Goal: Information Seeking & Learning: Find specific page/section

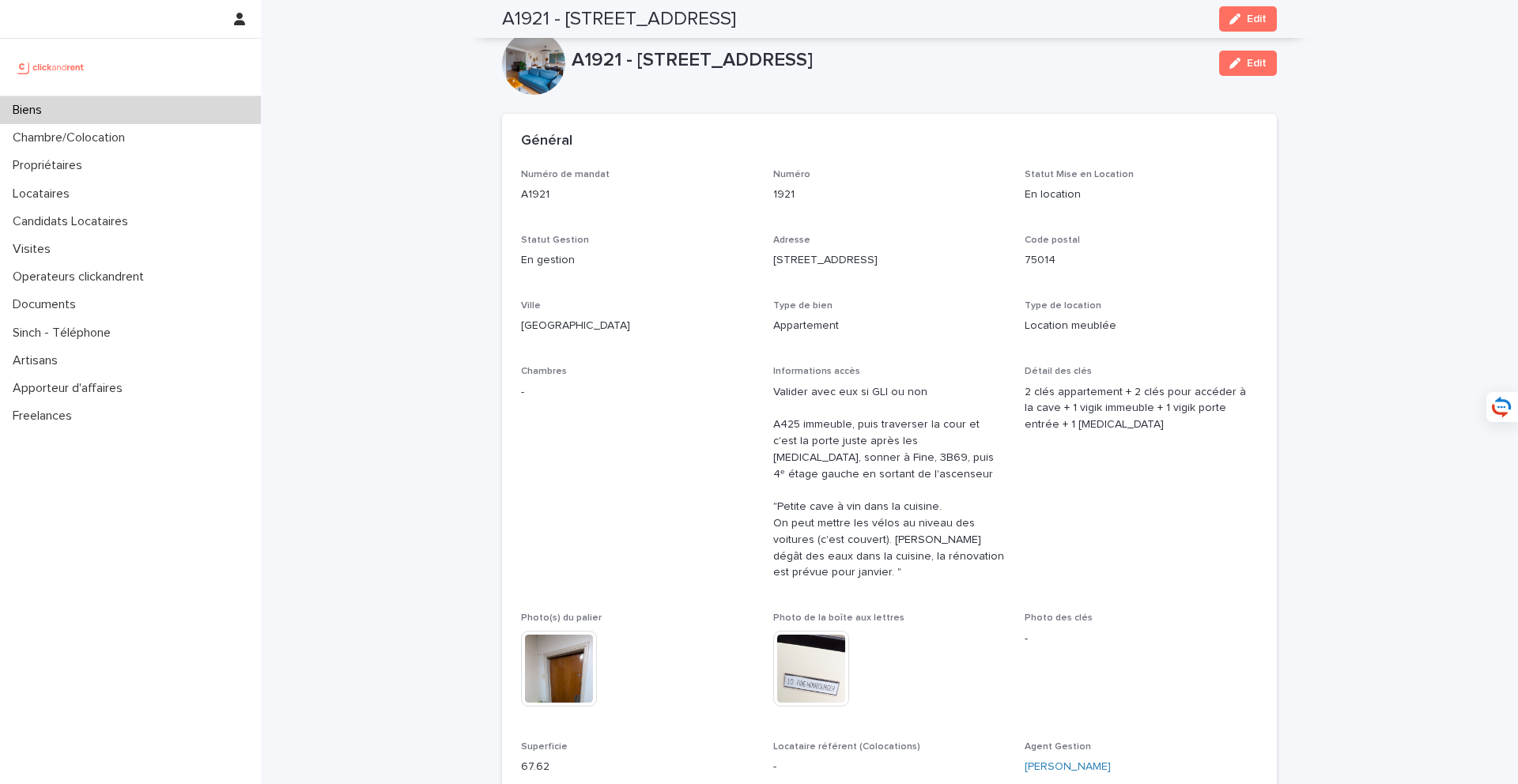
scroll to position [492, 0]
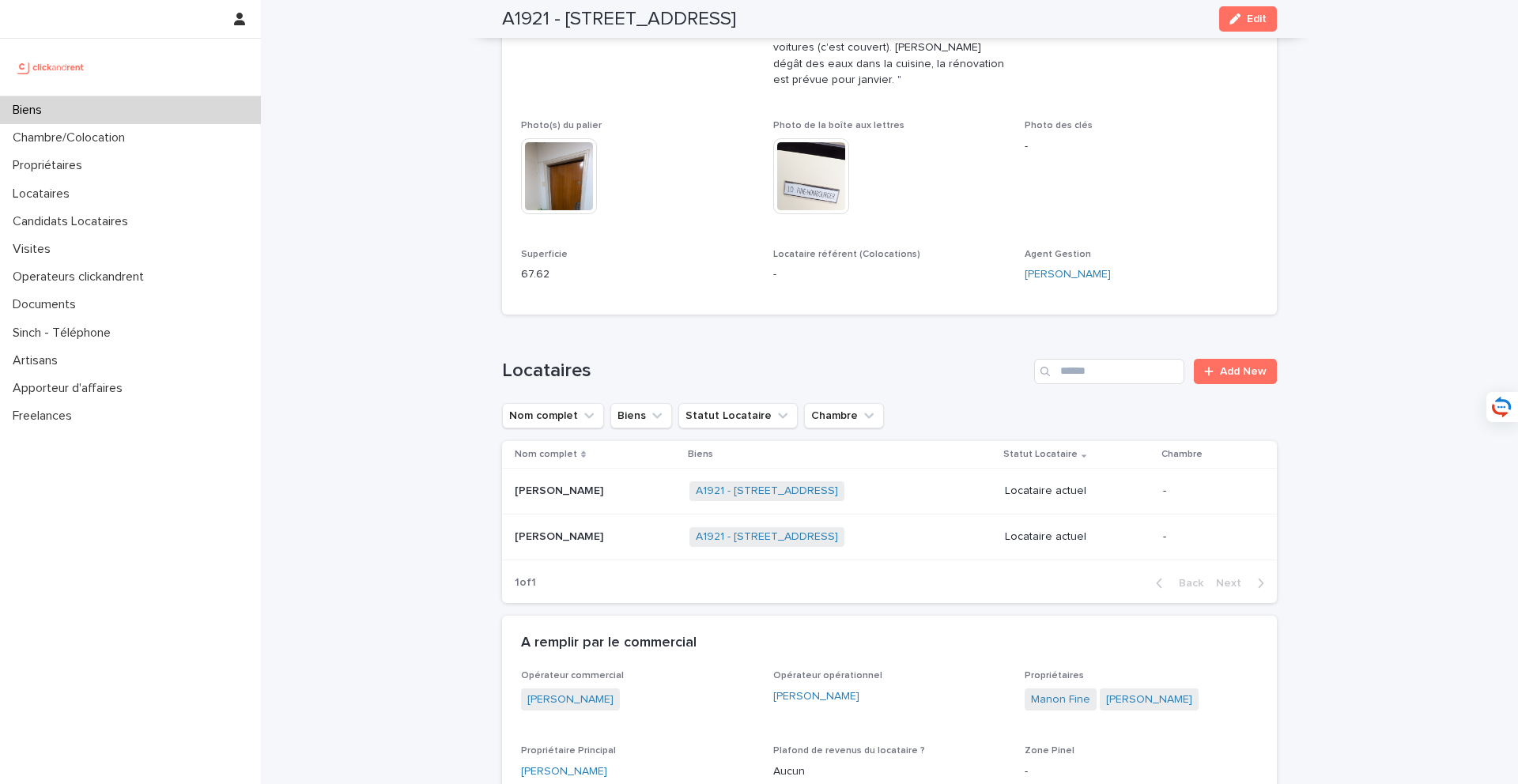
click at [218, 99] on div "Biens" at bounding box center [130, 110] width 261 height 28
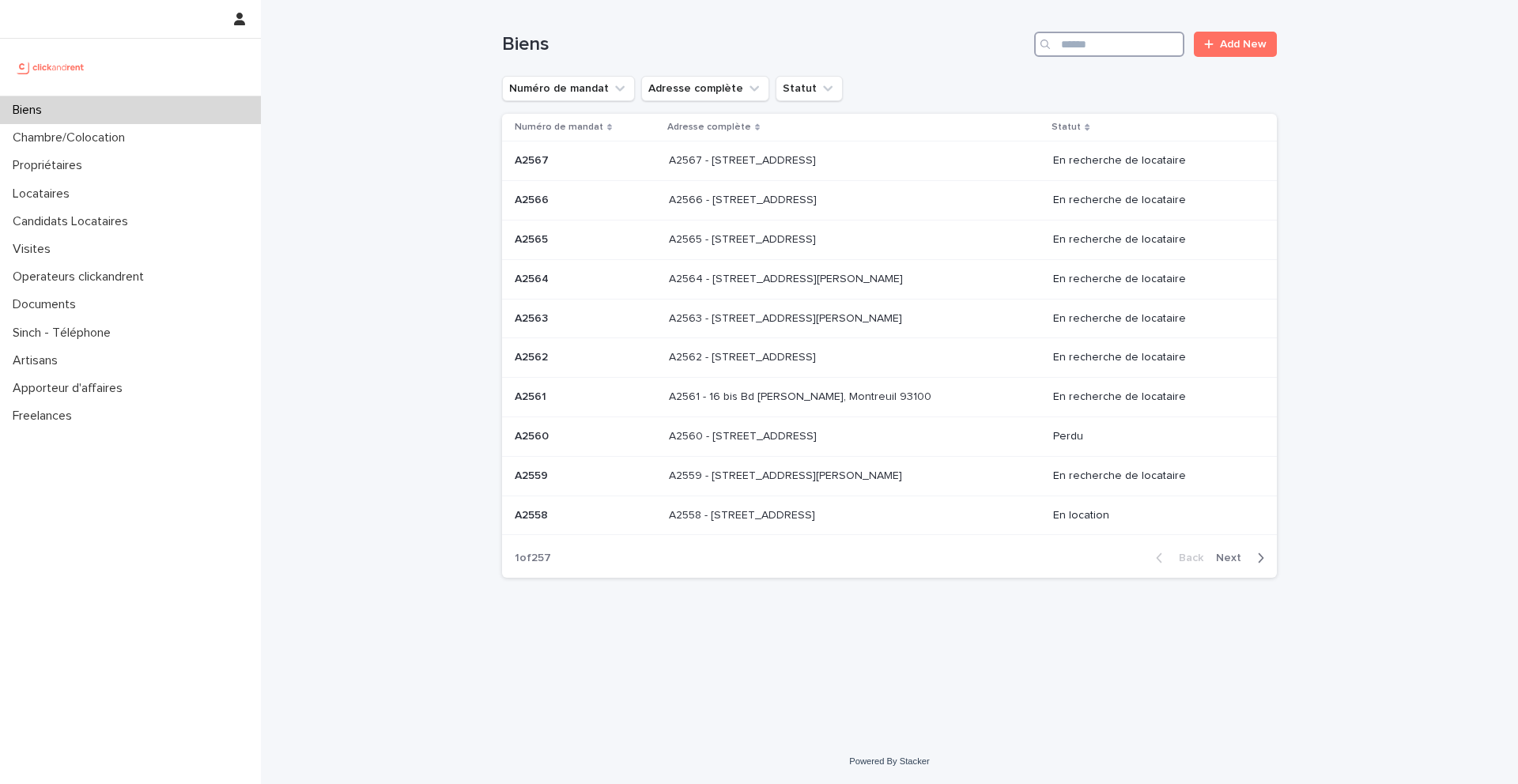
click at [1101, 52] on input "Search" at bounding box center [1109, 44] width 150 height 25
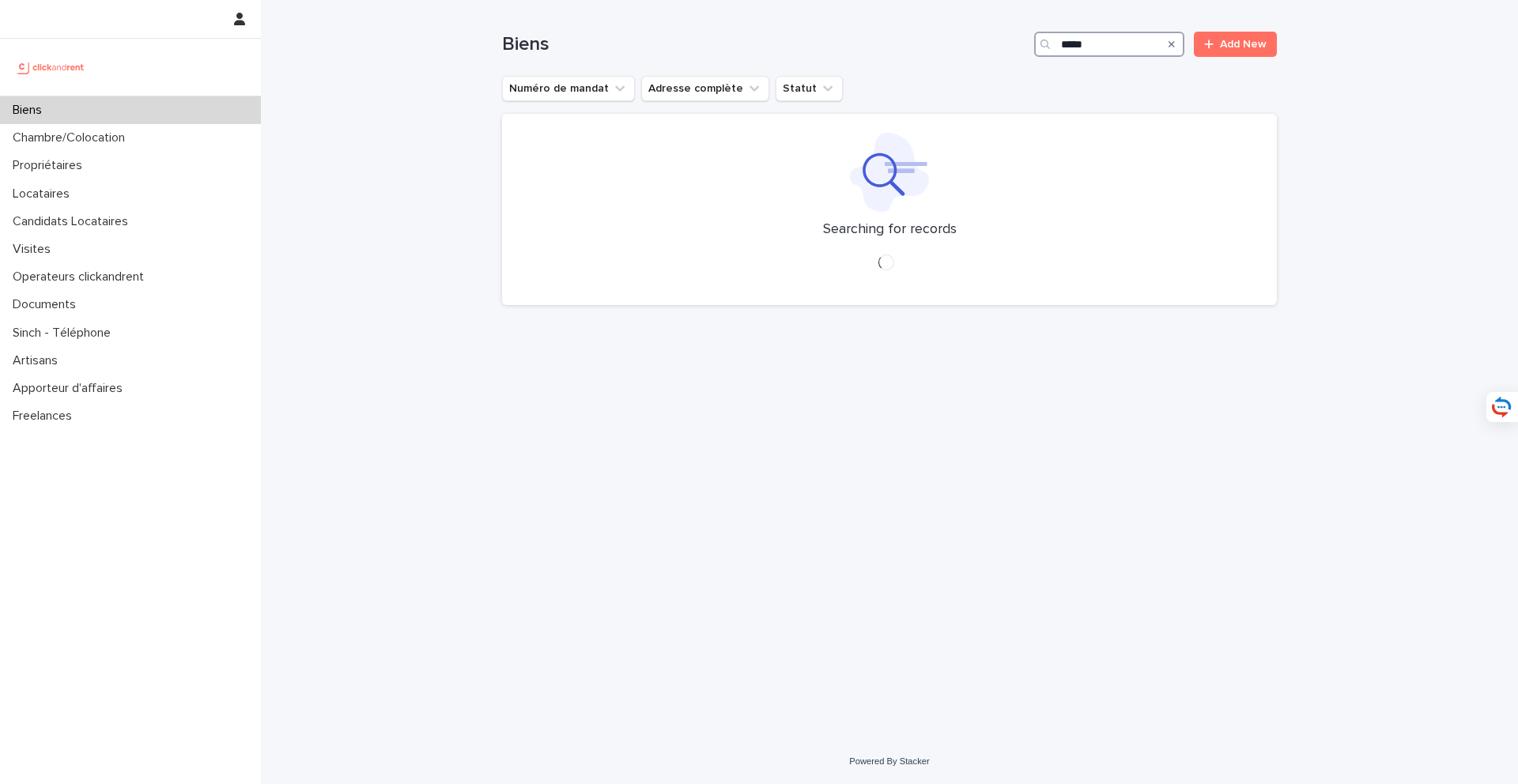
type input "****"
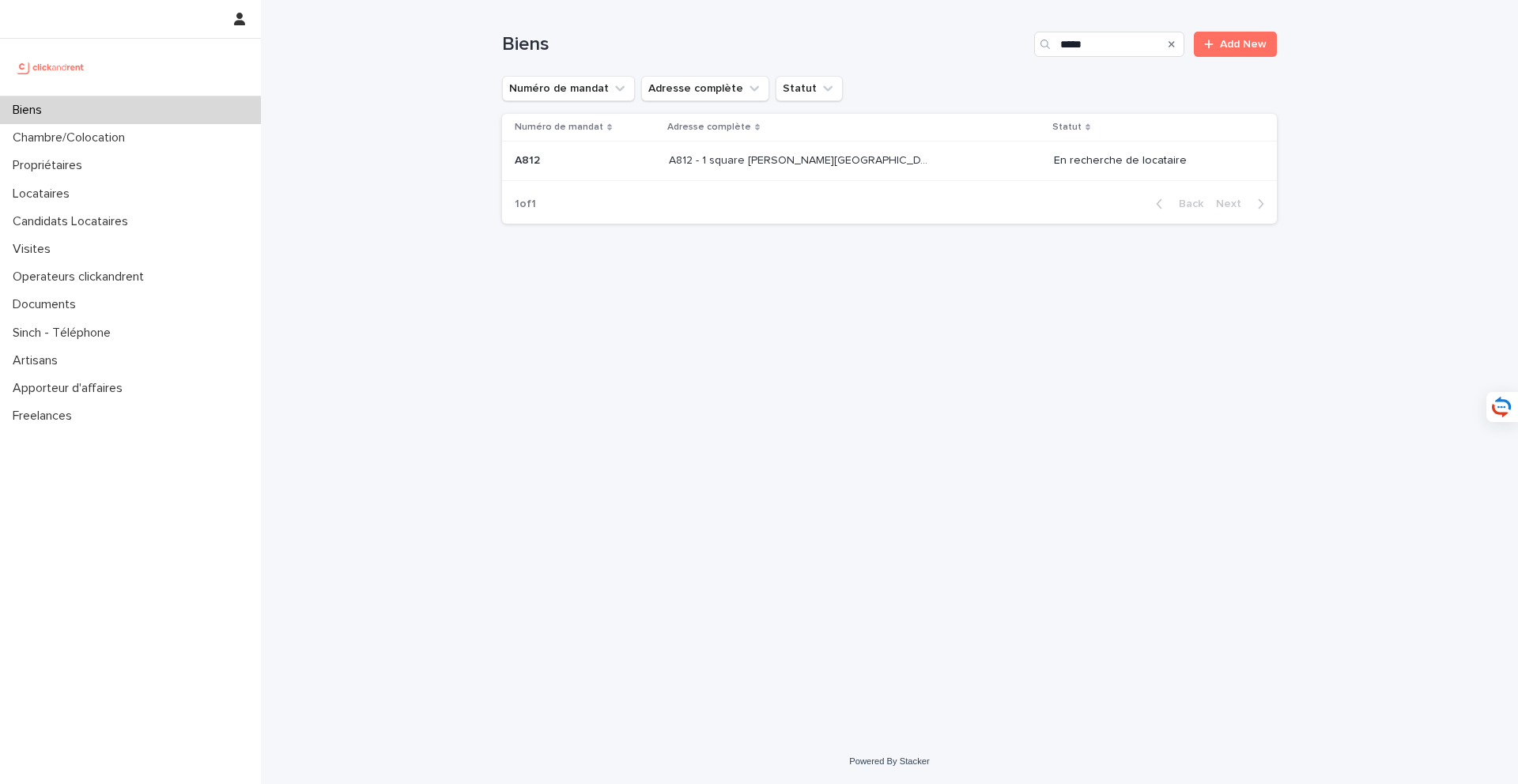
click at [812, 172] on div "A812 - 1 square [PERSON_NAME][GEOGRAPHIC_DATA], [GEOGRAPHIC_DATA]ecole 78210 A8…" at bounding box center [855, 161] width 372 height 26
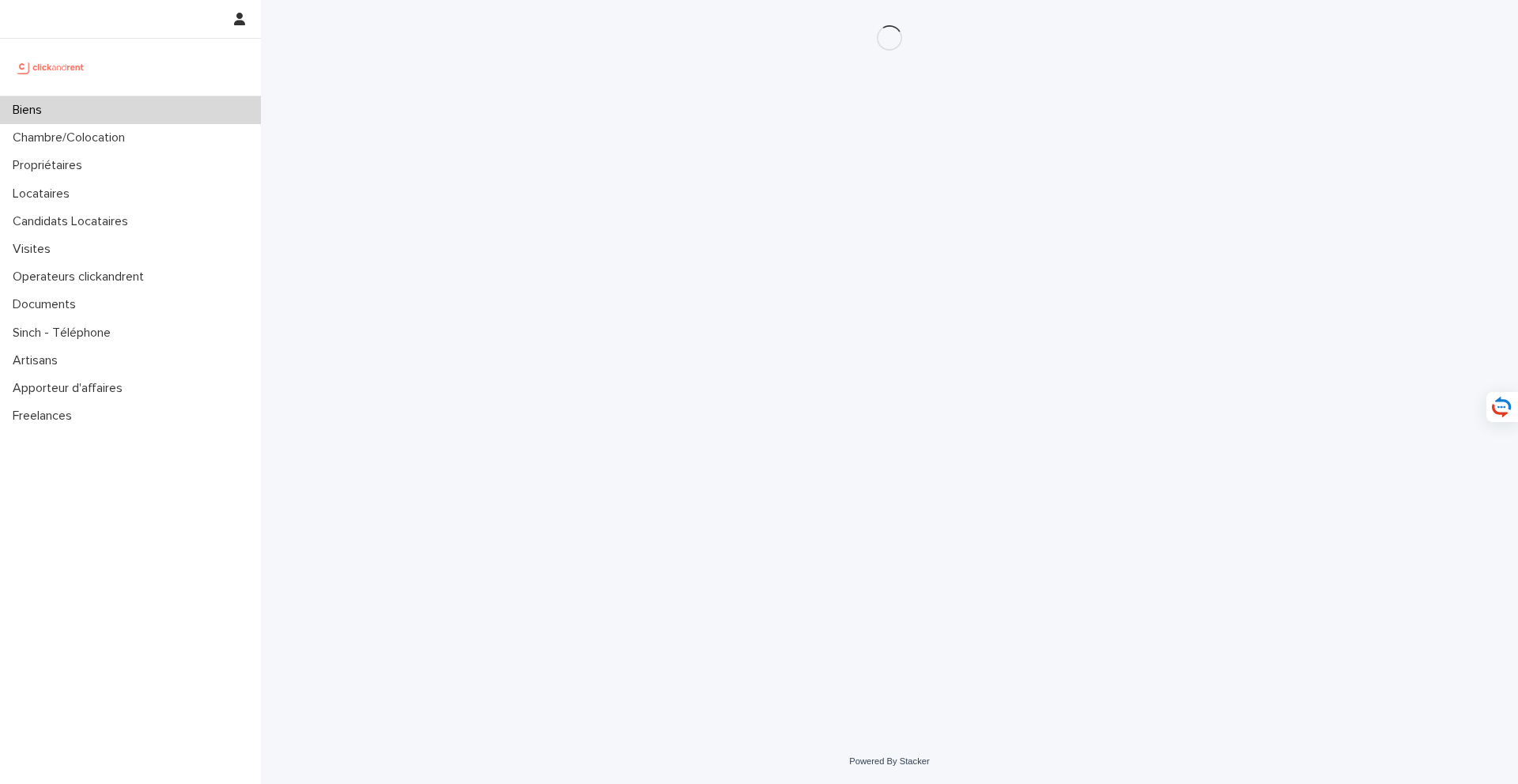
click at [821, 164] on div "Loading... Saving… Loading... Saving…" at bounding box center [889, 349] width 790 height 699
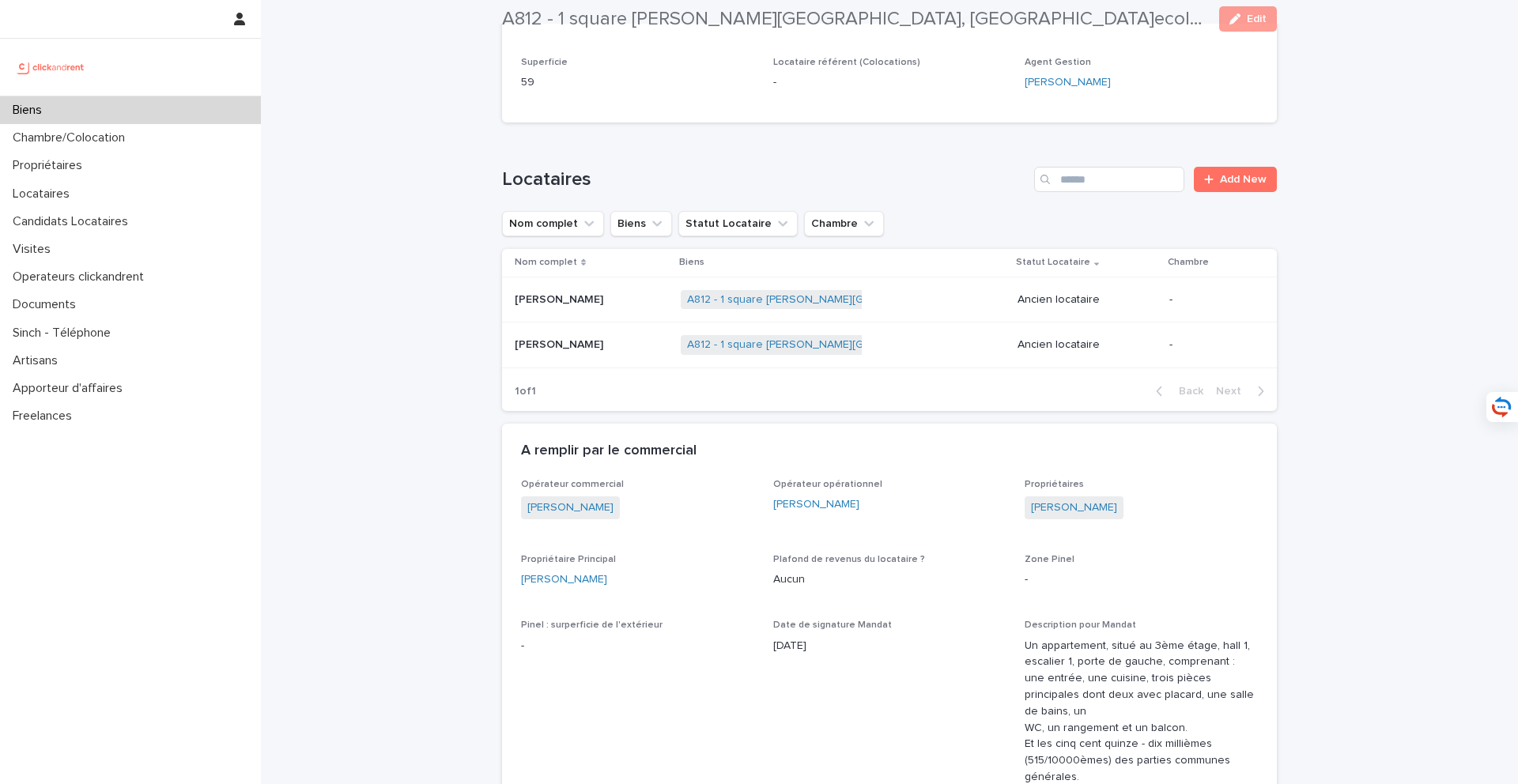
scroll to position [800, 0]
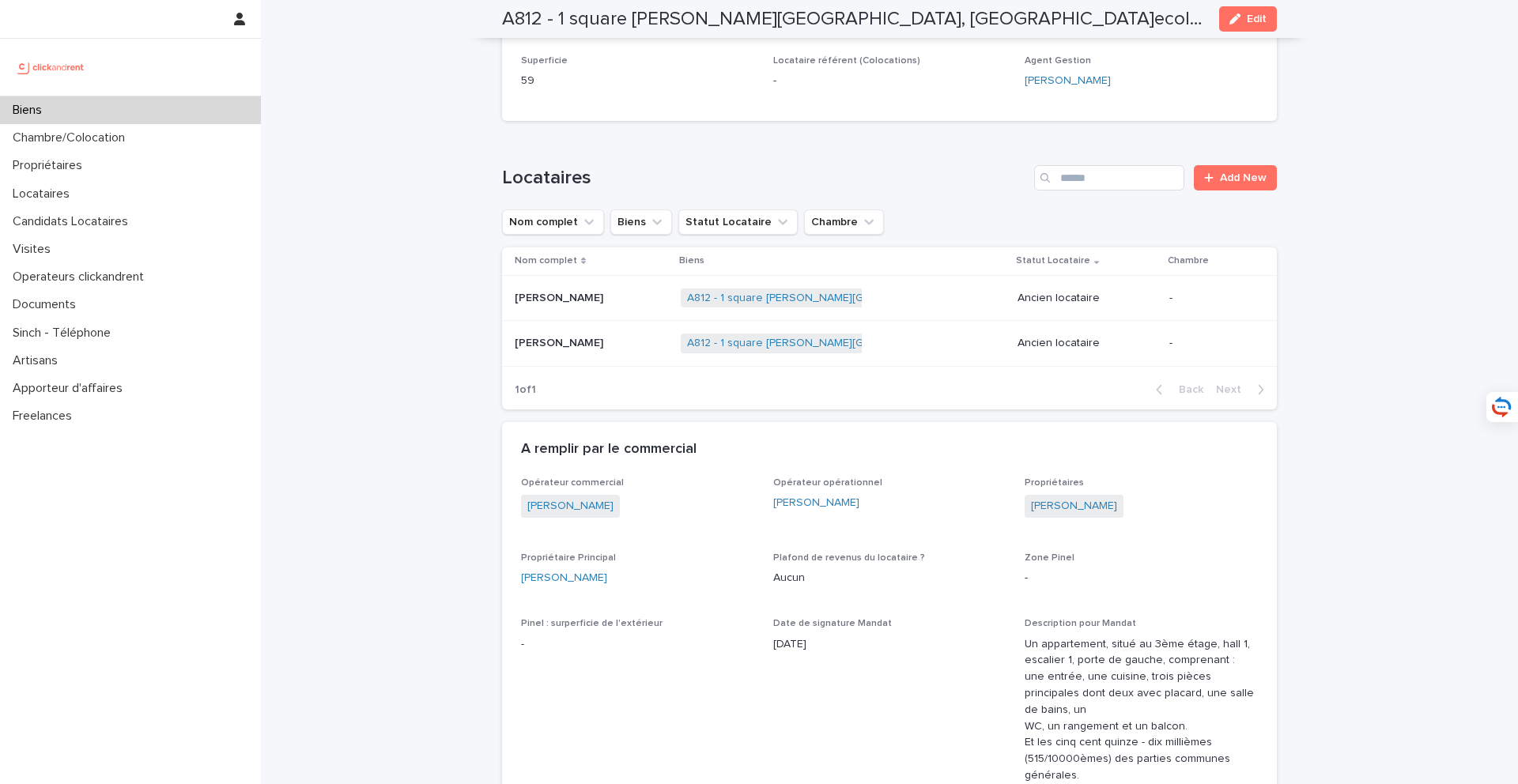
click at [615, 330] on div "[PERSON_NAME] [PERSON_NAME]" at bounding box center [591, 343] width 153 height 26
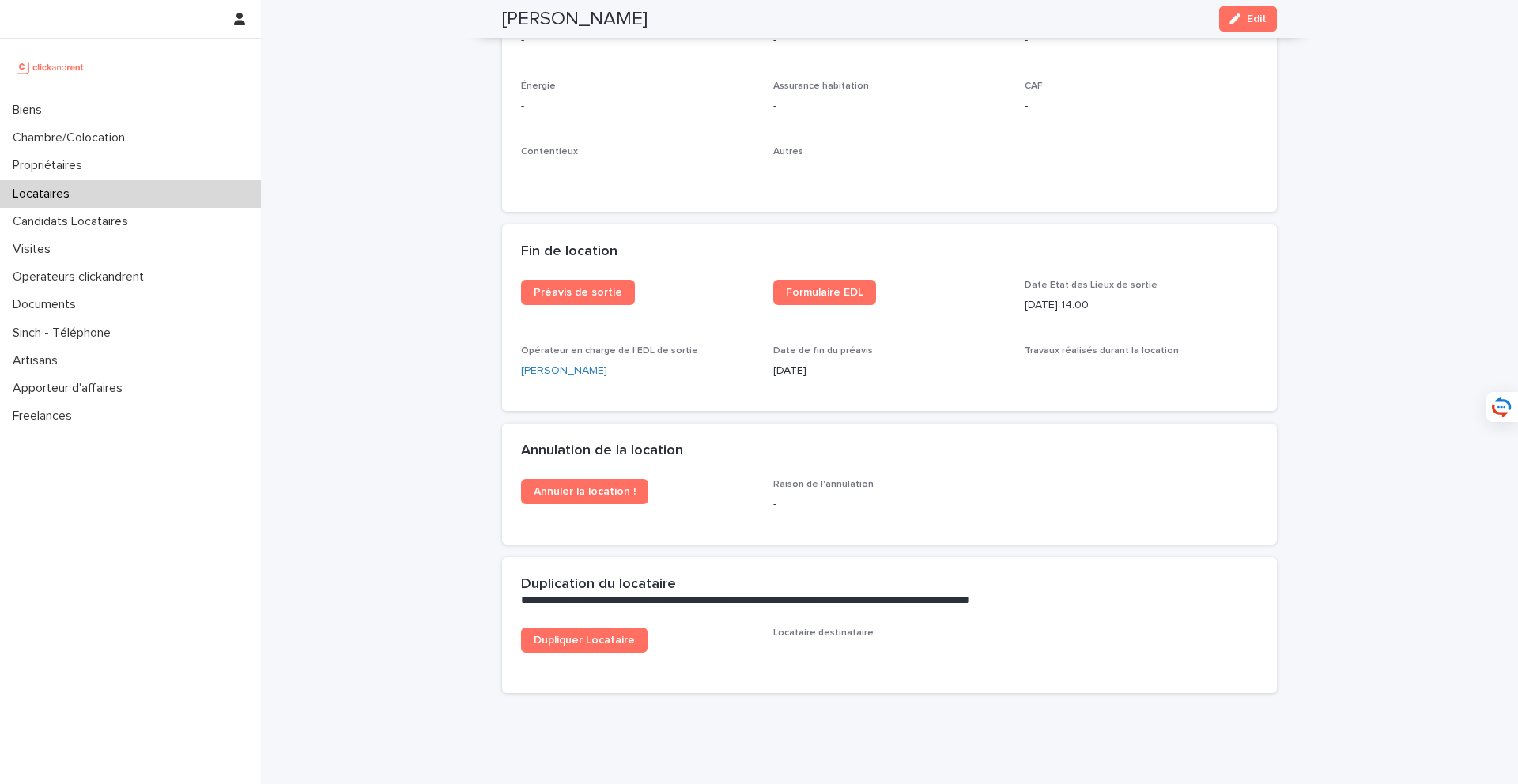
scroll to position [1864, 0]
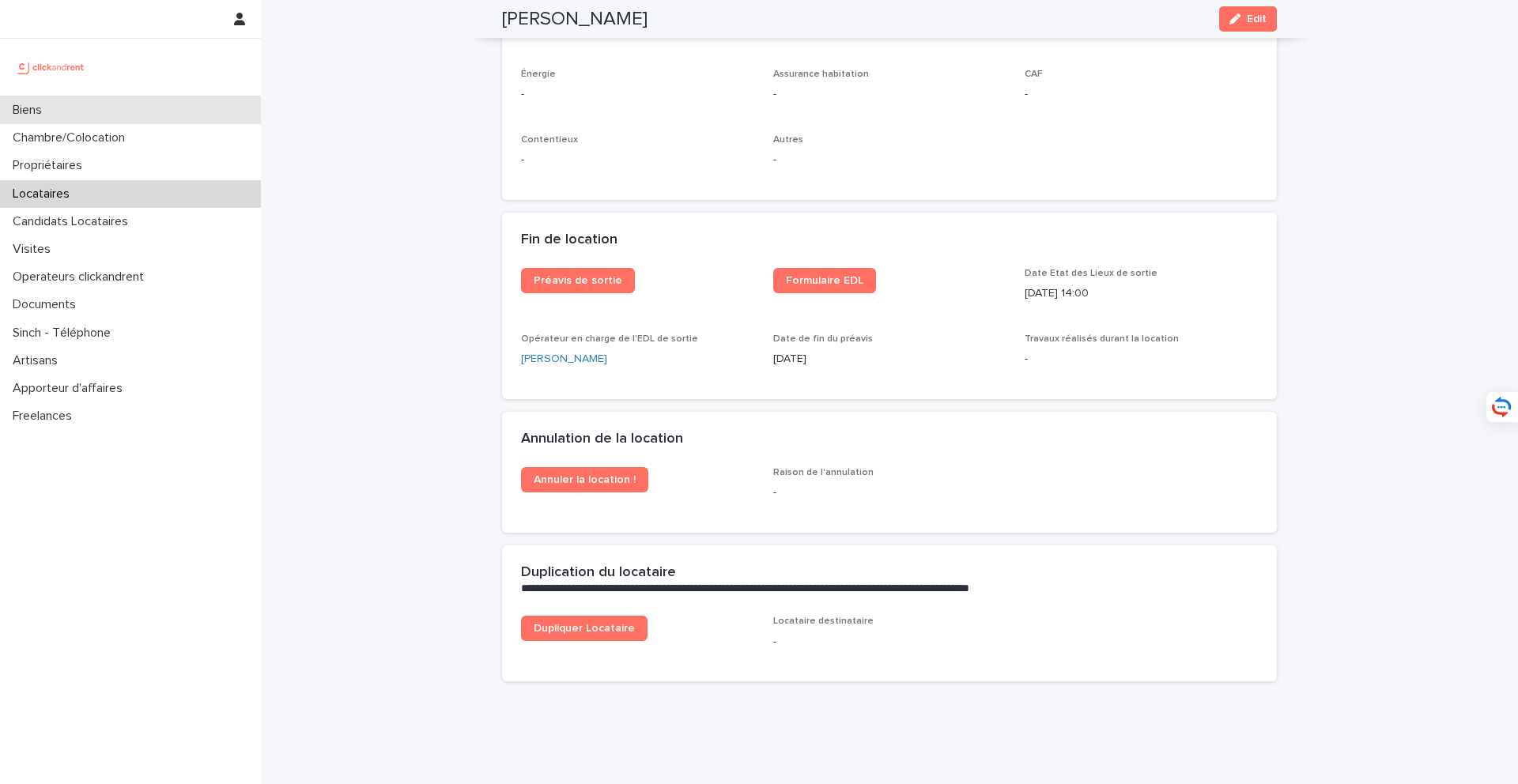
click at [236, 111] on div "Biens" at bounding box center [130, 110] width 261 height 28
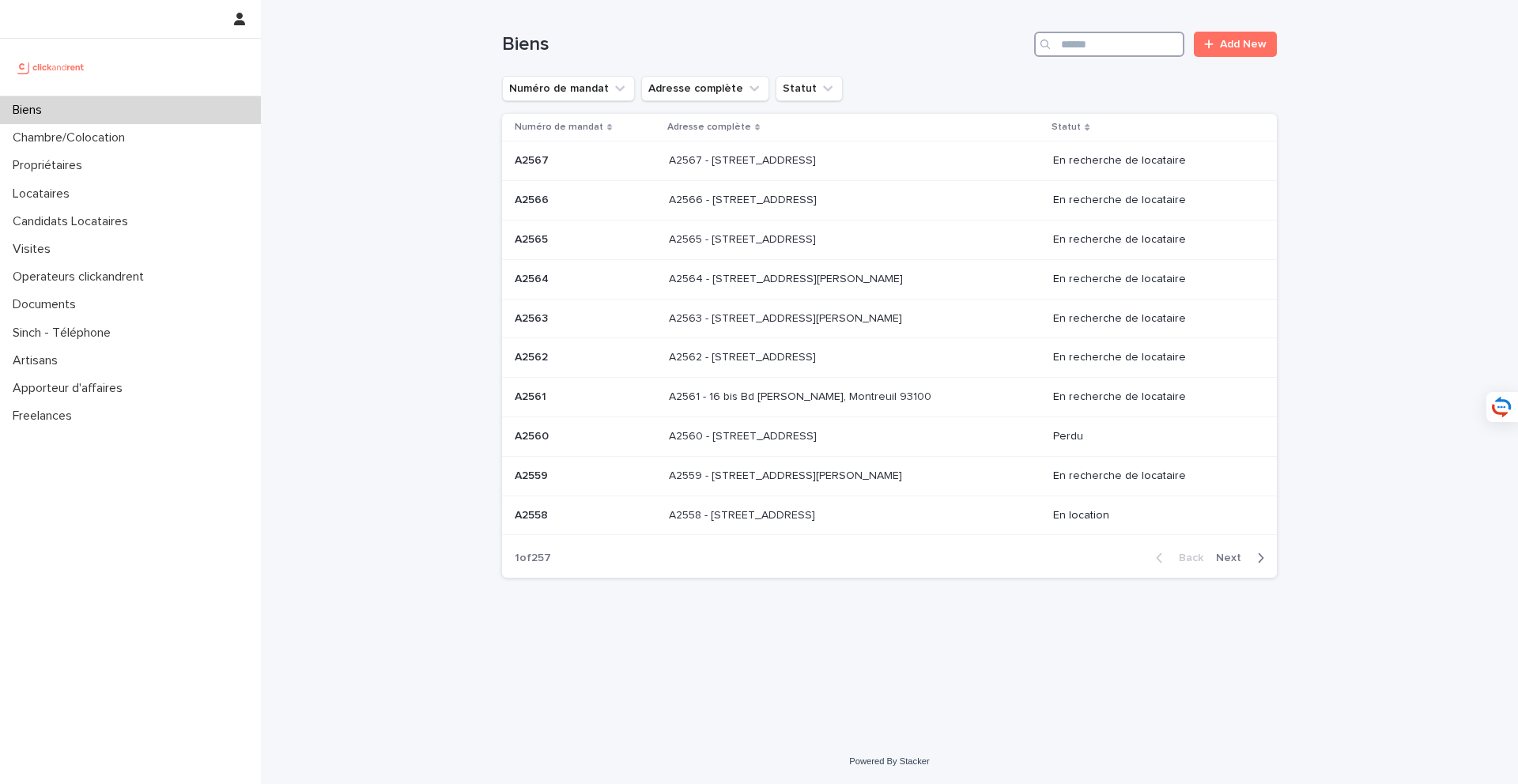
click at [1101, 37] on input "Search" at bounding box center [1109, 44] width 150 height 25
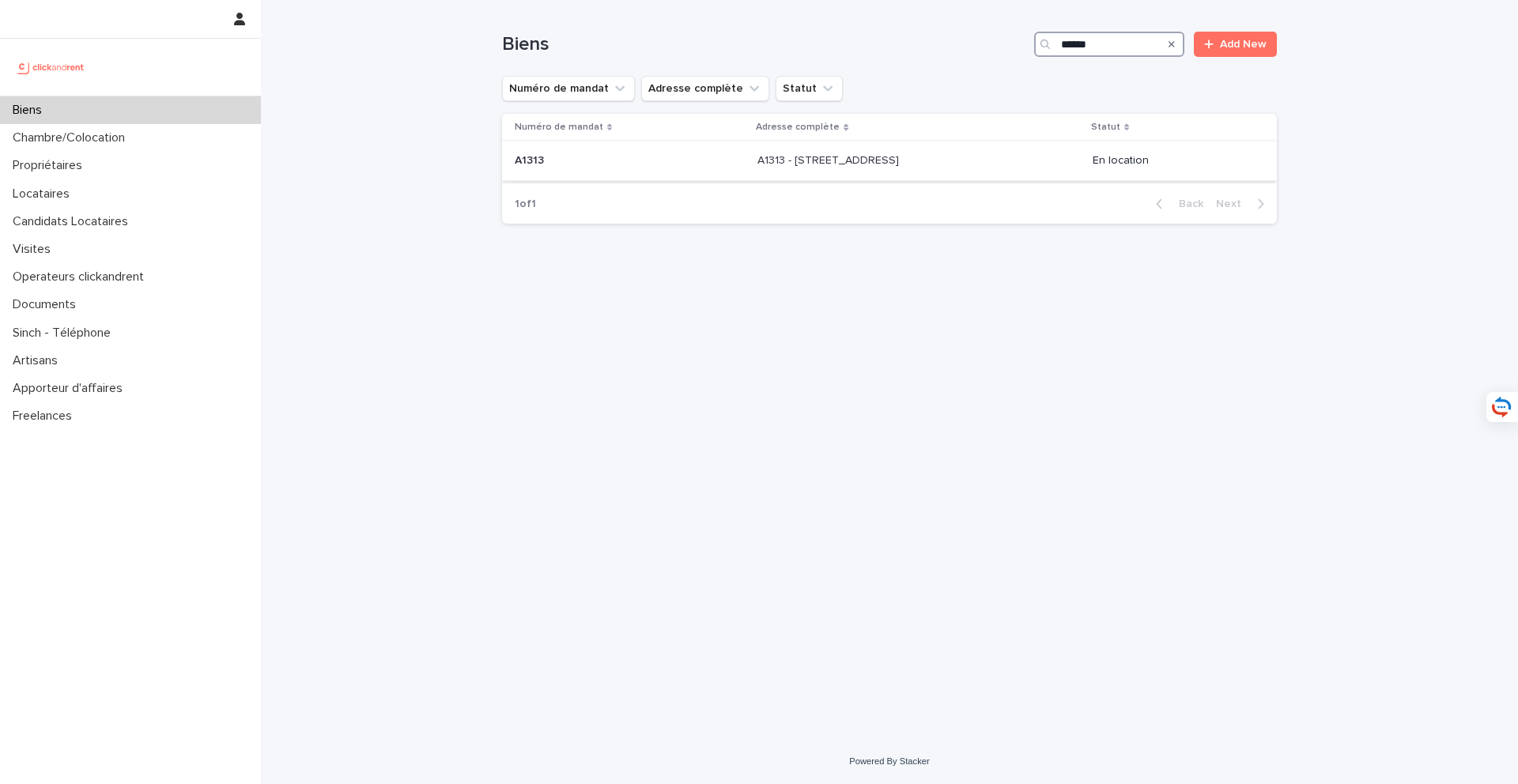
type input "*****"
click at [880, 155] on p "A1313 - [STREET_ADDRESS]" at bounding box center [830, 160] width 144 height 17
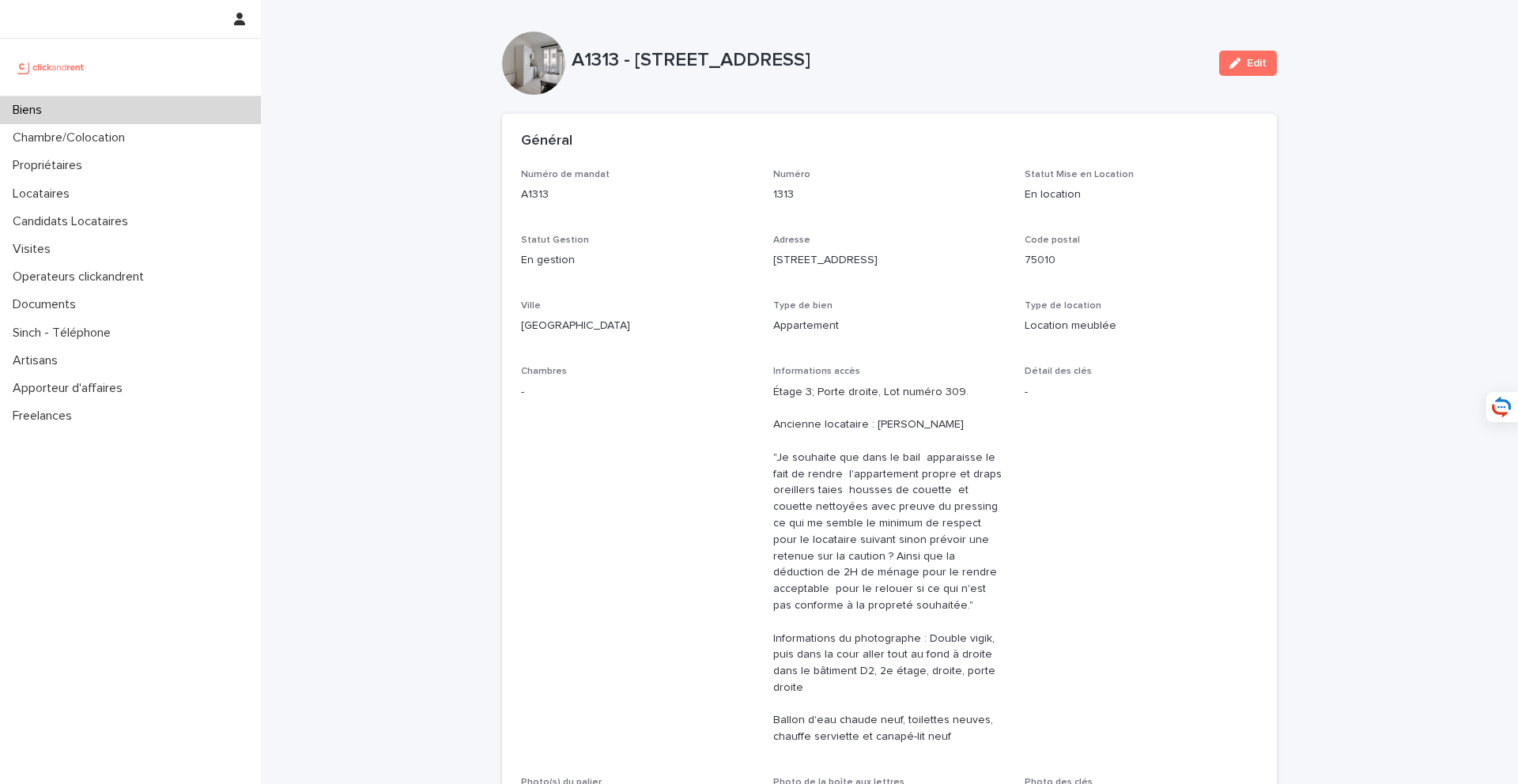
scroll to position [589, 0]
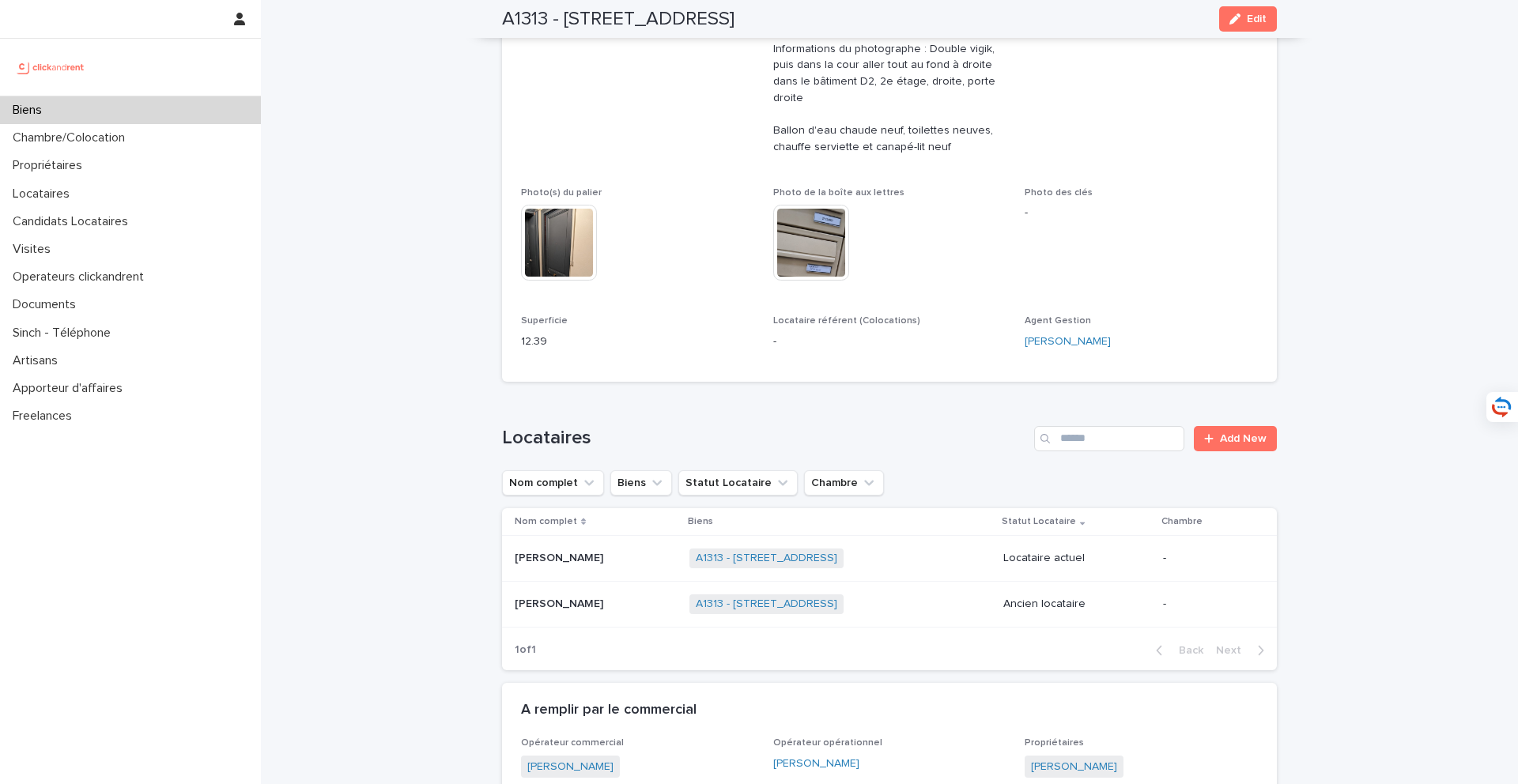
click at [615, 551] on p at bounding box center [595, 558] width 162 height 14
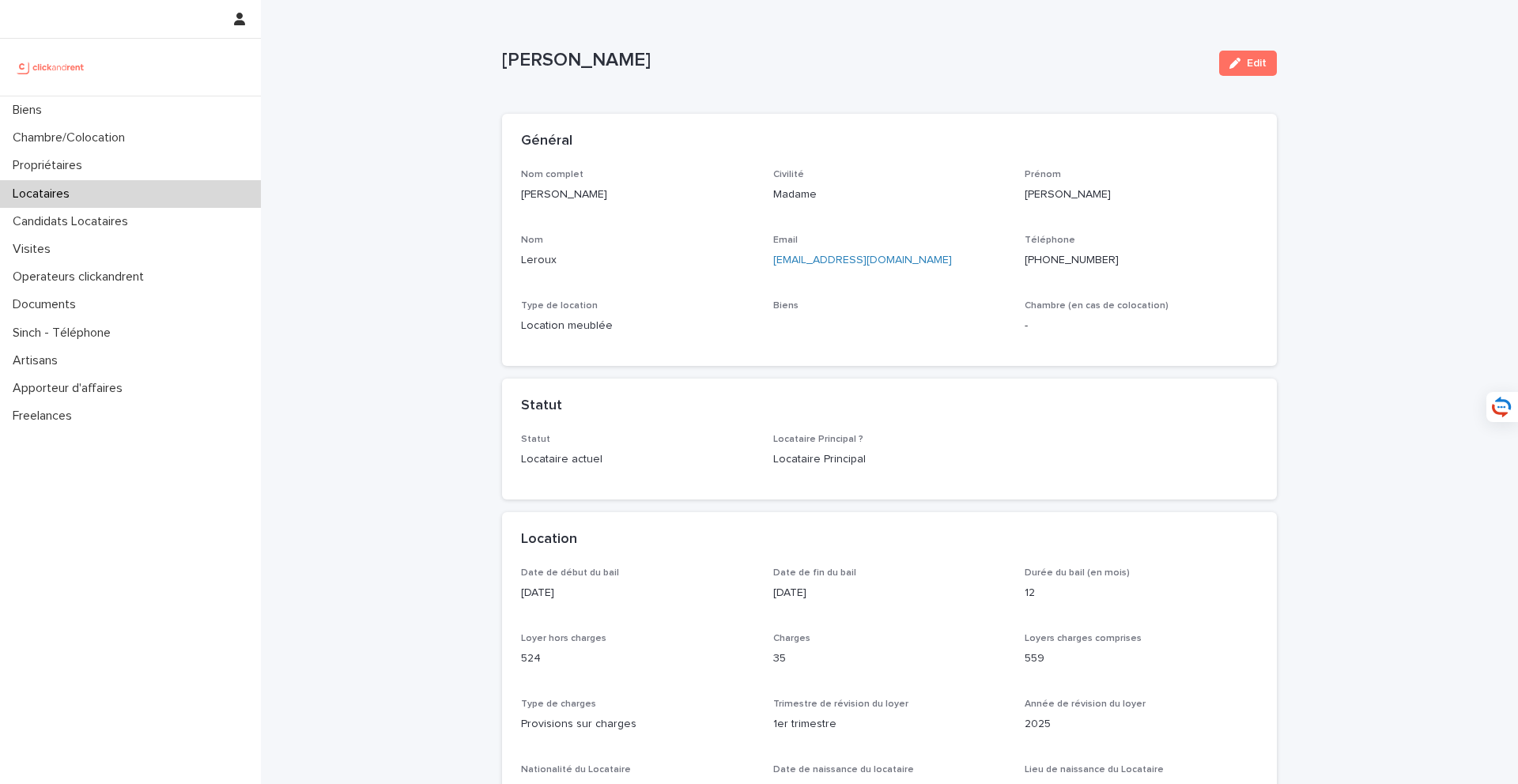
drag, startPoint x: 1048, startPoint y: 369, endPoint x: 926, endPoint y: 272, distance: 155.9
click at [926, 272] on div "Email [EMAIL_ADDRESS][DOMAIN_NAME]" at bounding box center [890, 257] width 233 height 47
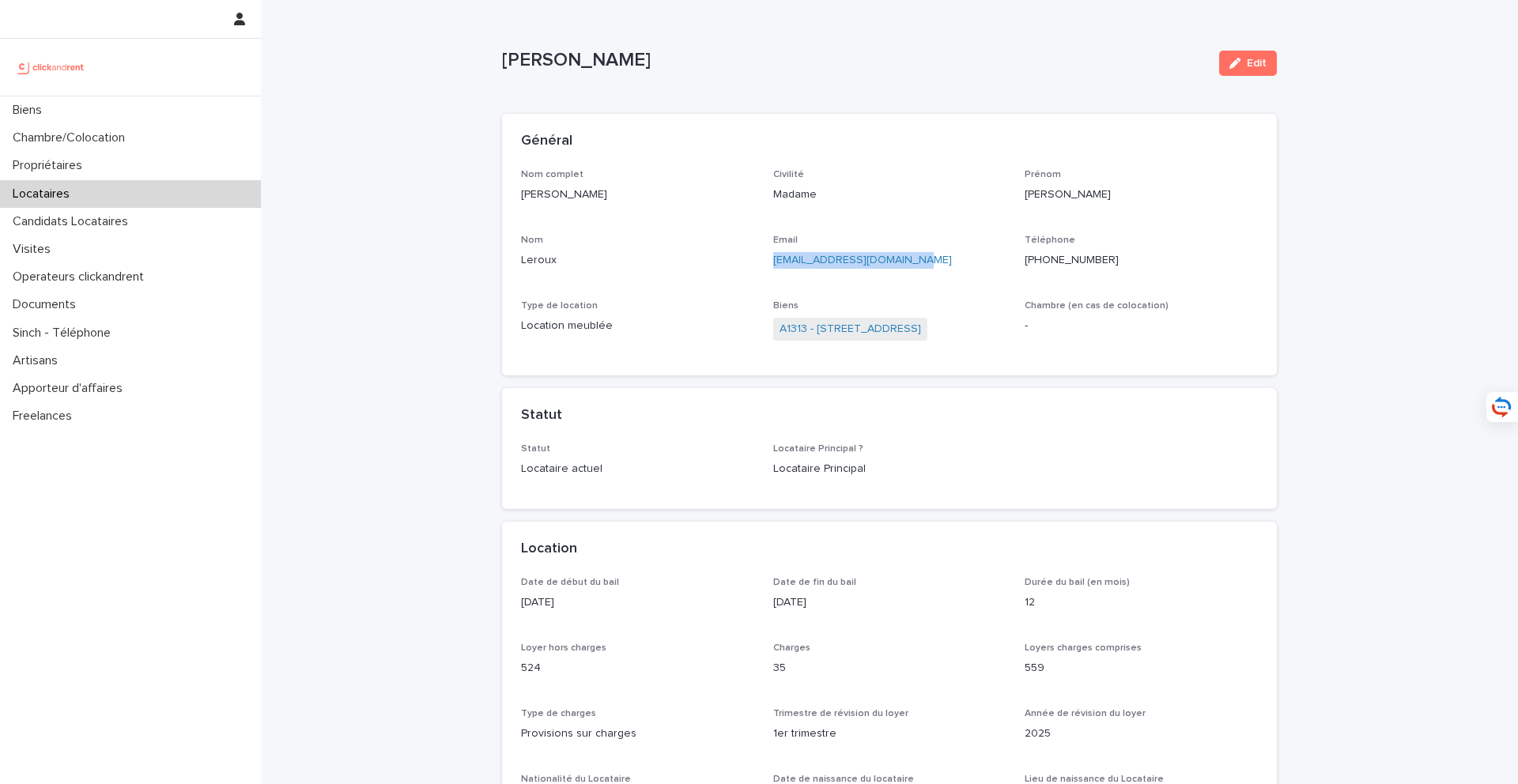
drag, startPoint x: 936, startPoint y: 265, endPoint x: 770, endPoint y: 264, distance: 166.0
click at [770, 264] on div "Nom complet [PERSON_NAME] Civilité Madame Prénom [PERSON_NAME] Email [EMAIL_ADD…" at bounding box center [889, 262] width 737 height 188
copy link "[EMAIL_ADDRESS][DOMAIN_NAME]"
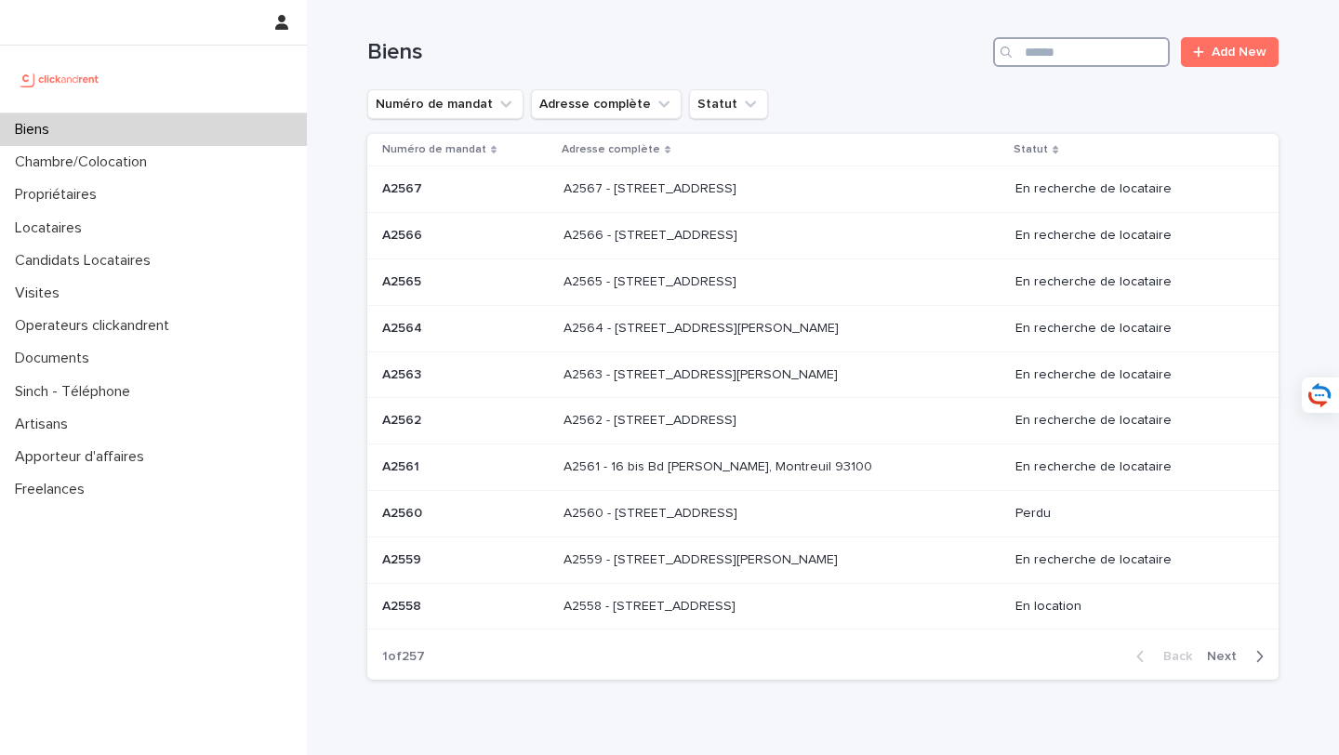
click at [1102, 54] on input "Search" at bounding box center [1081, 52] width 177 height 30
type input "*****"
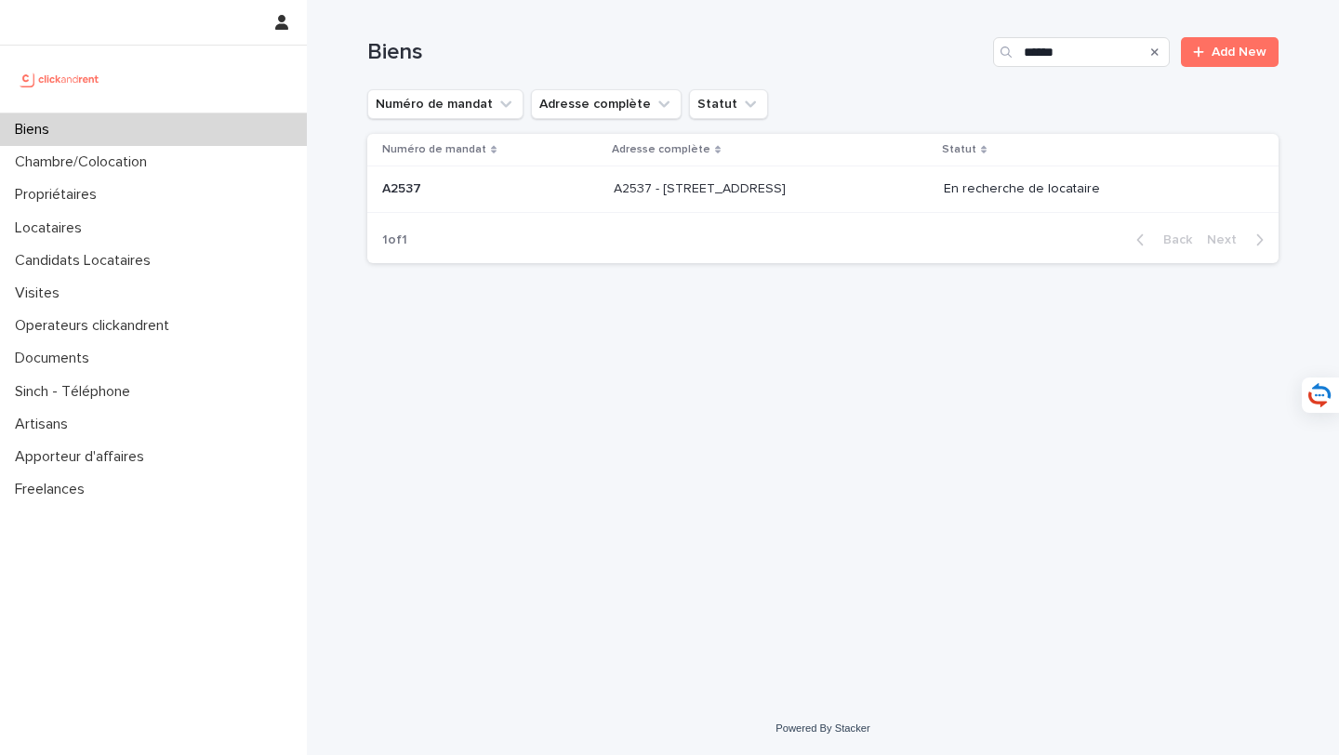
click at [916, 195] on div "A2537 - 142 rue Saint Honoré, Amiens 80000 A2537 - 142 rue Saint Honoré, Amiens…" at bounding box center [771, 189] width 315 height 31
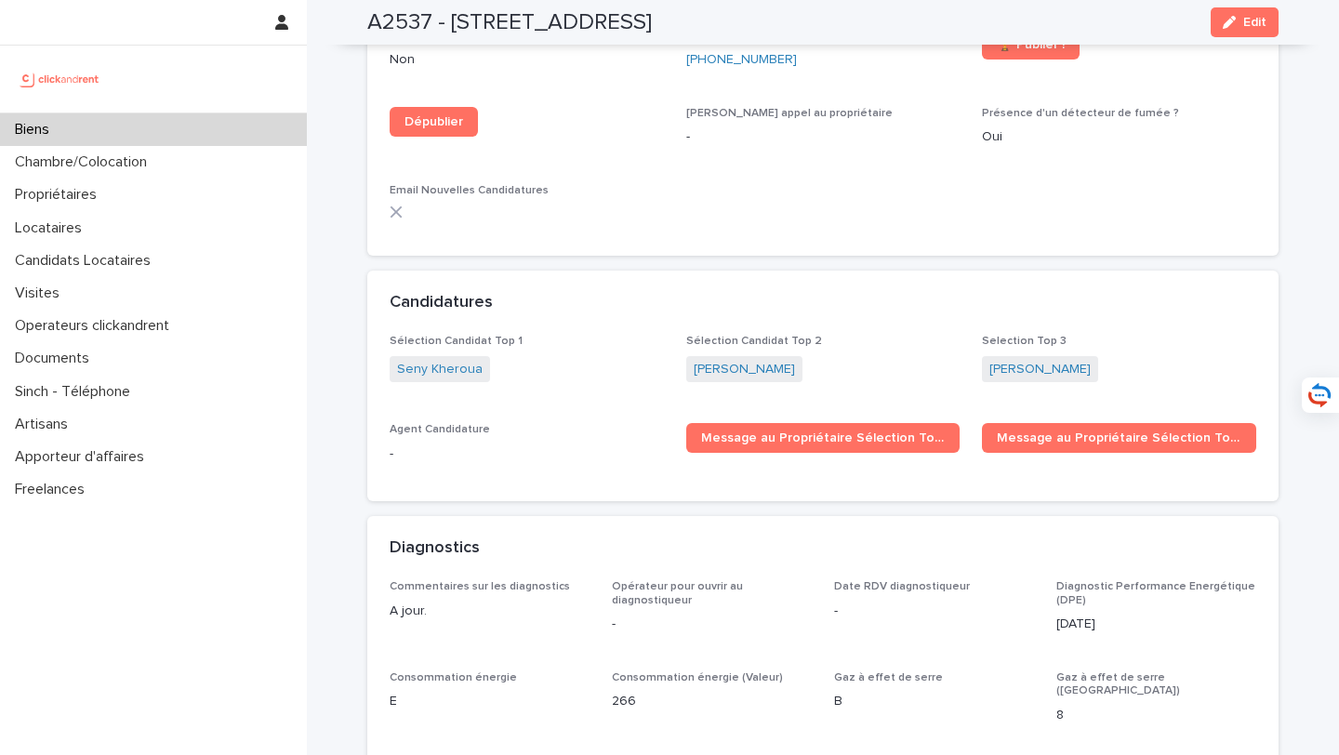
scroll to position [5334, 0]
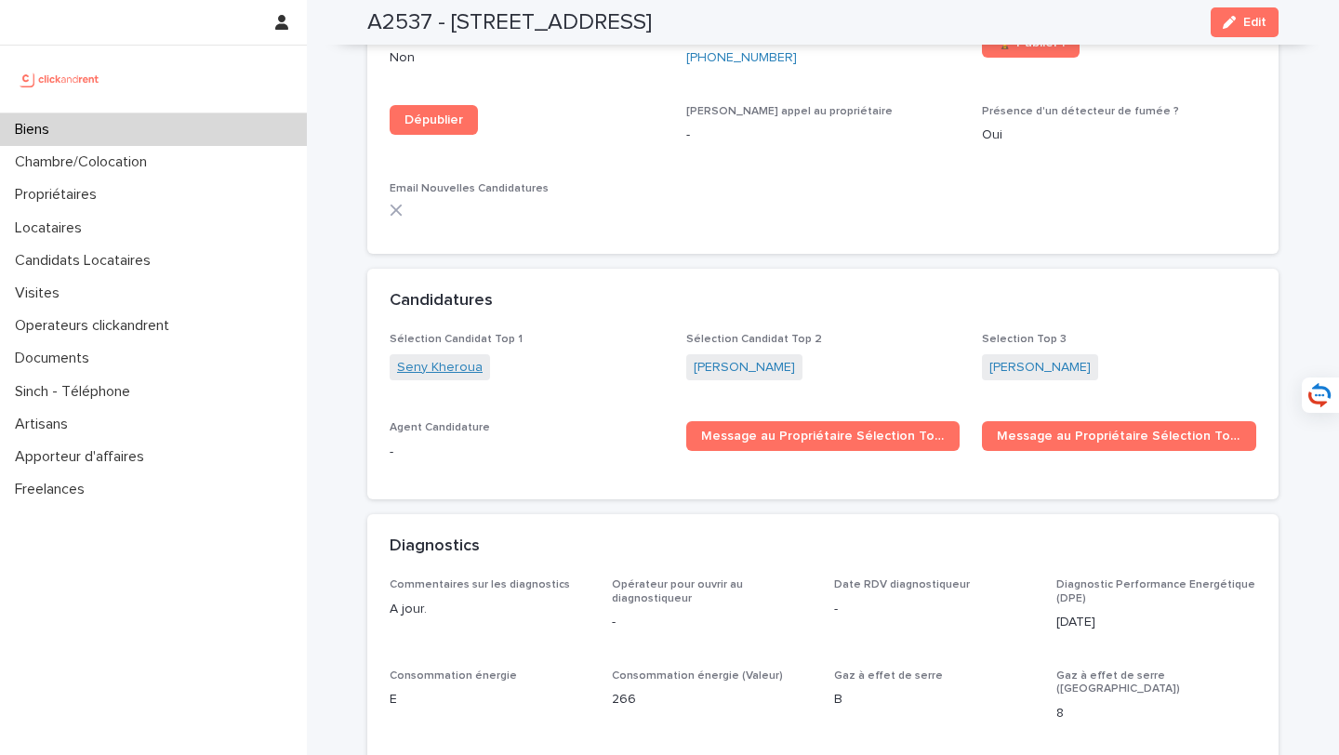
click at [437, 358] on link "Seny Kheroua" at bounding box center [440, 368] width 86 height 20
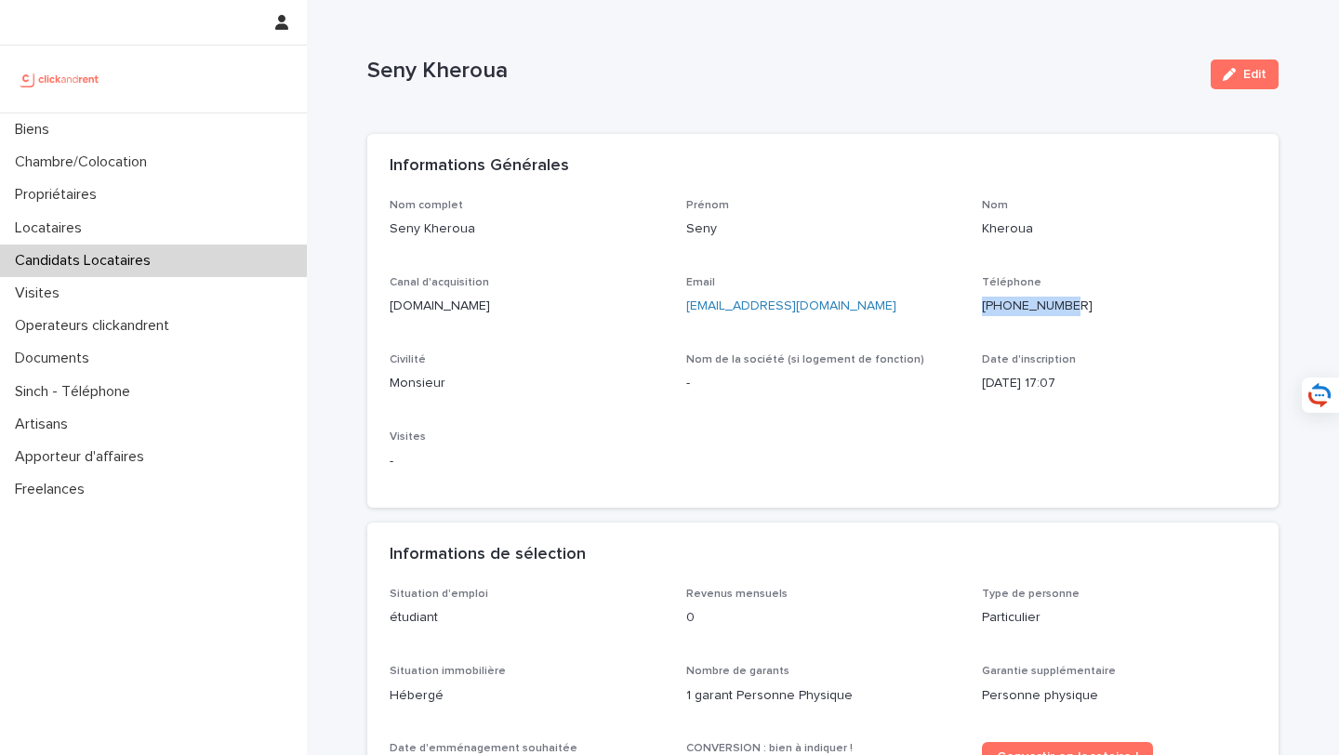
drag, startPoint x: 1110, startPoint y: 301, endPoint x: 996, endPoint y: 305, distance: 114.5
click at [996, 305] on p "+33698247629" at bounding box center [1119, 307] width 274 height 20
copy ringoverc2c-84e06f14122c "+33698247629"
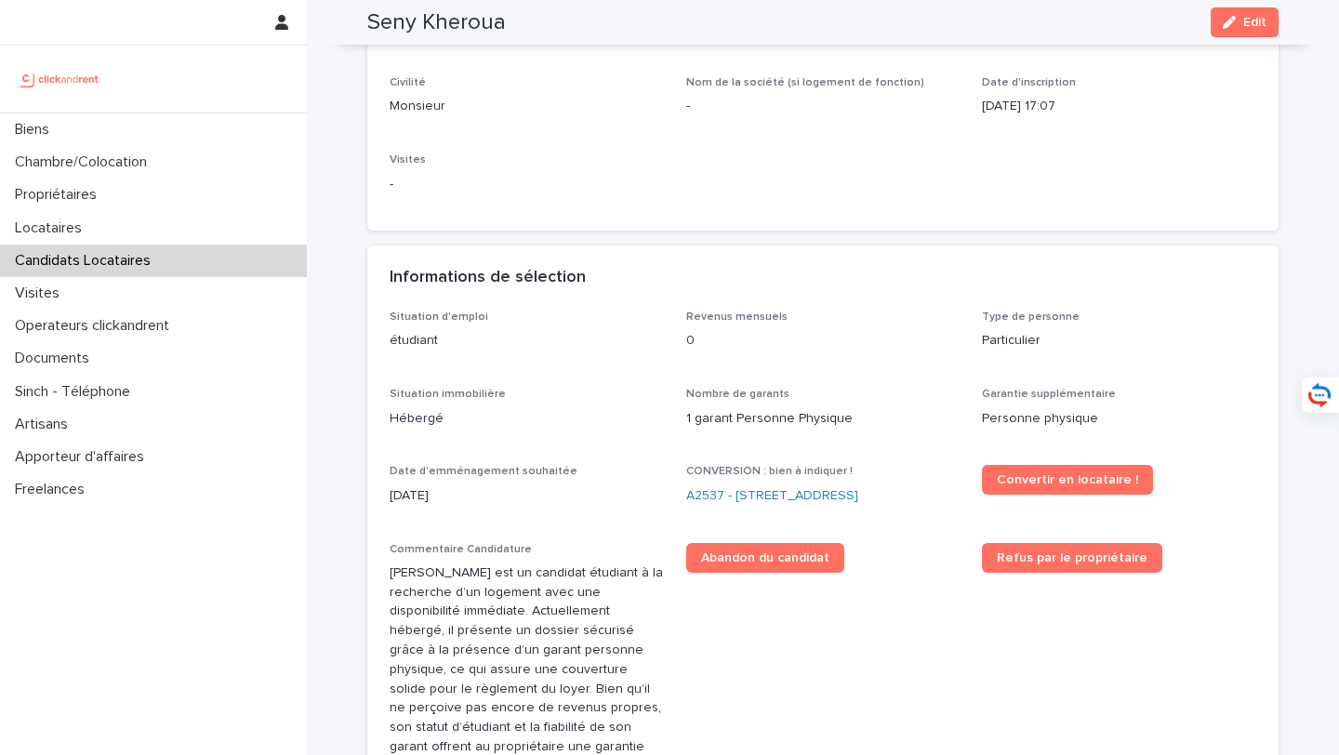
scroll to position [433, 0]
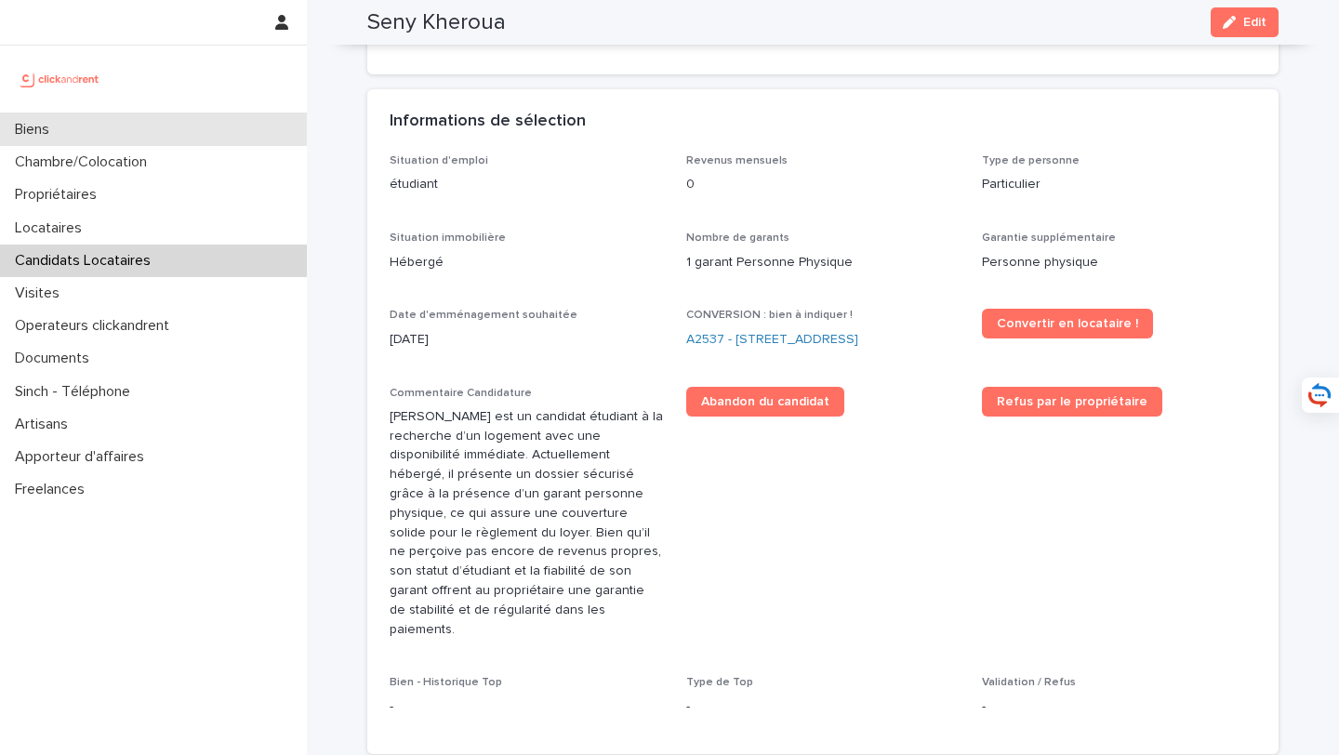
click at [223, 124] on div "Biens" at bounding box center [153, 129] width 307 height 33
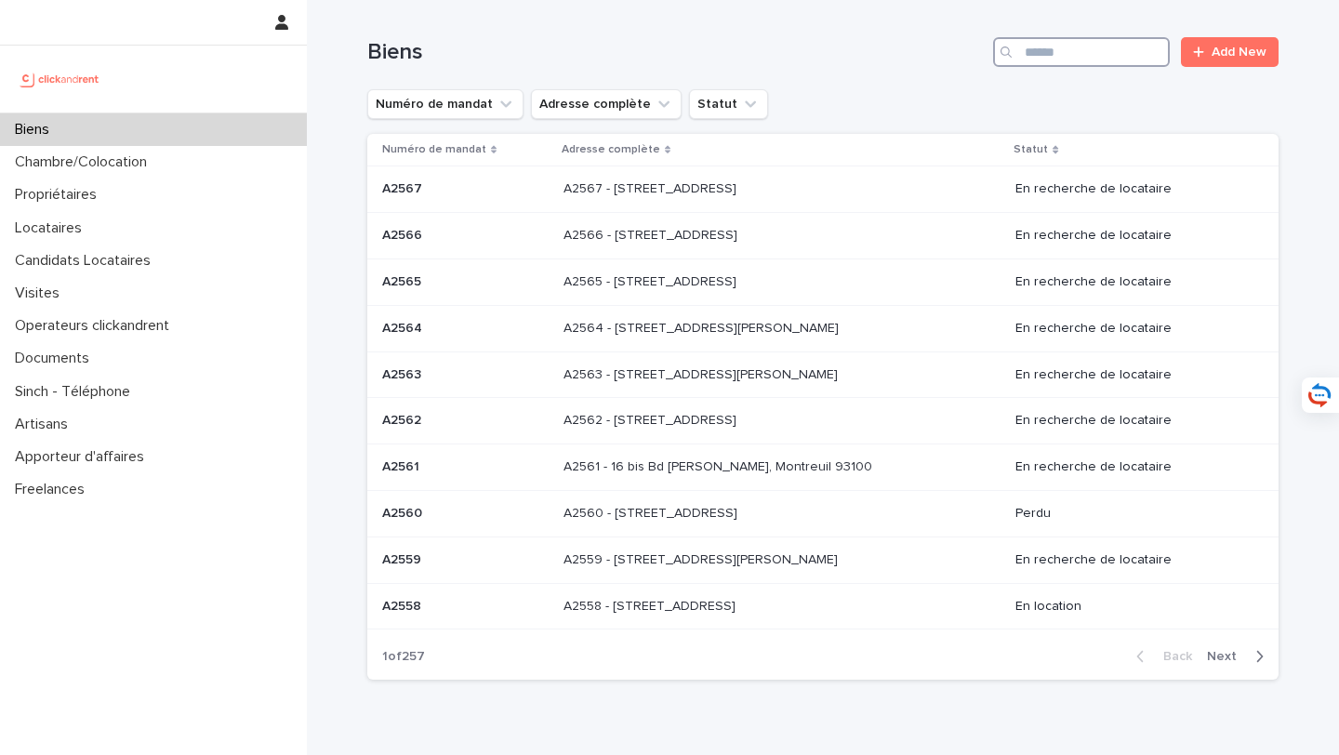
click at [1073, 58] on input "Search" at bounding box center [1081, 52] width 177 height 30
type input "*****"
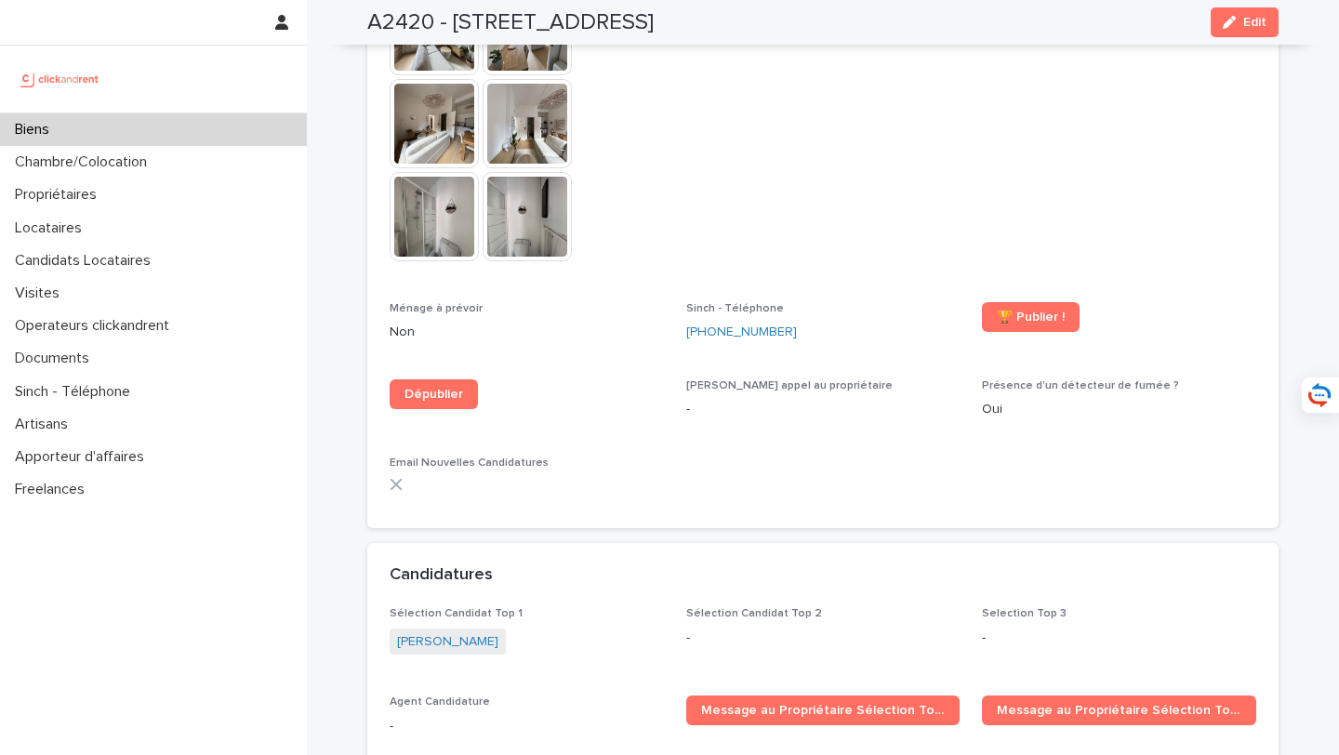
scroll to position [5282, 0]
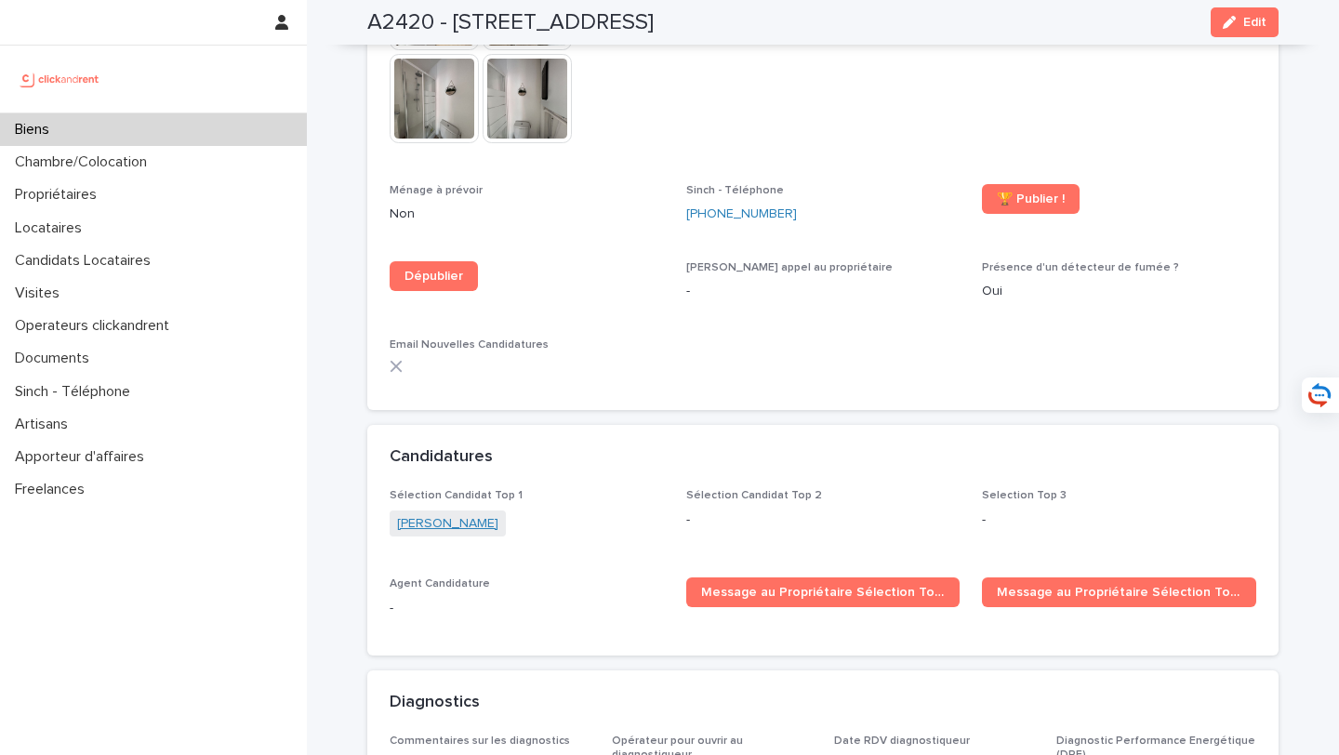
click at [499, 514] on link "Augustin Chaumont" at bounding box center [447, 524] width 101 height 20
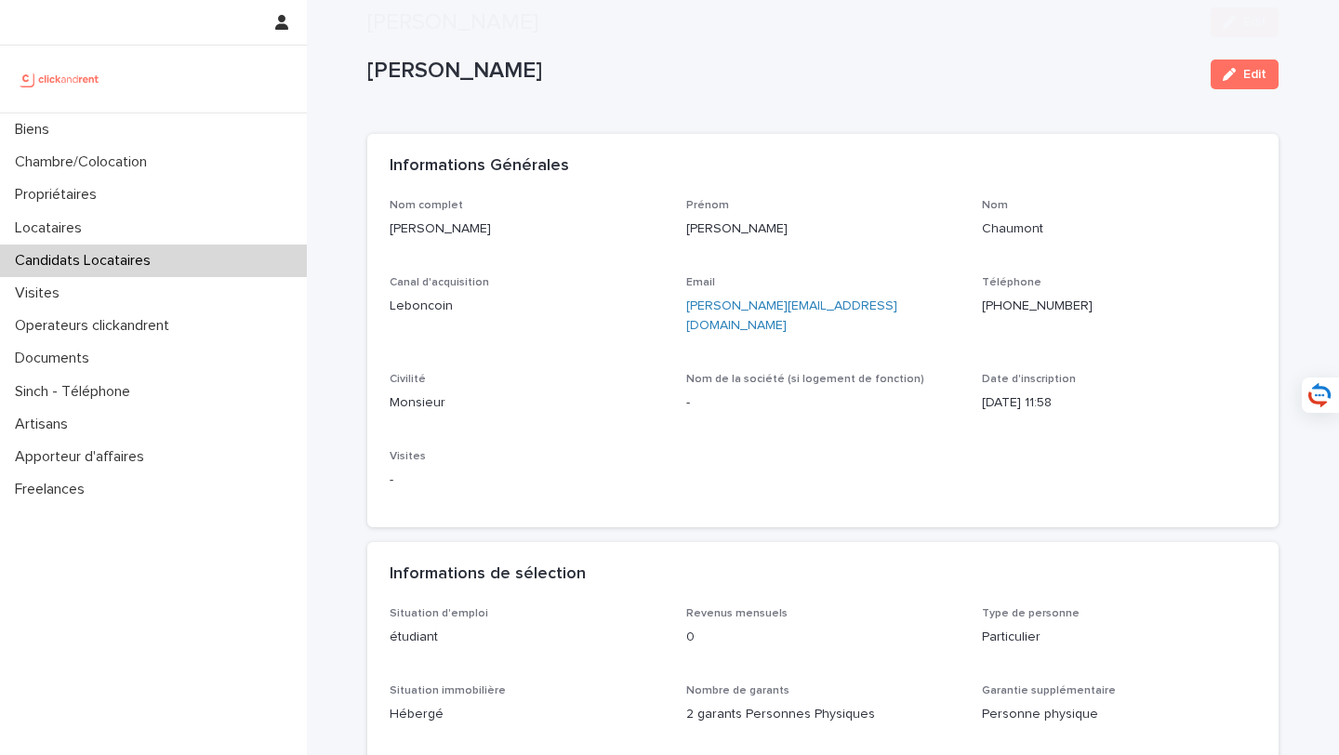
scroll to position [427, 0]
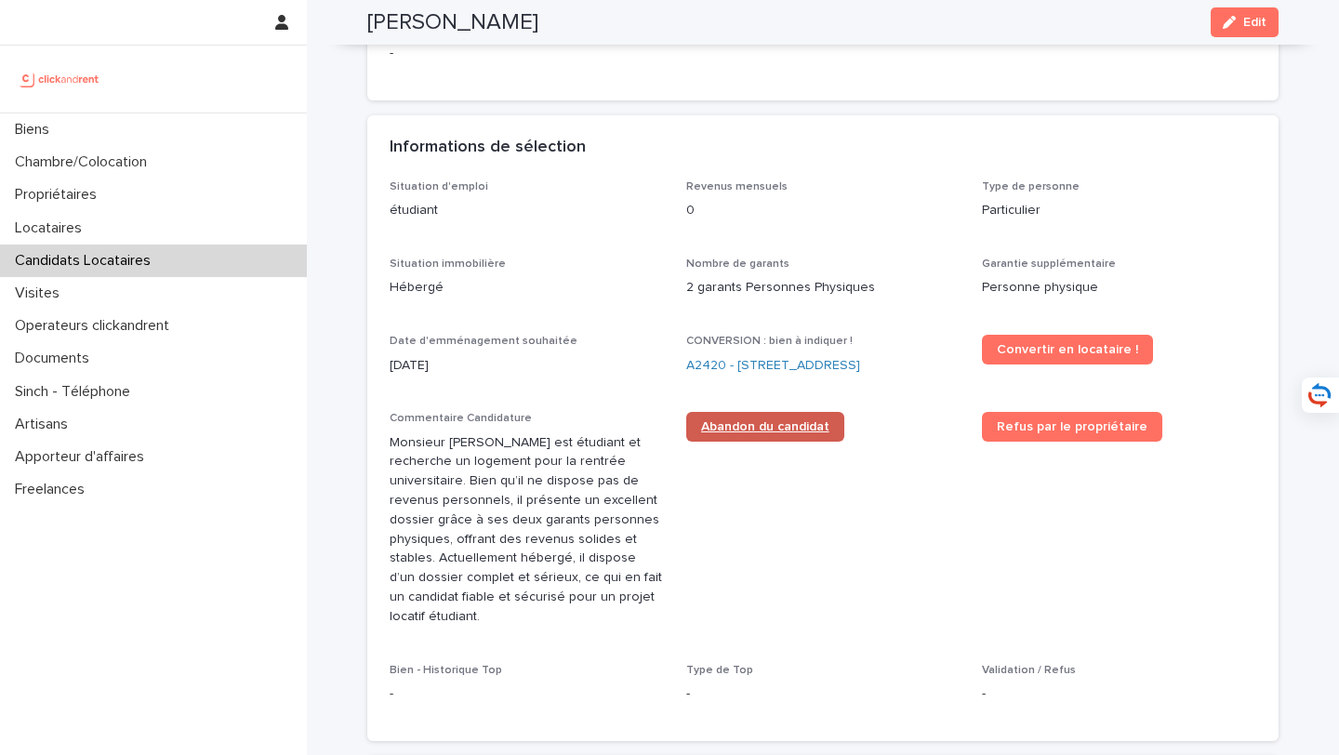
click at [766, 420] on span "Abandon du candidat" at bounding box center [765, 426] width 128 height 13
click at [752, 356] on link "A2420 - 64 boulevard Pasteur, Amiens 80000" at bounding box center [773, 366] width 174 height 20
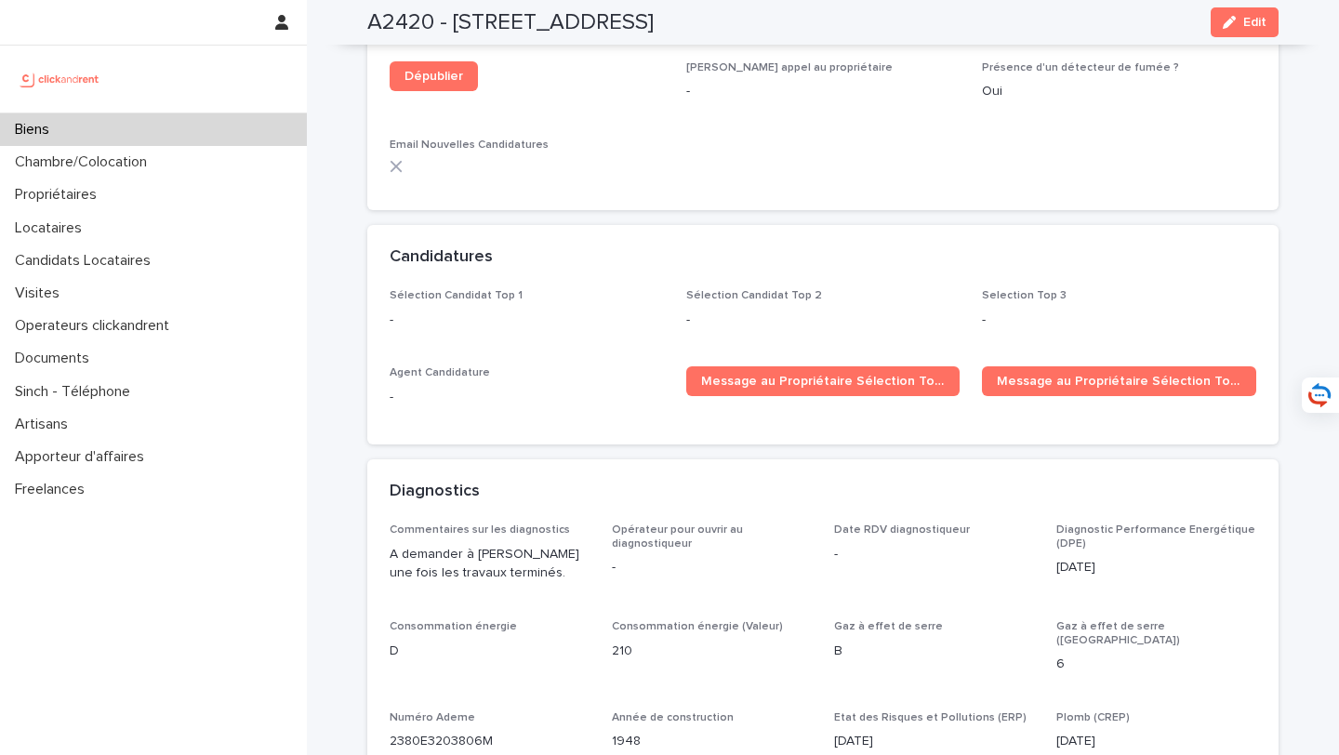
scroll to position [5387, 0]
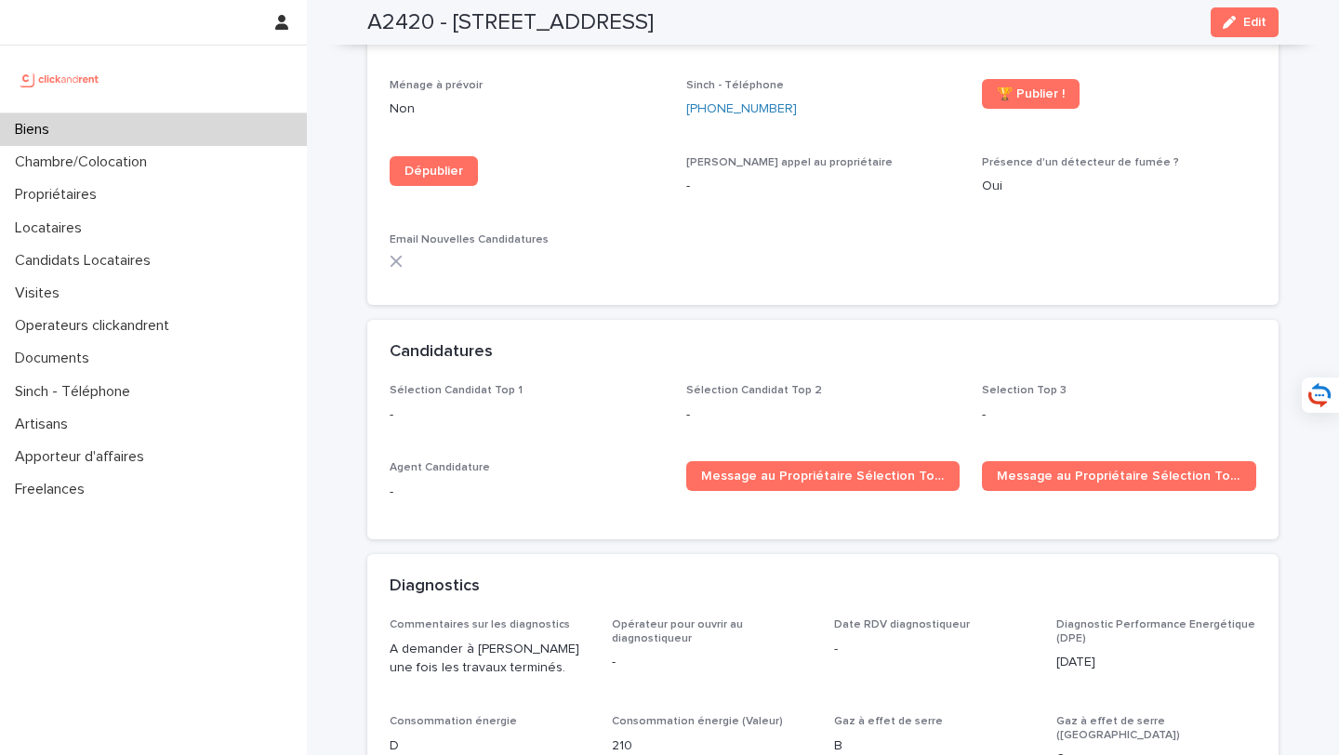
click at [262, 130] on div "Biens" at bounding box center [153, 129] width 307 height 33
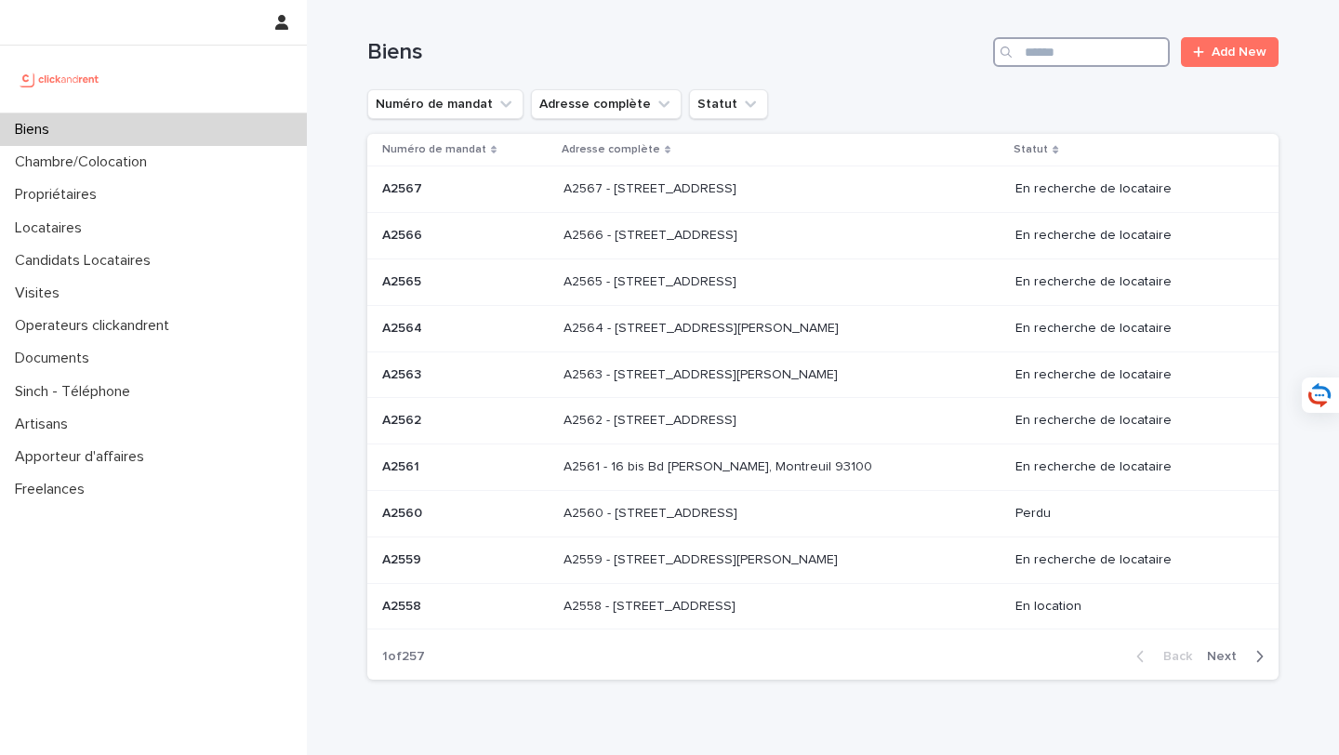
click at [1096, 62] on input "Search" at bounding box center [1081, 52] width 177 height 30
type input "*****"
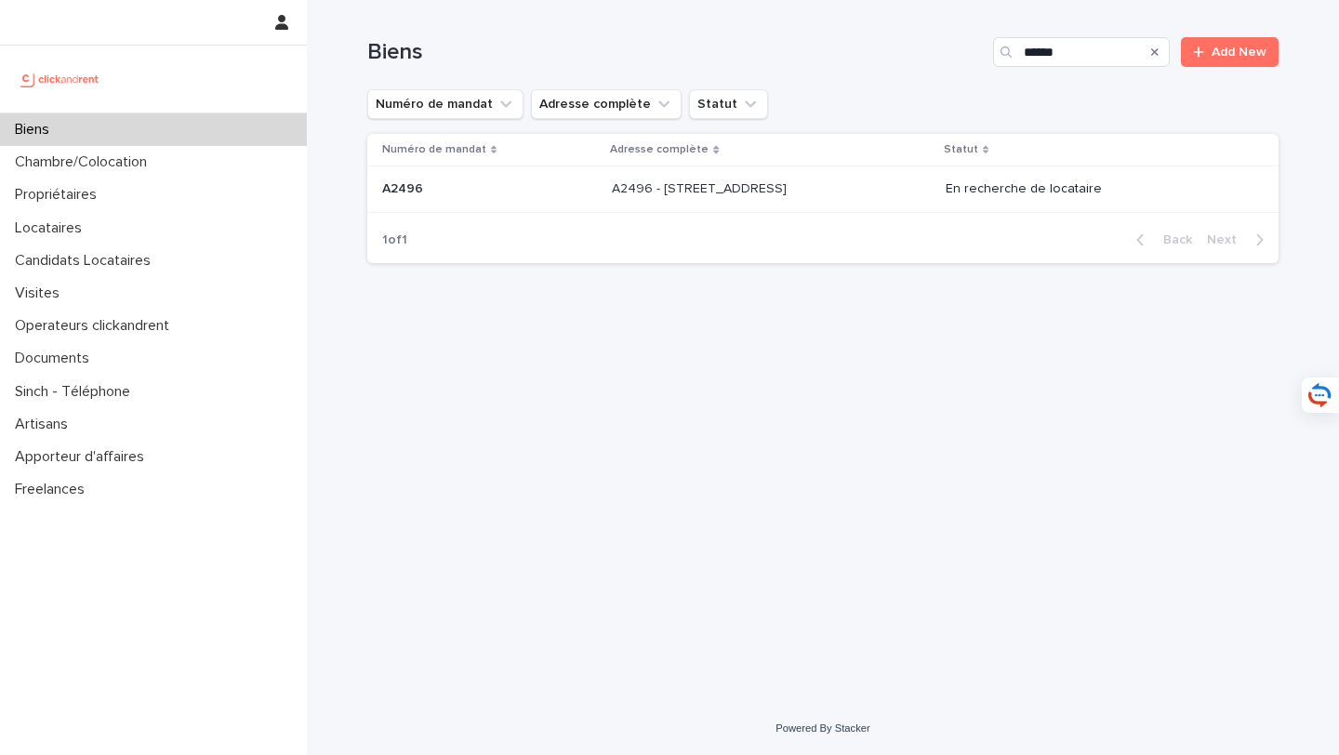
click at [792, 199] on div "A2496 - 85 rue de l'Ourcq, Paris 75019 A2496 - 85 rue de l'Ourcq, Paris 75019" at bounding box center [771, 189] width 319 height 31
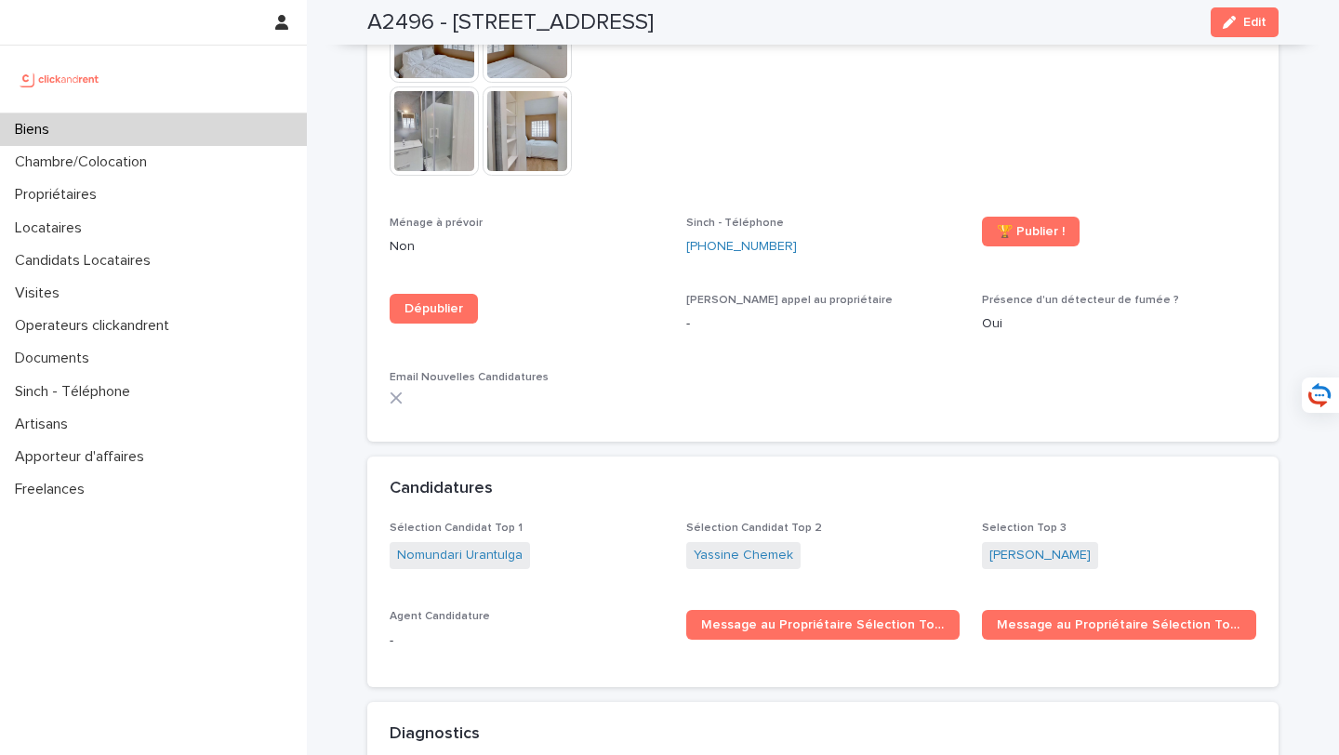
scroll to position [5828, 0]
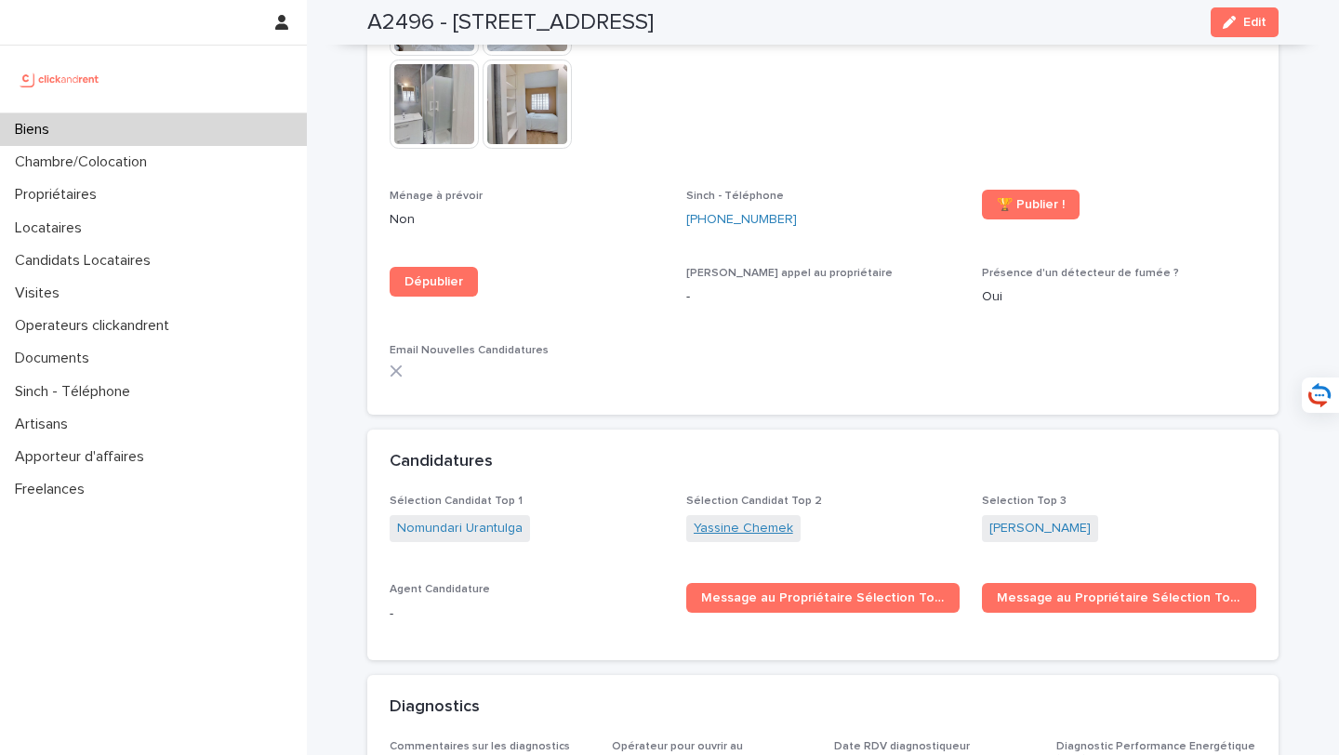
click at [750, 519] on link "Yassine Chemek" at bounding box center [744, 529] width 100 height 20
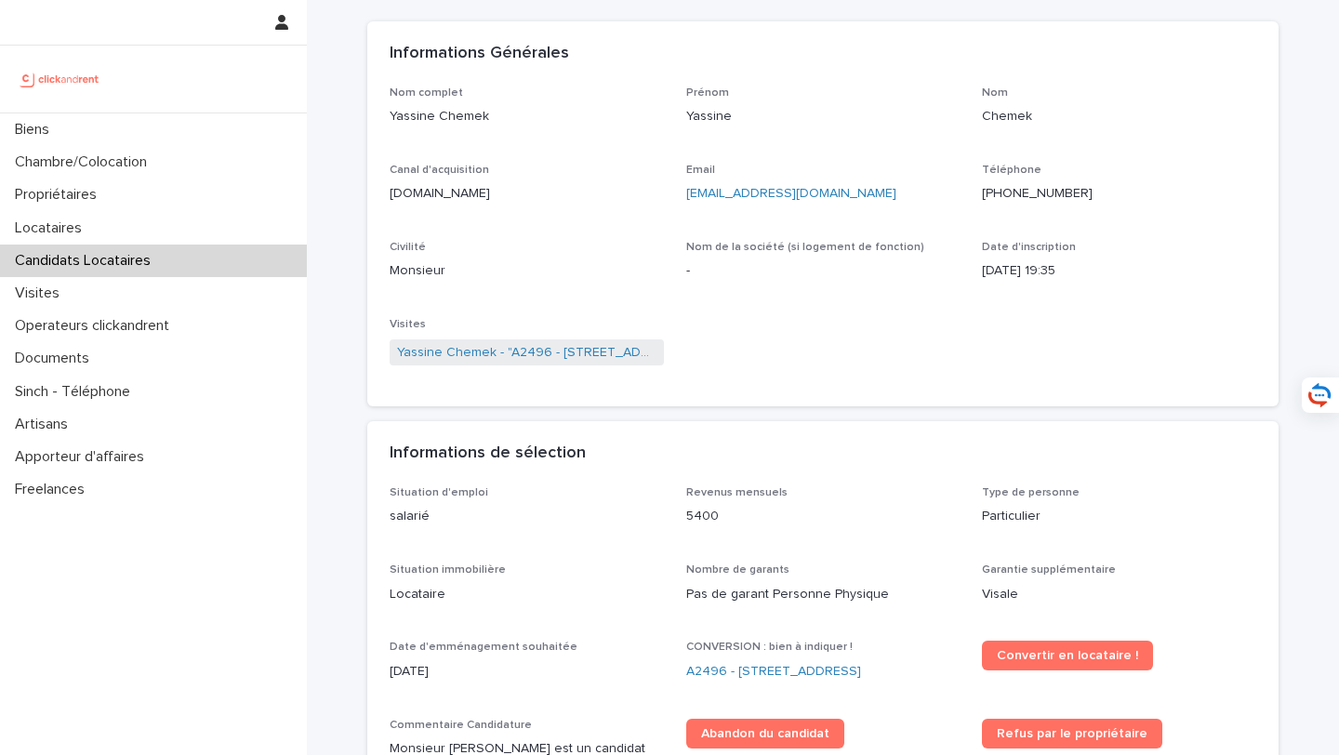
scroll to position [165, 0]
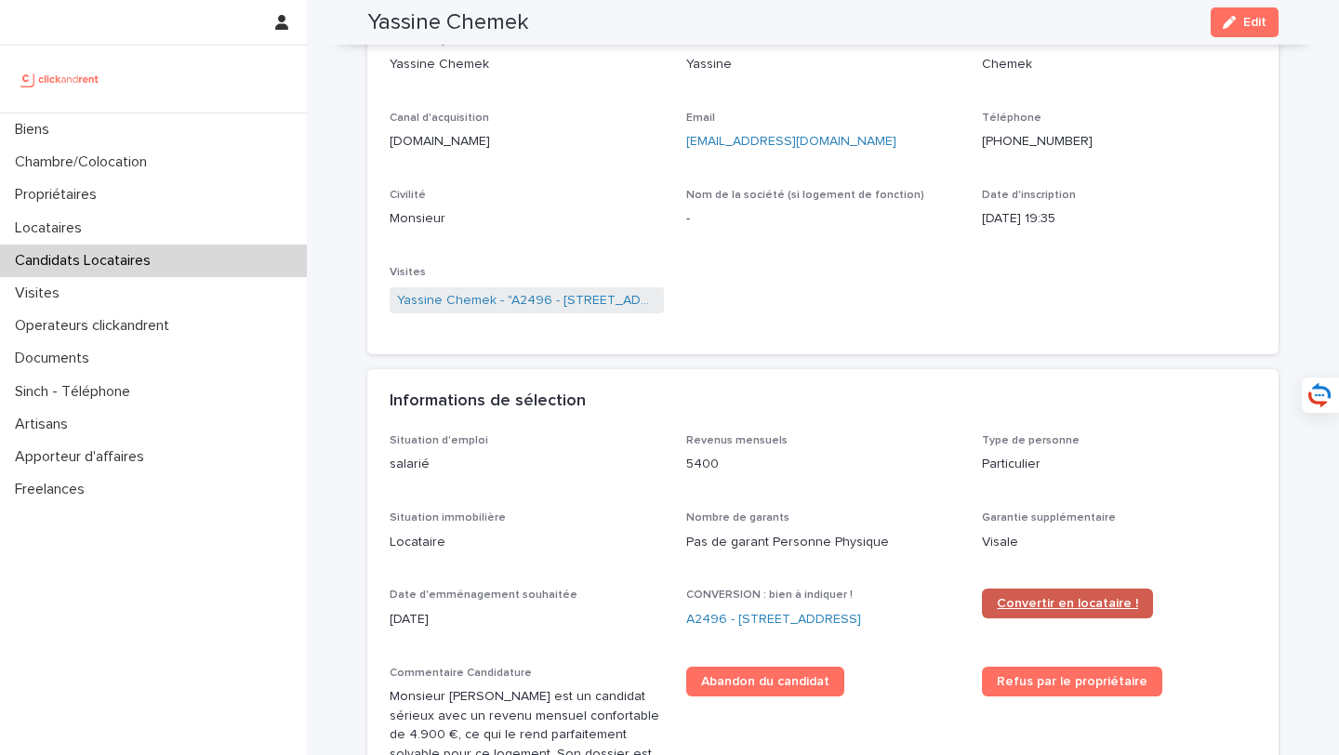
click at [1052, 601] on span "Convertir en locataire !" at bounding box center [1067, 603] width 141 height 13
click at [789, 622] on link "A2496 - 85 rue de l'Ourcq, Paris 75019" at bounding box center [773, 620] width 175 height 20
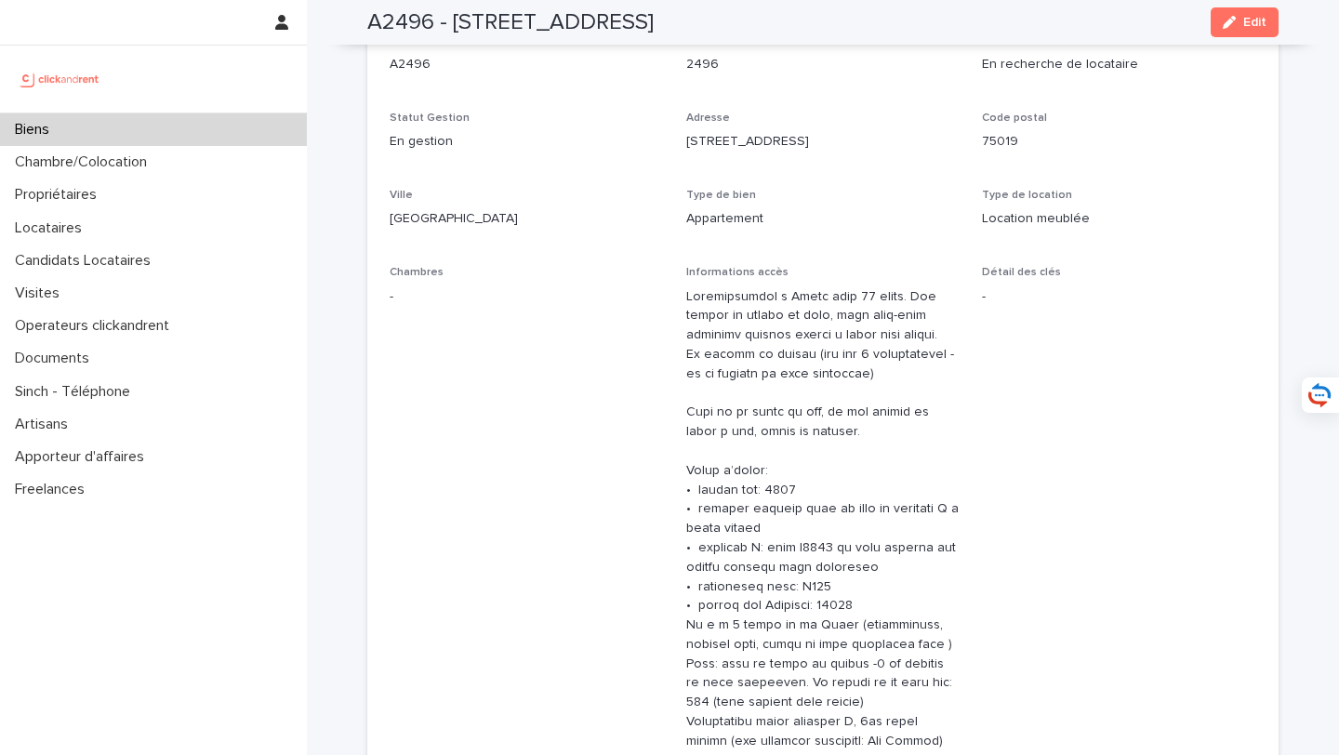
click at [190, 134] on div "Biens" at bounding box center [153, 129] width 307 height 33
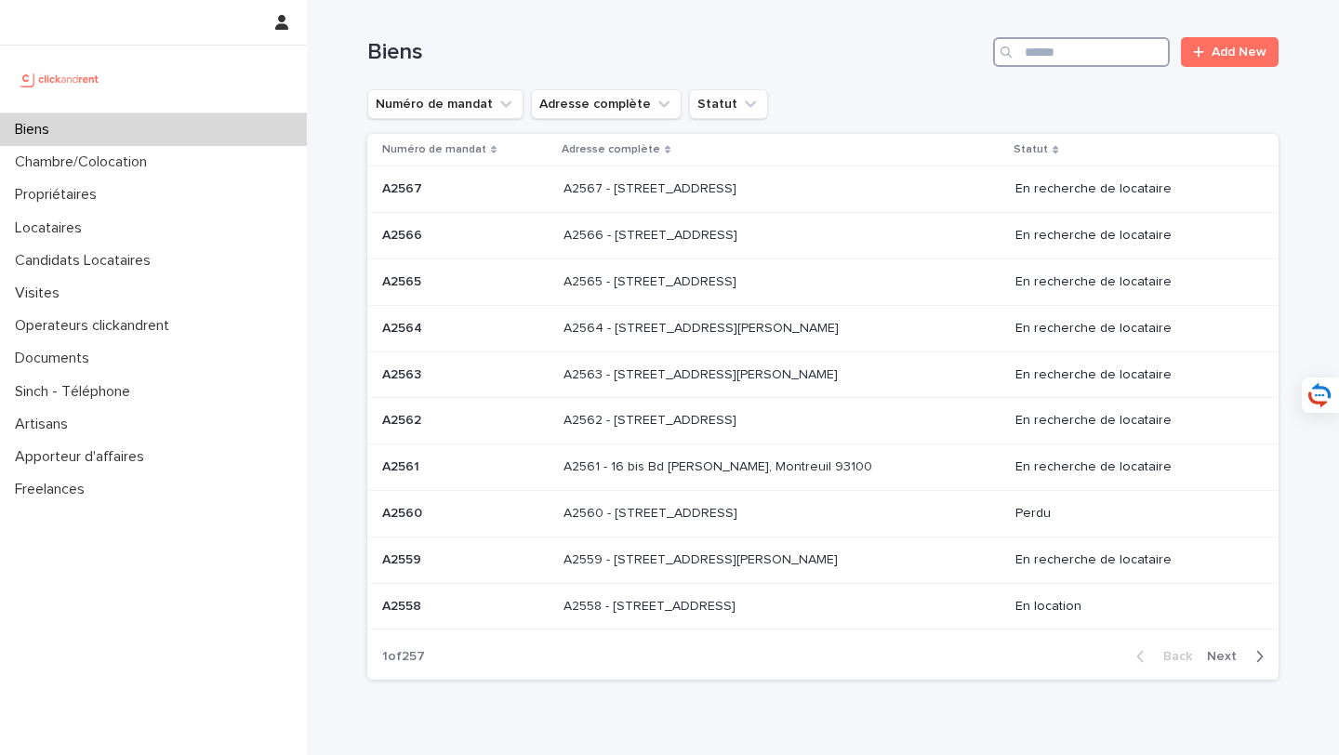
click at [1097, 51] on input "Search" at bounding box center [1081, 52] width 177 height 30
type input "****"
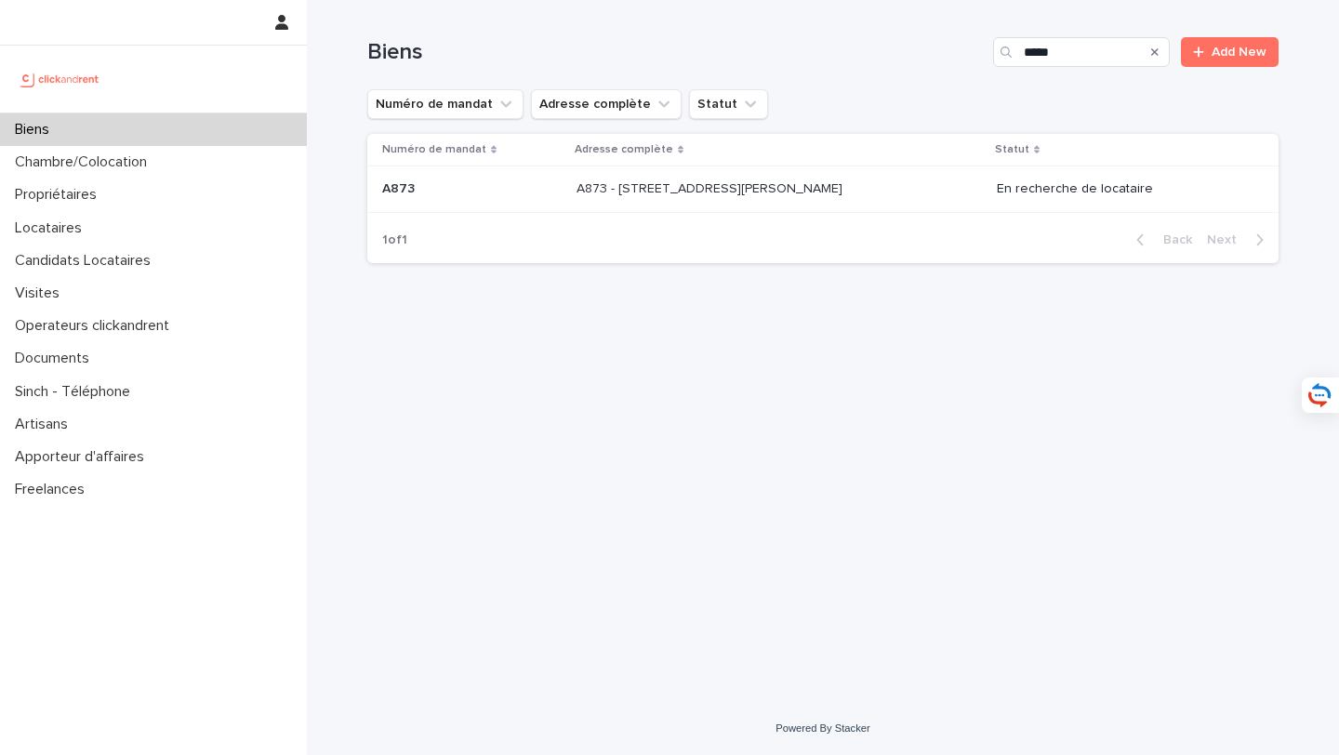
click at [826, 193] on p "A873 - 76 Avenue de Rigny, Bry-sur-Marne 94360" at bounding box center [712, 188] width 270 height 20
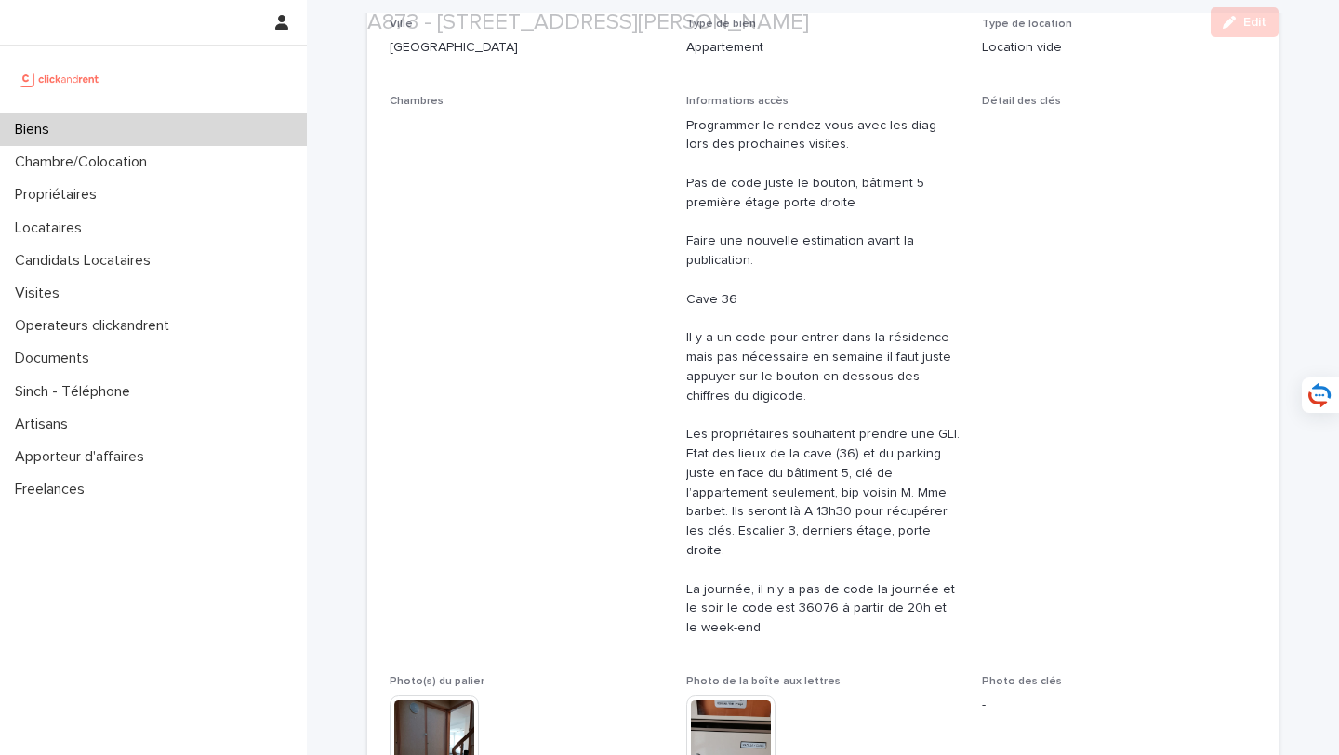
scroll to position [1177, 0]
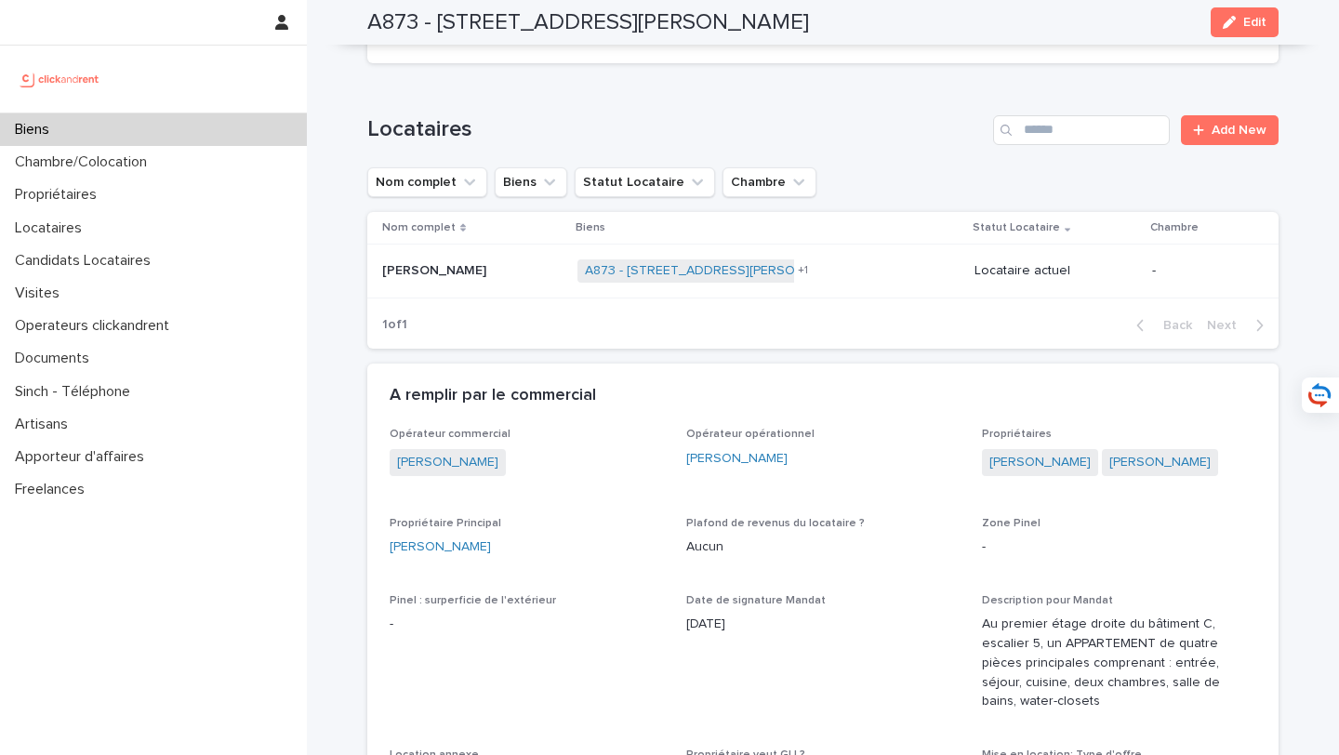
click at [465, 262] on div "Louise Cartier Louise Cartier" at bounding box center [472, 271] width 180 height 31
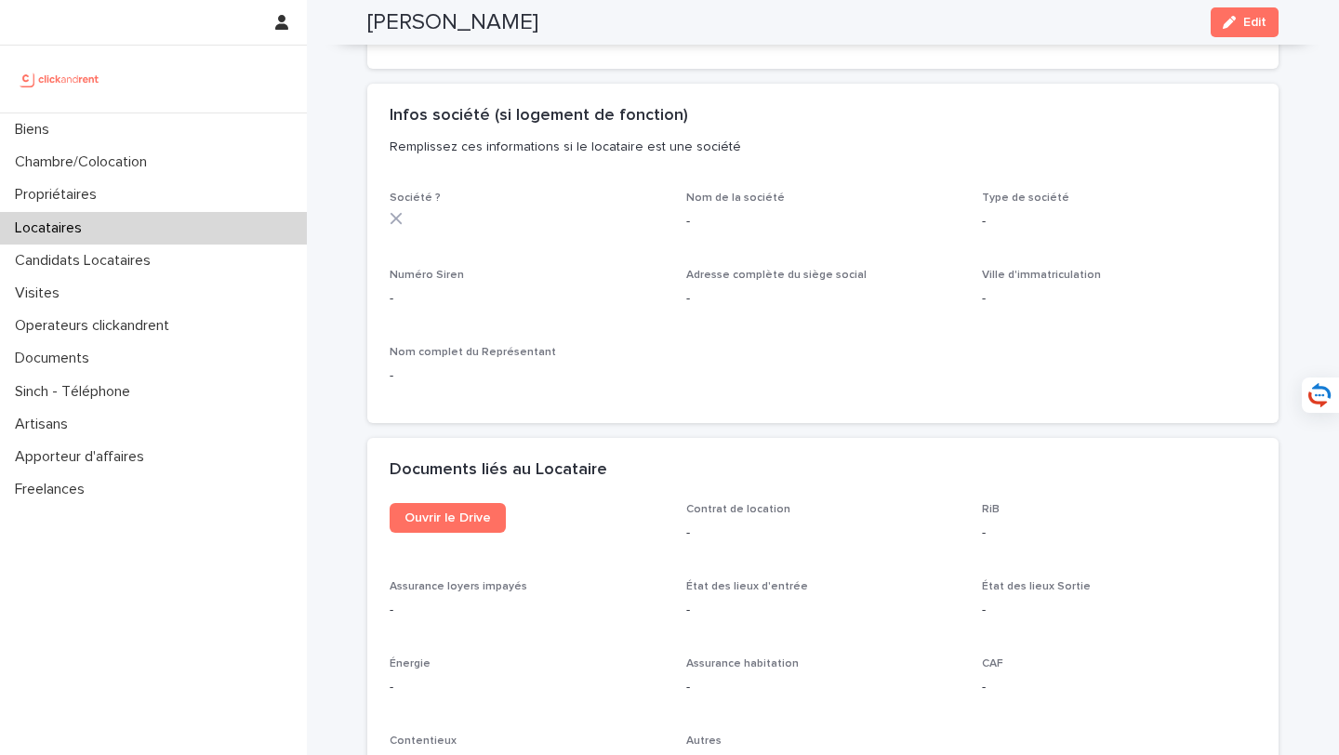
scroll to position [1990, 0]
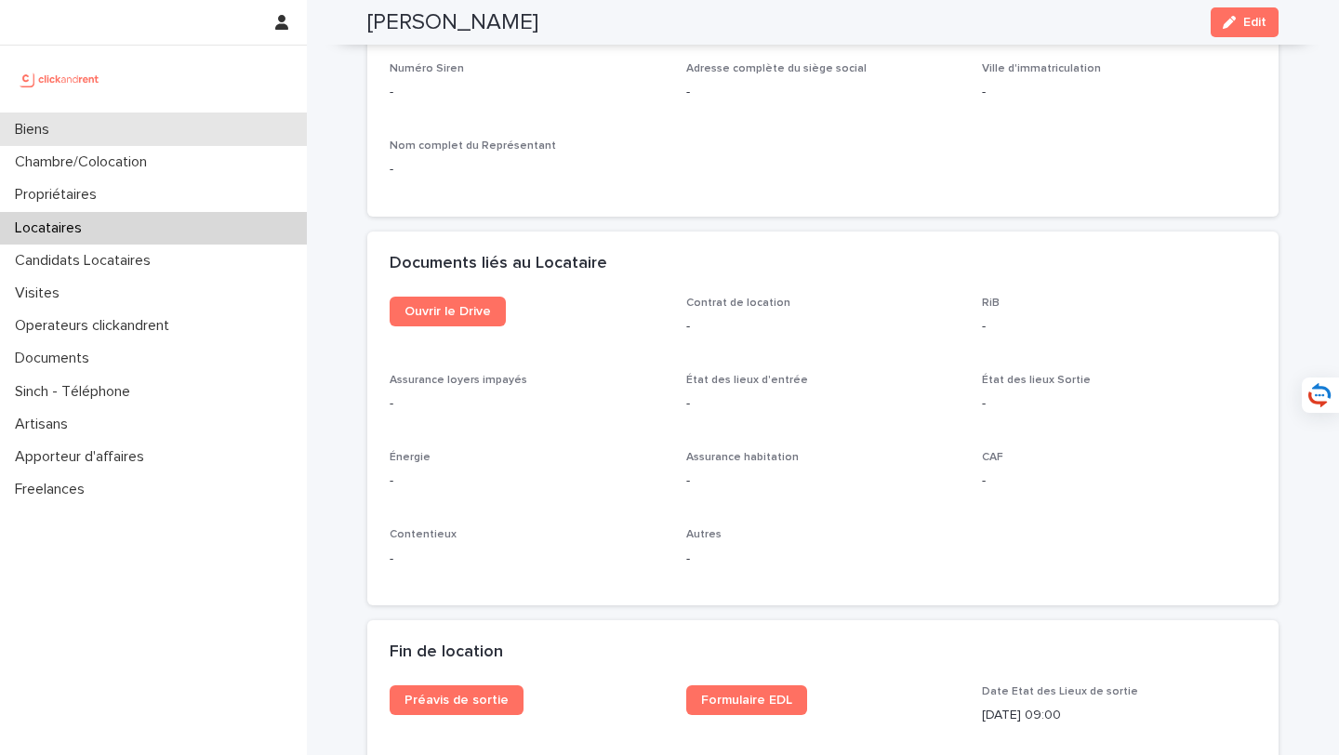
click at [218, 126] on div "Biens" at bounding box center [153, 129] width 307 height 33
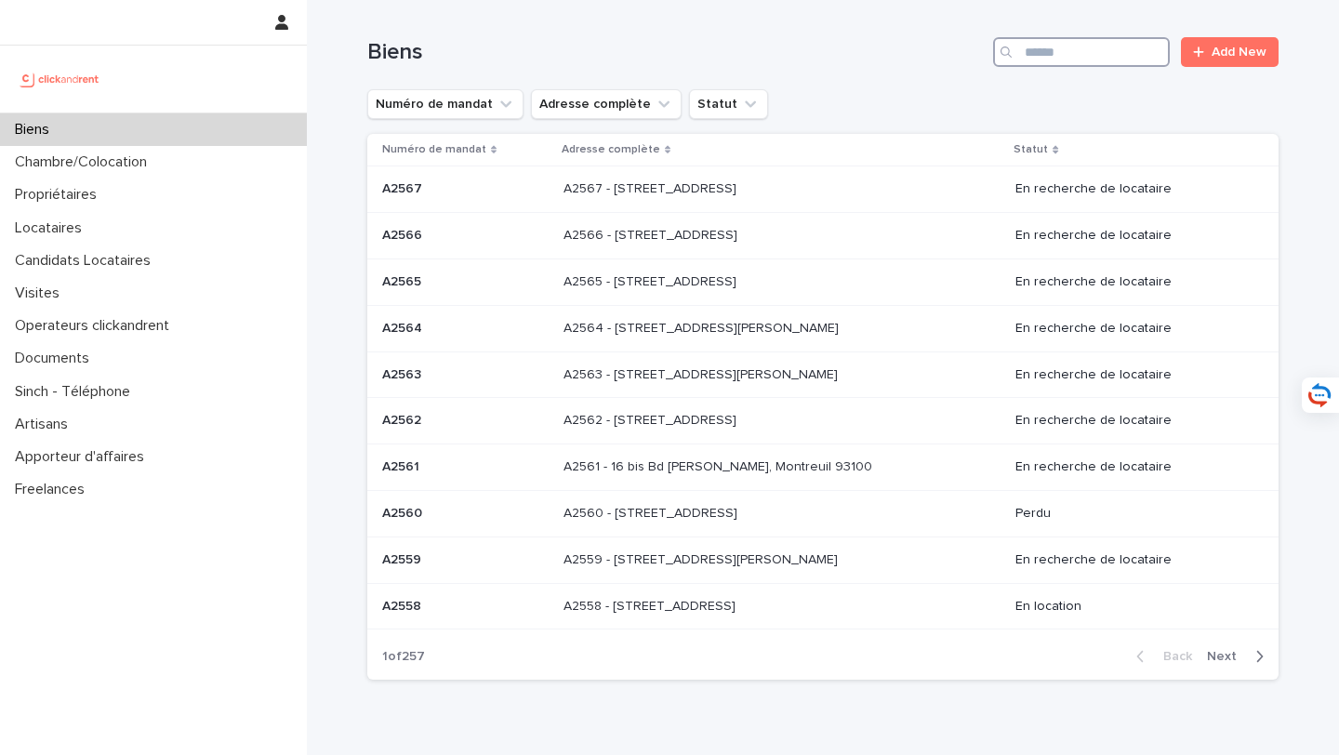
click at [1097, 60] on input "Search" at bounding box center [1081, 52] width 177 height 30
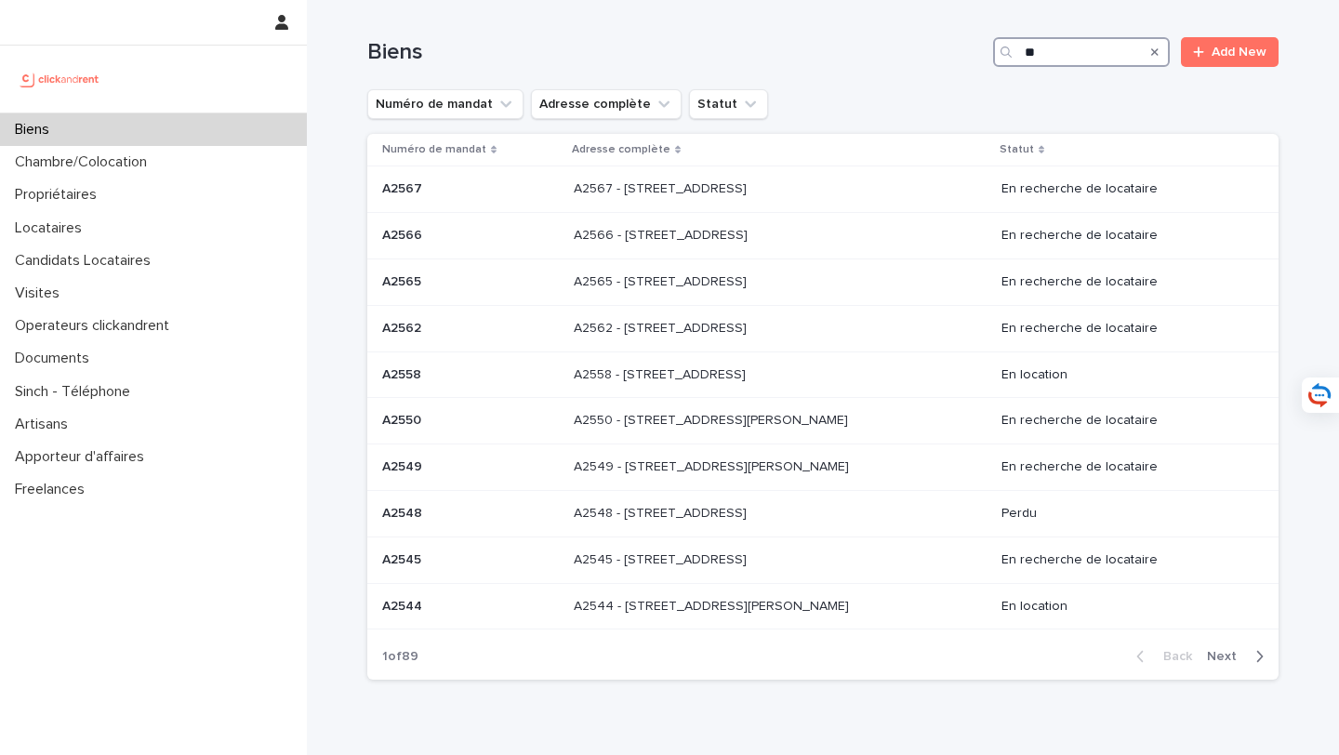
click at [962, 55] on div "Biens ** Add New" at bounding box center [822, 52] width 911 height 30
type input "*****"
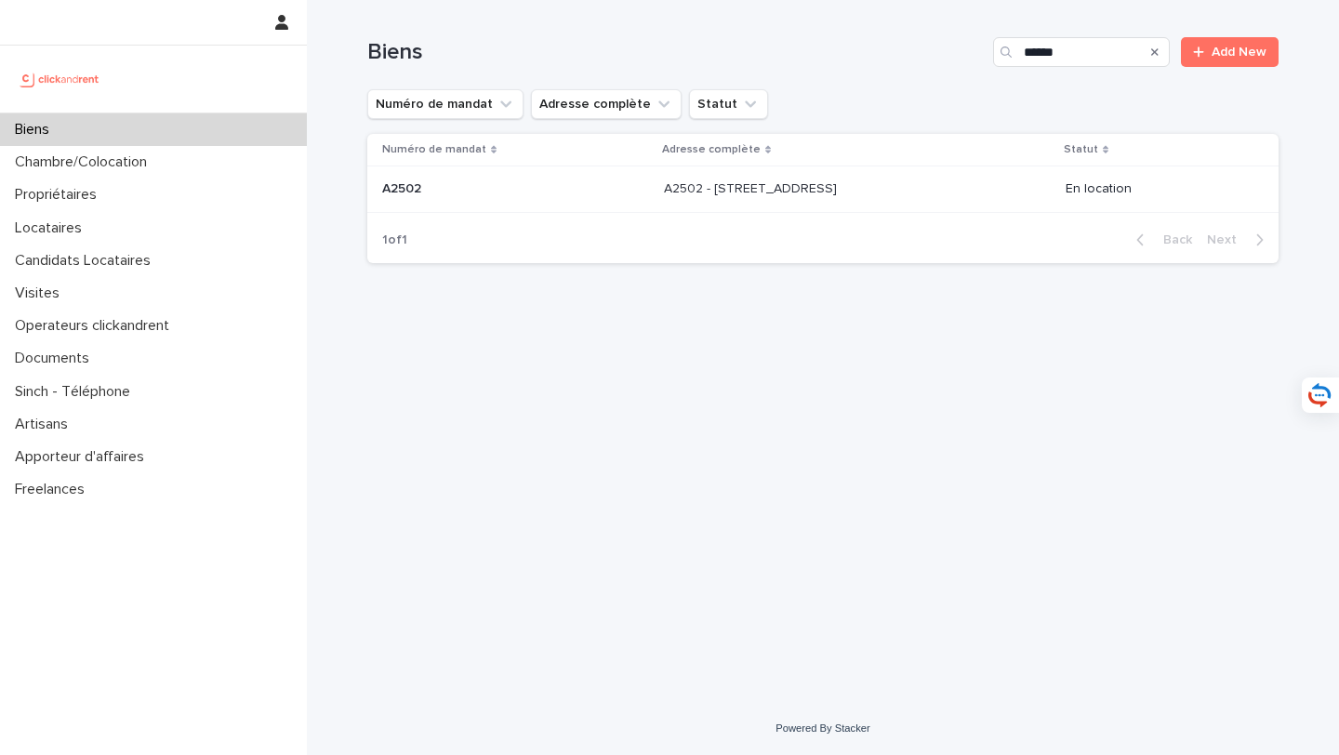
click at [240, 134] on div "Biens" at bounding box center [153, 129] width 307 height 33
click at [1111, 58] on input "Search" at bounding box center [1081, 52] width 177 height 30
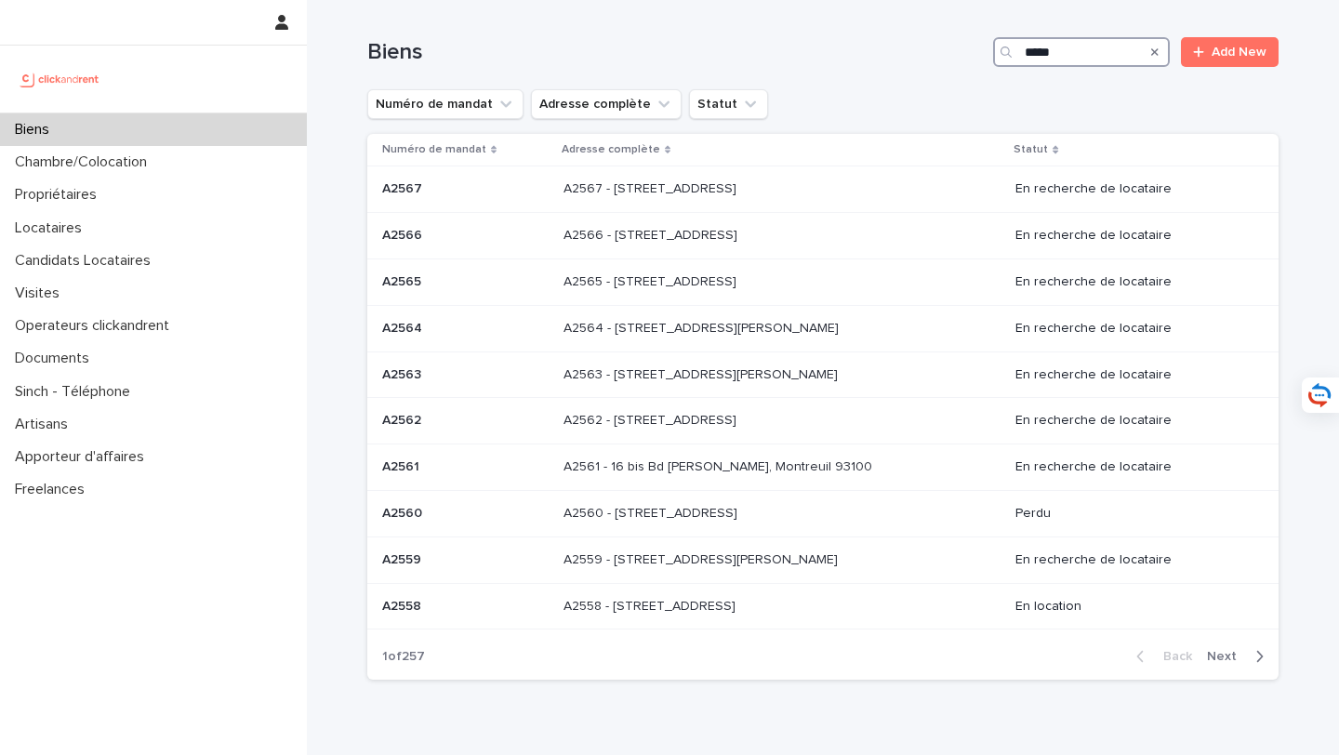
type input "****"
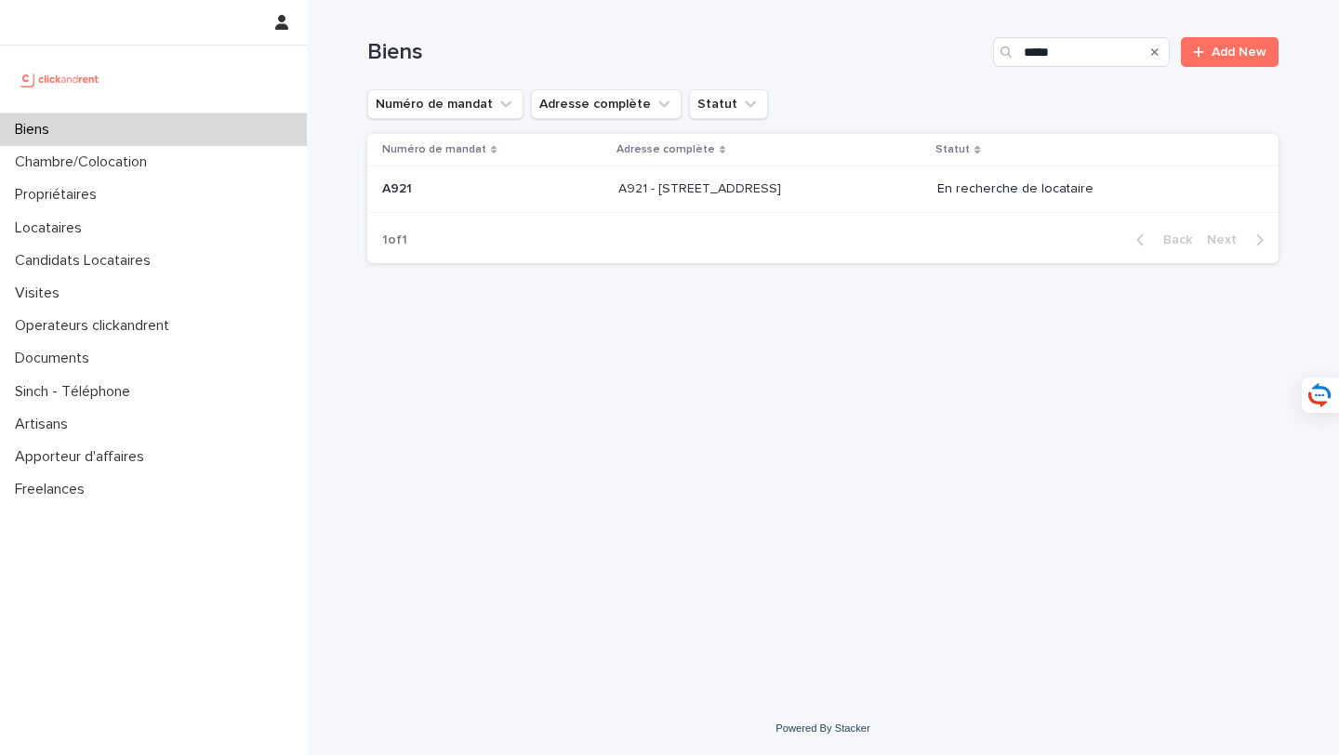
click at [817, 182] on p at bounding box center [770, 189] width 305 height 16
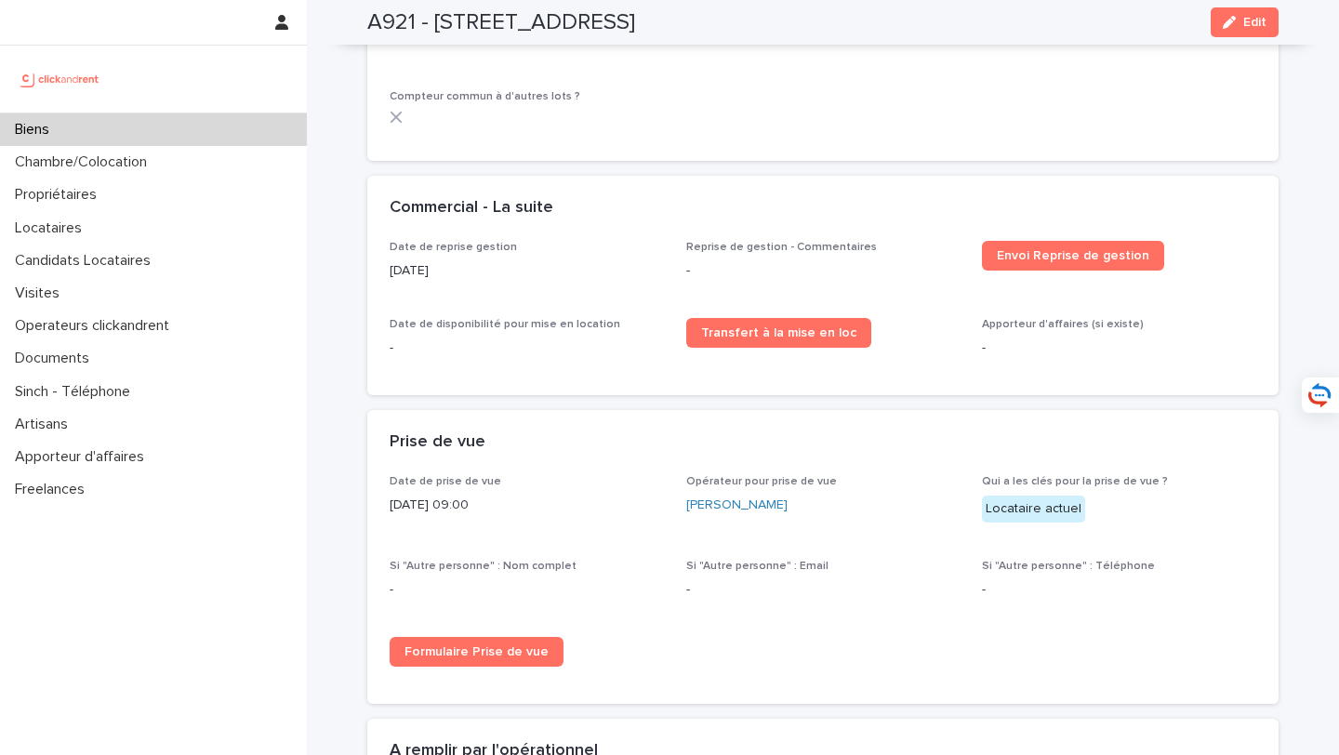
scroll to position [2389, 0]
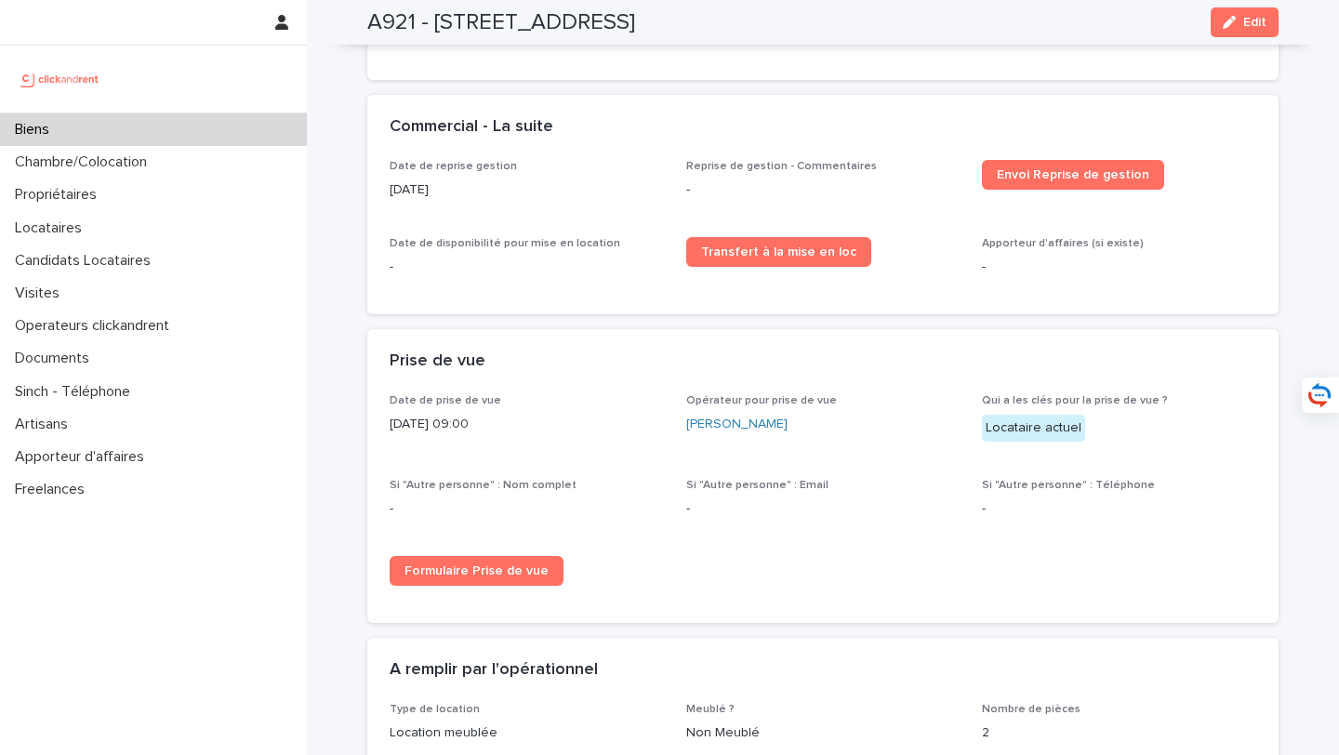
click at [187, 128] on div "Biens" at bounding box center [153, 129] width 307 height 33
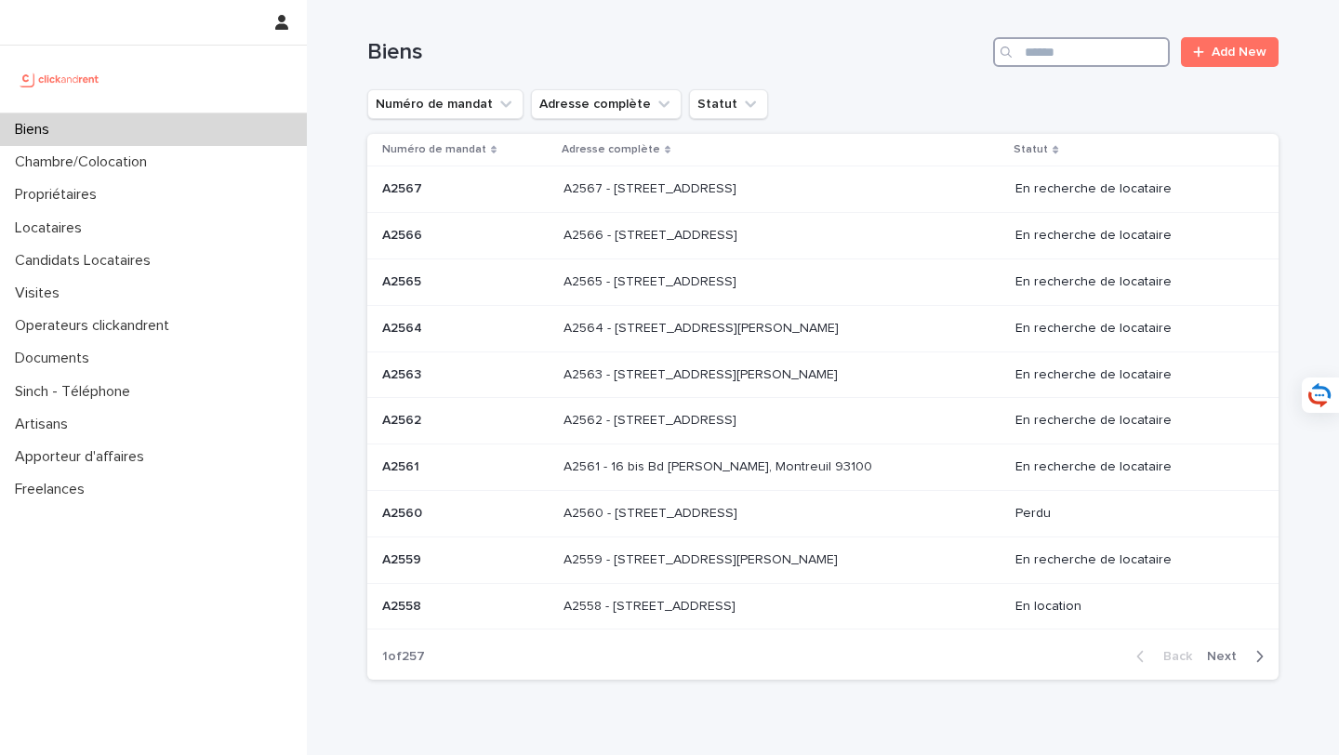
click at [1098, 65] on input "Search" at bounding box center [1081, 52] width 177 height 30
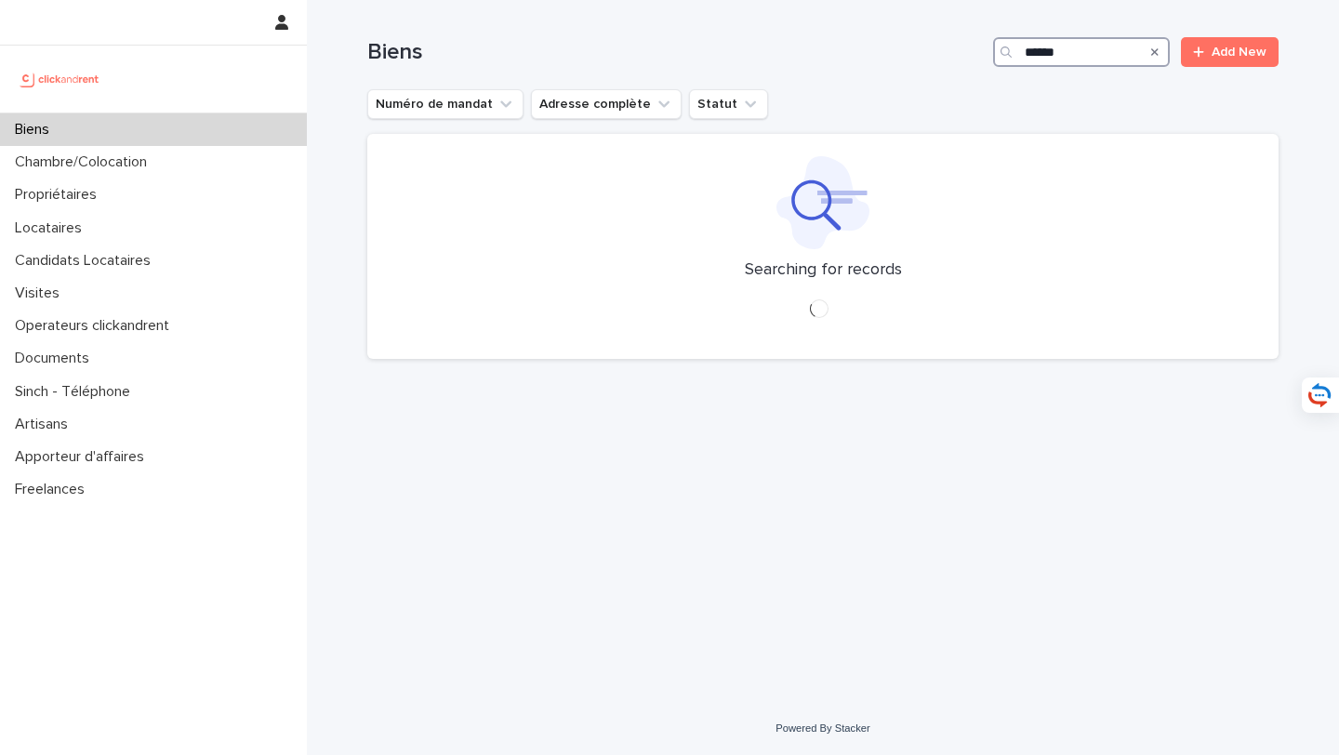
type input "*****"
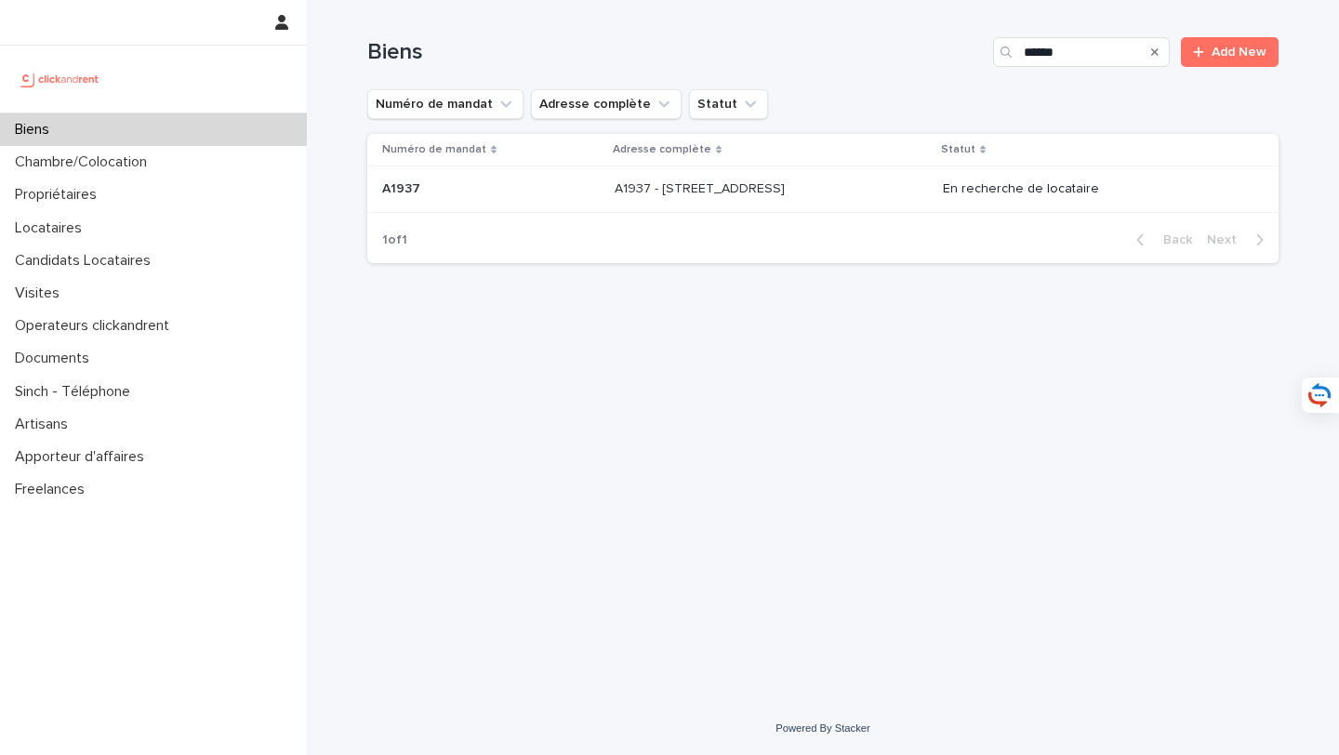
click at [775, 196] on p "A1937 - 19 rue Lauriston, Paris 75016" at bounding box center [702, 188] width 174 height 20
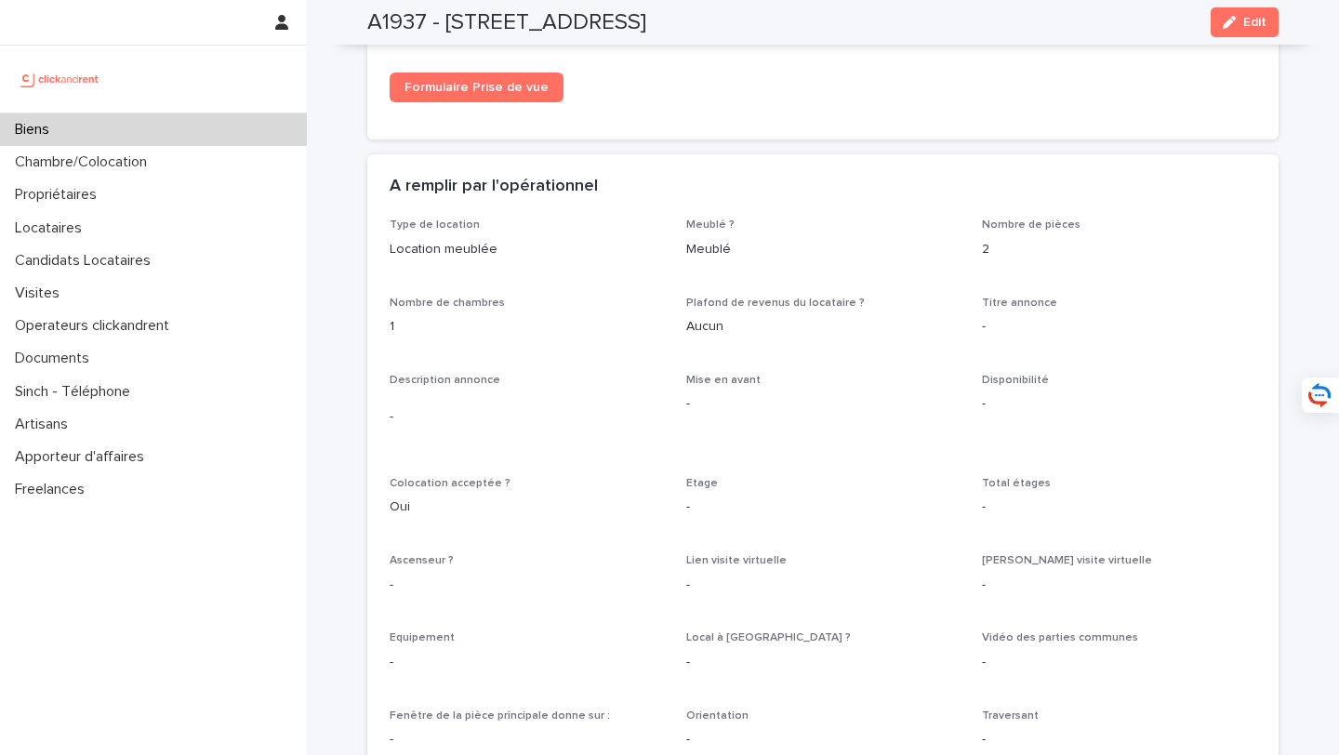
scroll to position [2797, 0]
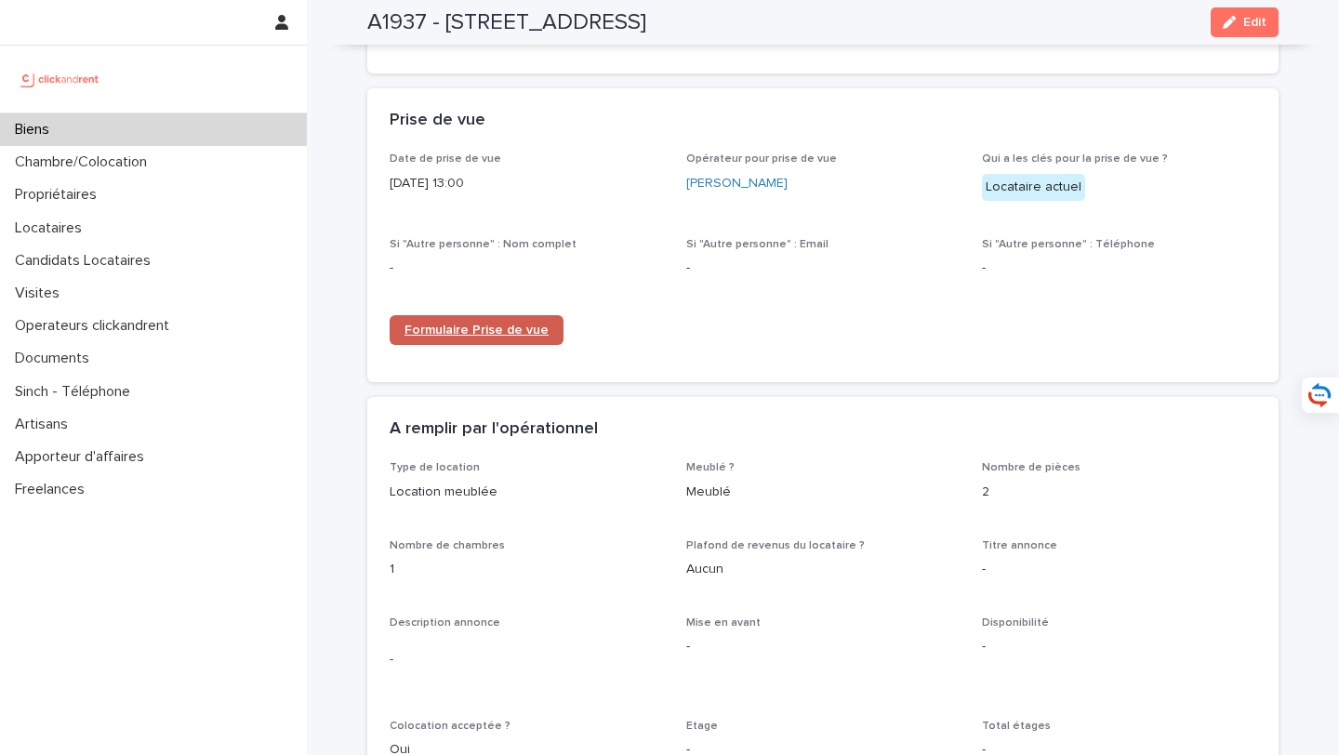
click at [524, 324] on span "Formulaire Prise de vue" at bounding box center [477, 330] width 144 height 13
click at [232, 132] on div "Biens" at bounding box center [153, 129] width 307 height 33
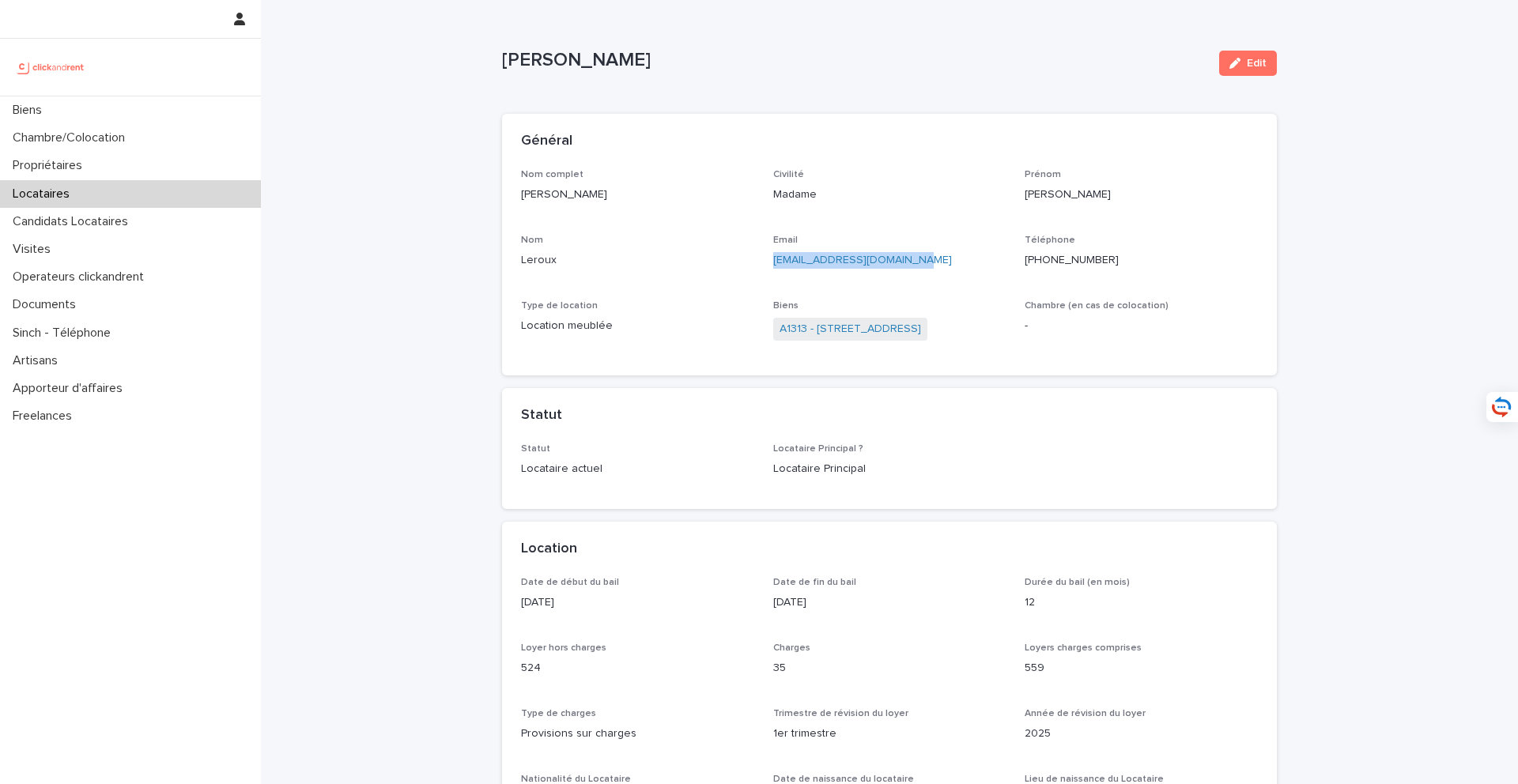
click at [128, 190] on div "Locataires" at bounding box center [130, 194] width 261 height 28
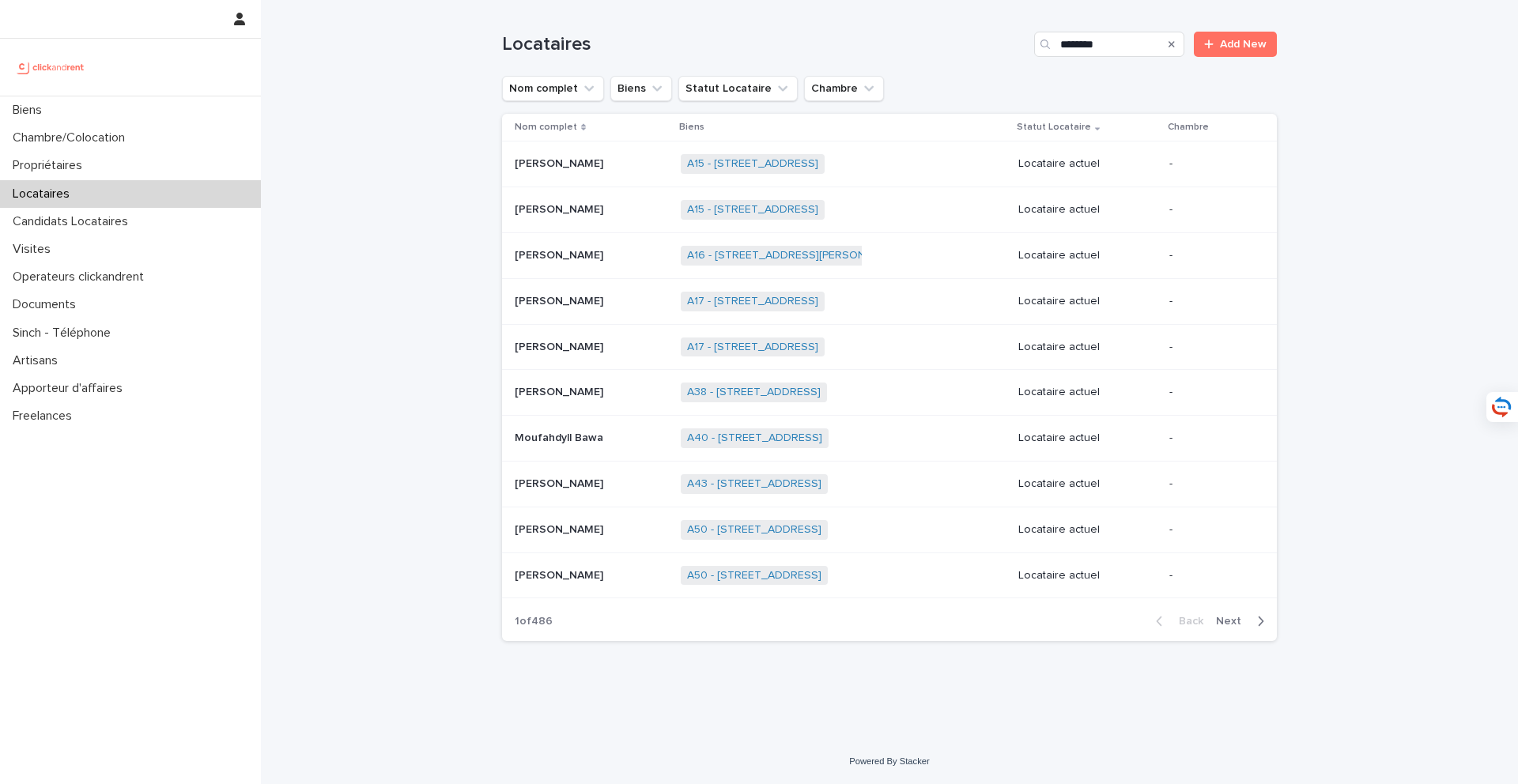
type input "*********"
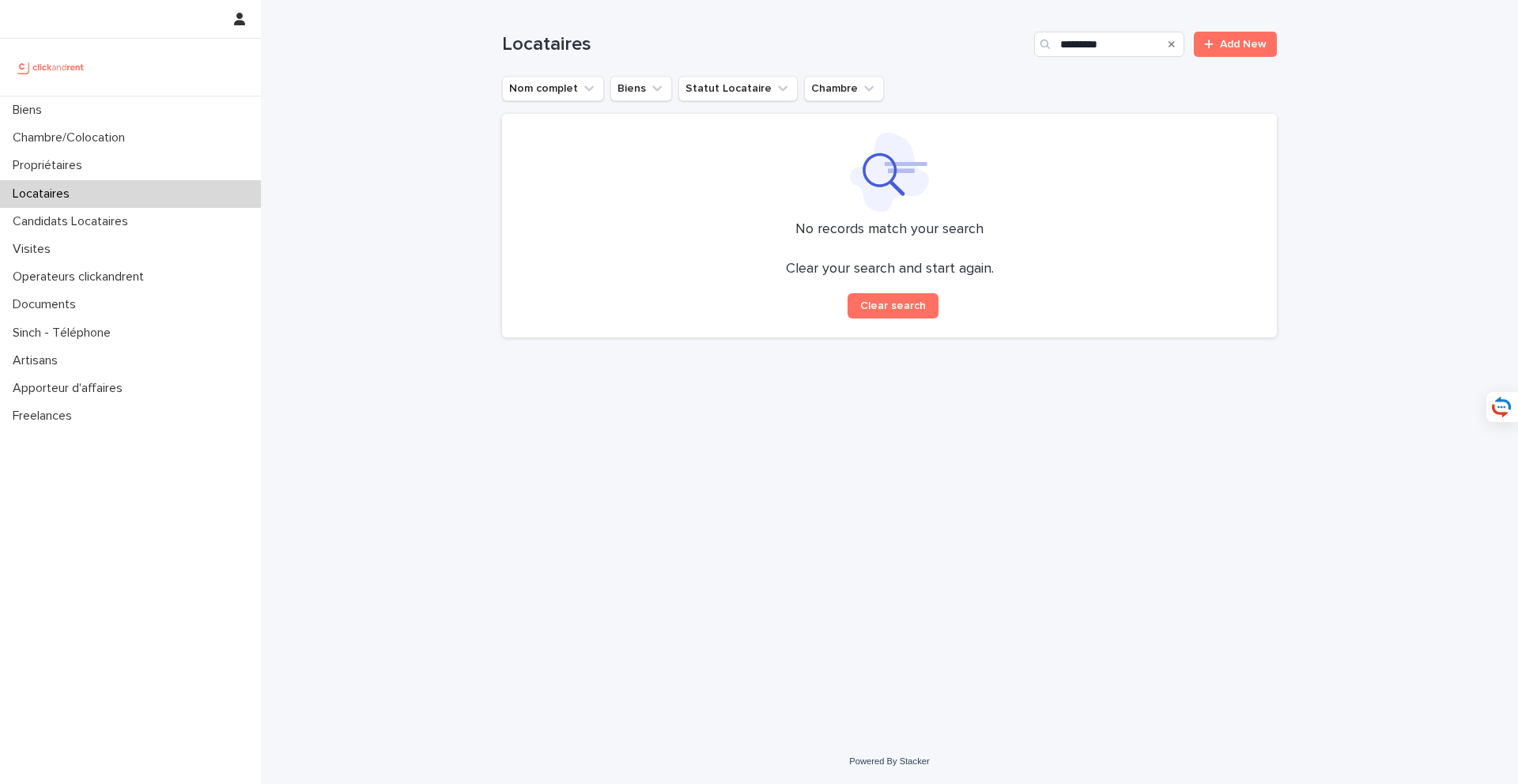
drag, startPoint x: 994, startPoint y: 37, endPoint x: 976, endPoint y: 32, distance: 18.7
click at [976, 32] on div "Locataires ********* Add New" at bounding box center [889, 44] width 774 height 25
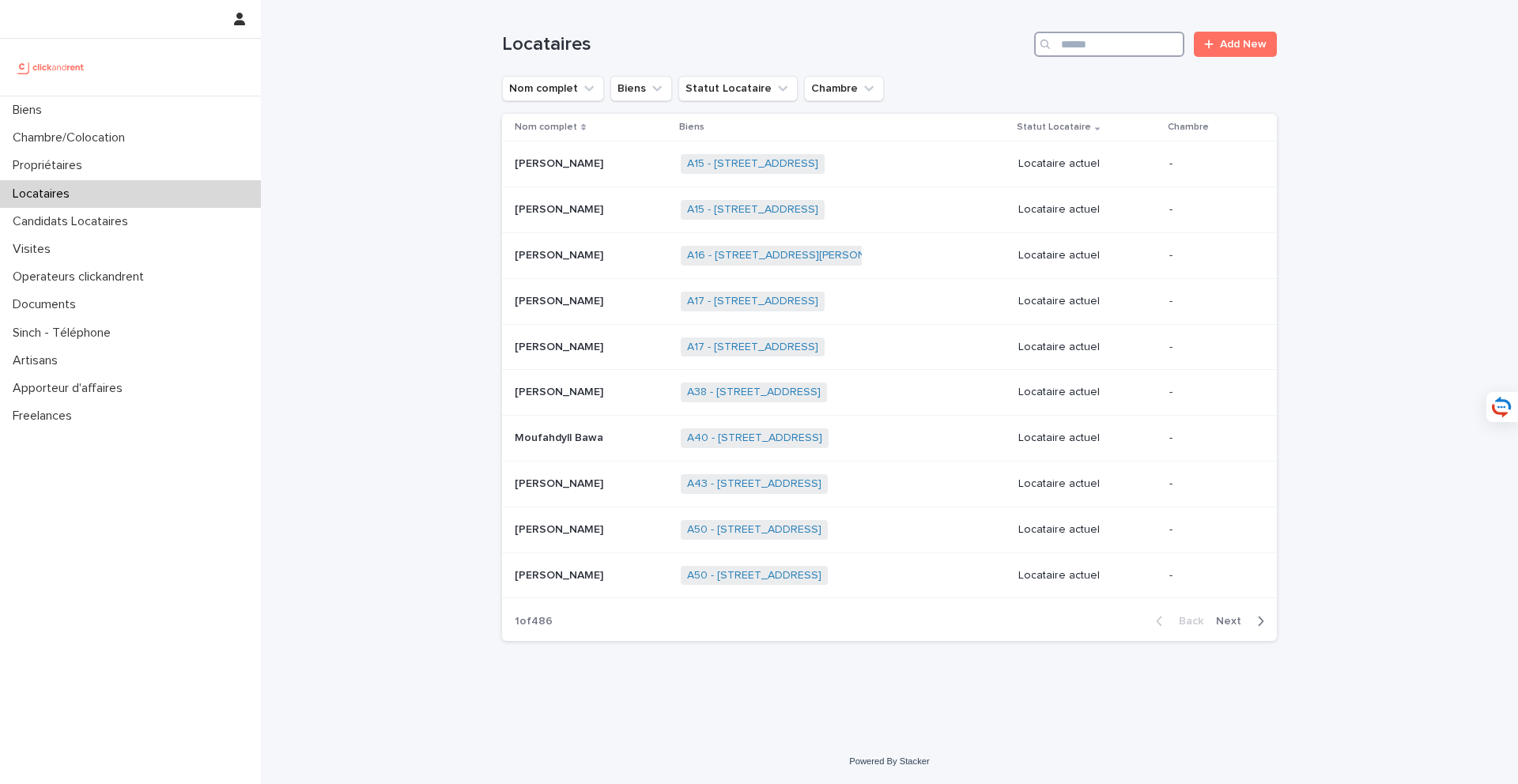
click at [1099, 41] on input "Search" at bounding box center [1109, 44] width 150 height 25
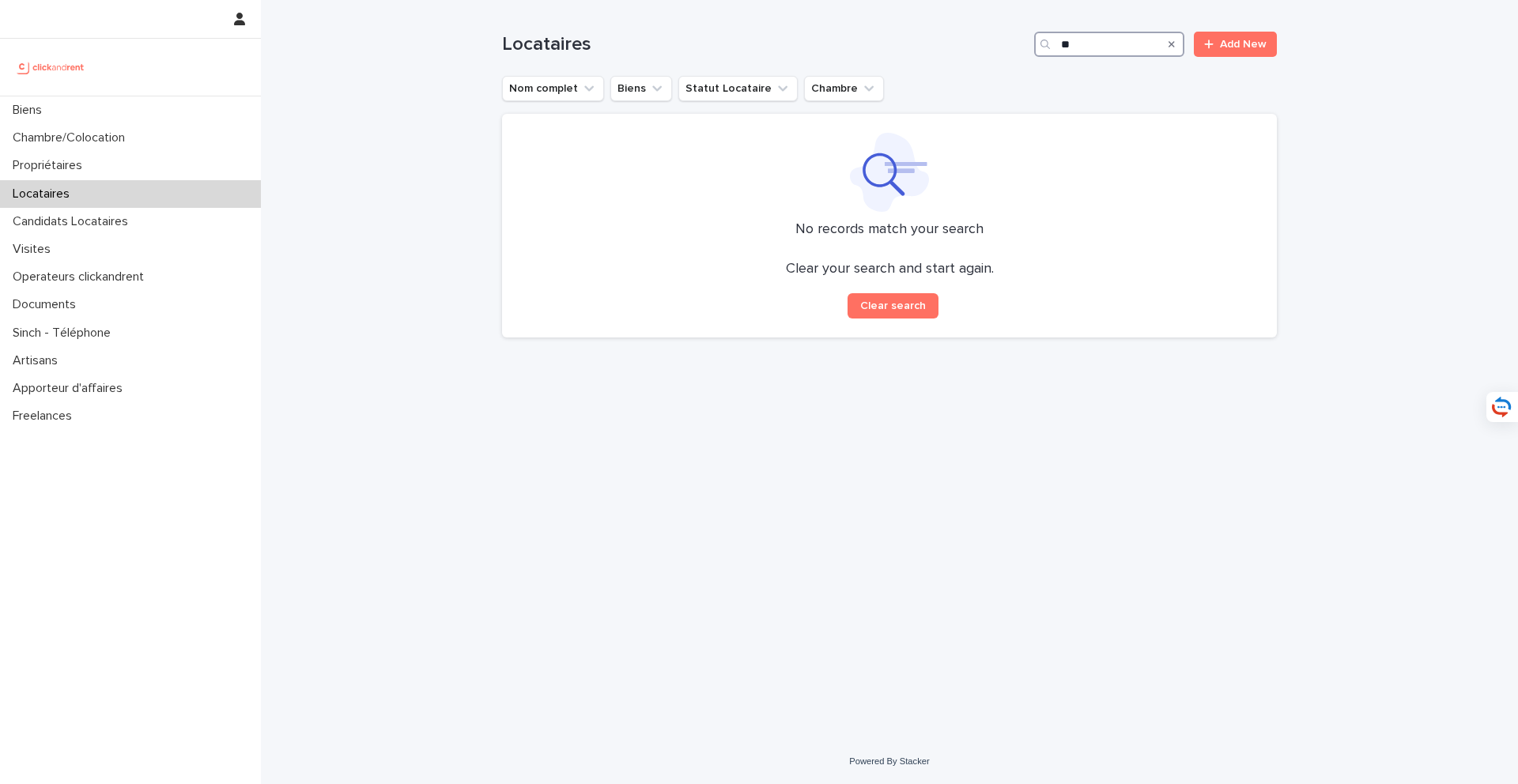
type input "*"
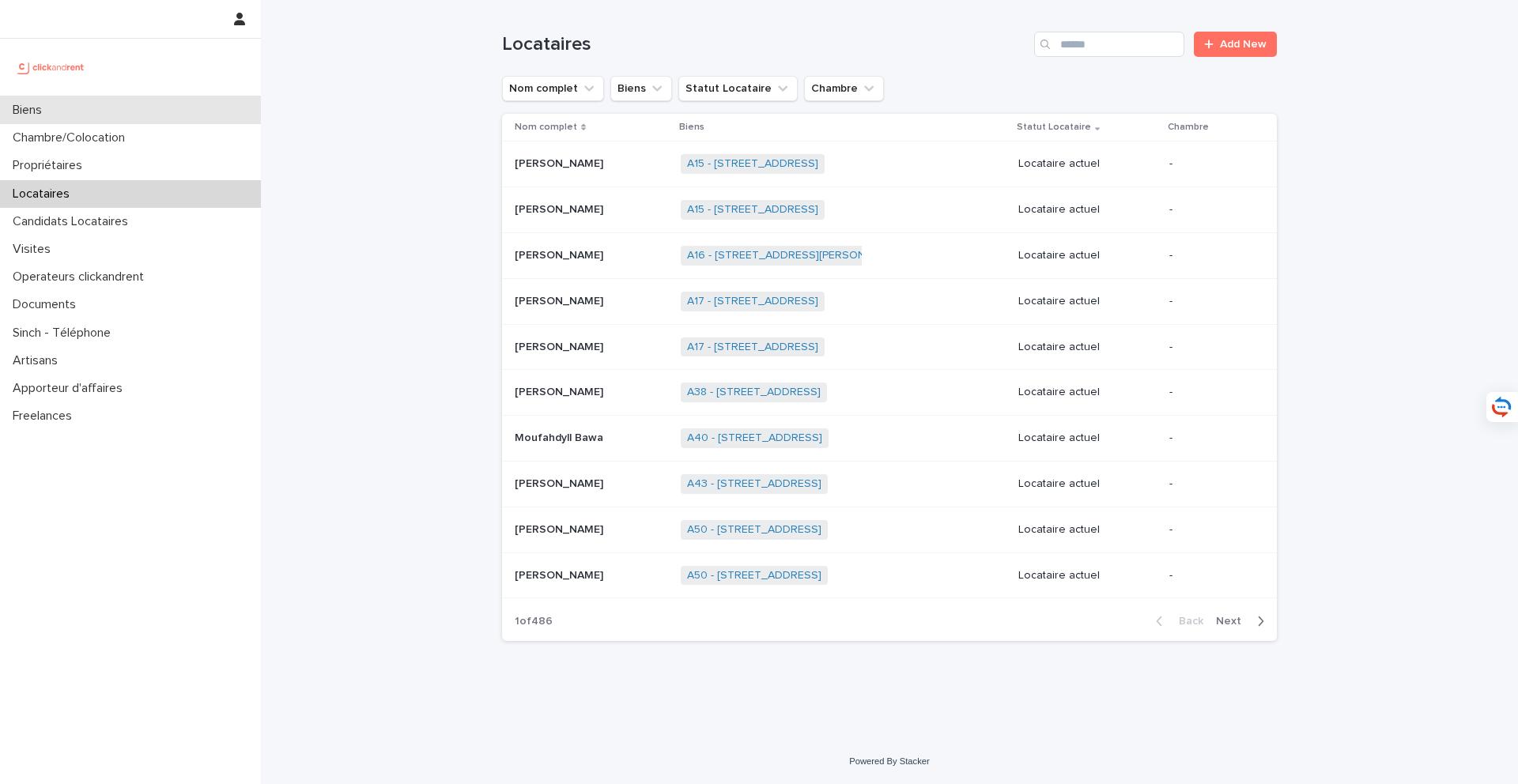
click at [227, 110] on div "Biens" at bounding box center [130, 110] width 261 height 28
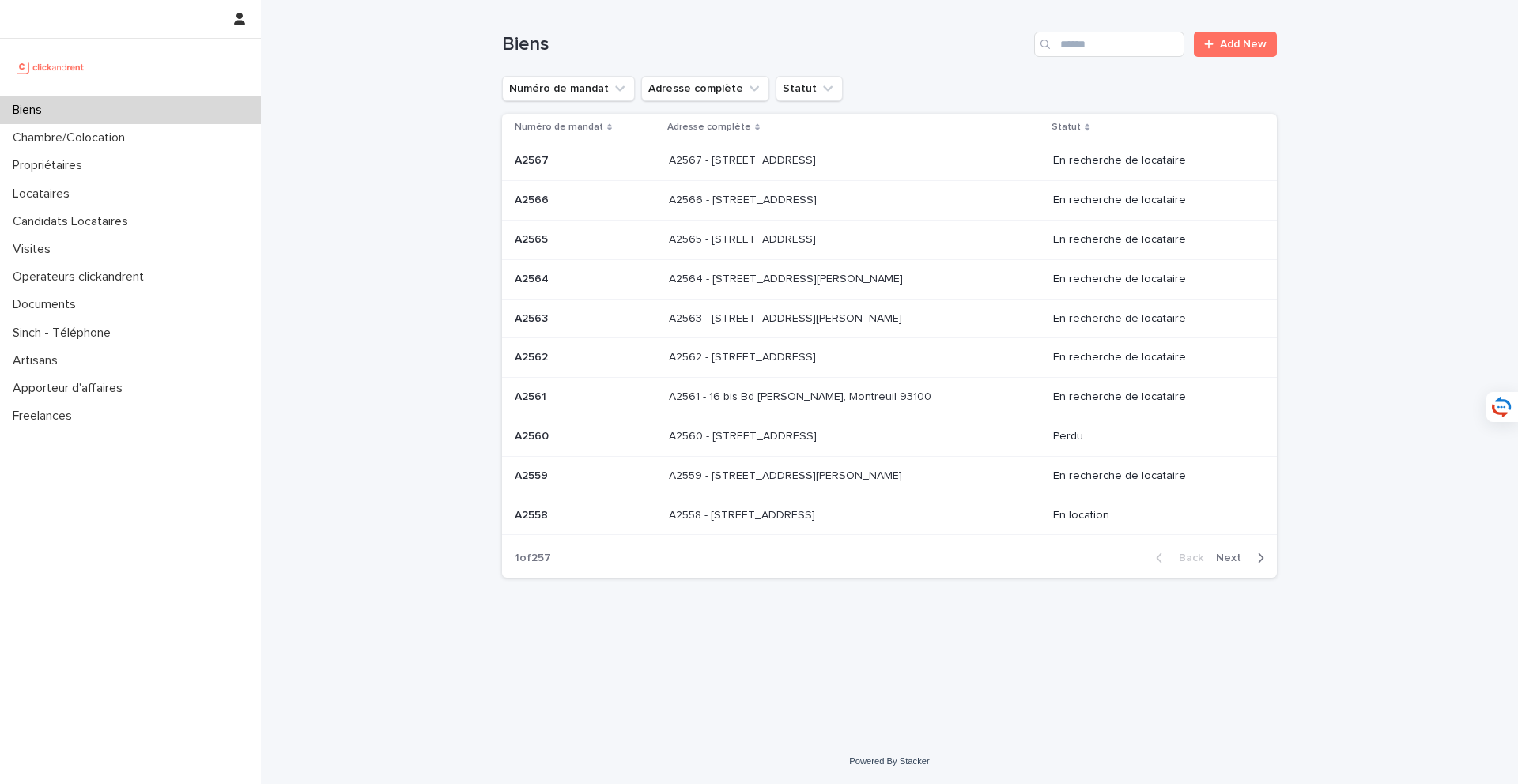
click at [1127, 57] on div "Biens Add New" at bounding box center [889, 37] width 774 height 76
click at [1125, 42] on input "Search" at bounding box center [1109, 44] width 150 height 25
click at [1131, 40] on input "Search" at bounding box center [1109, 44] width 150 height 25
click at [1128, 53] on input "Search" at bounding box center [1109, 44] width 150 height 25
type input "*****"
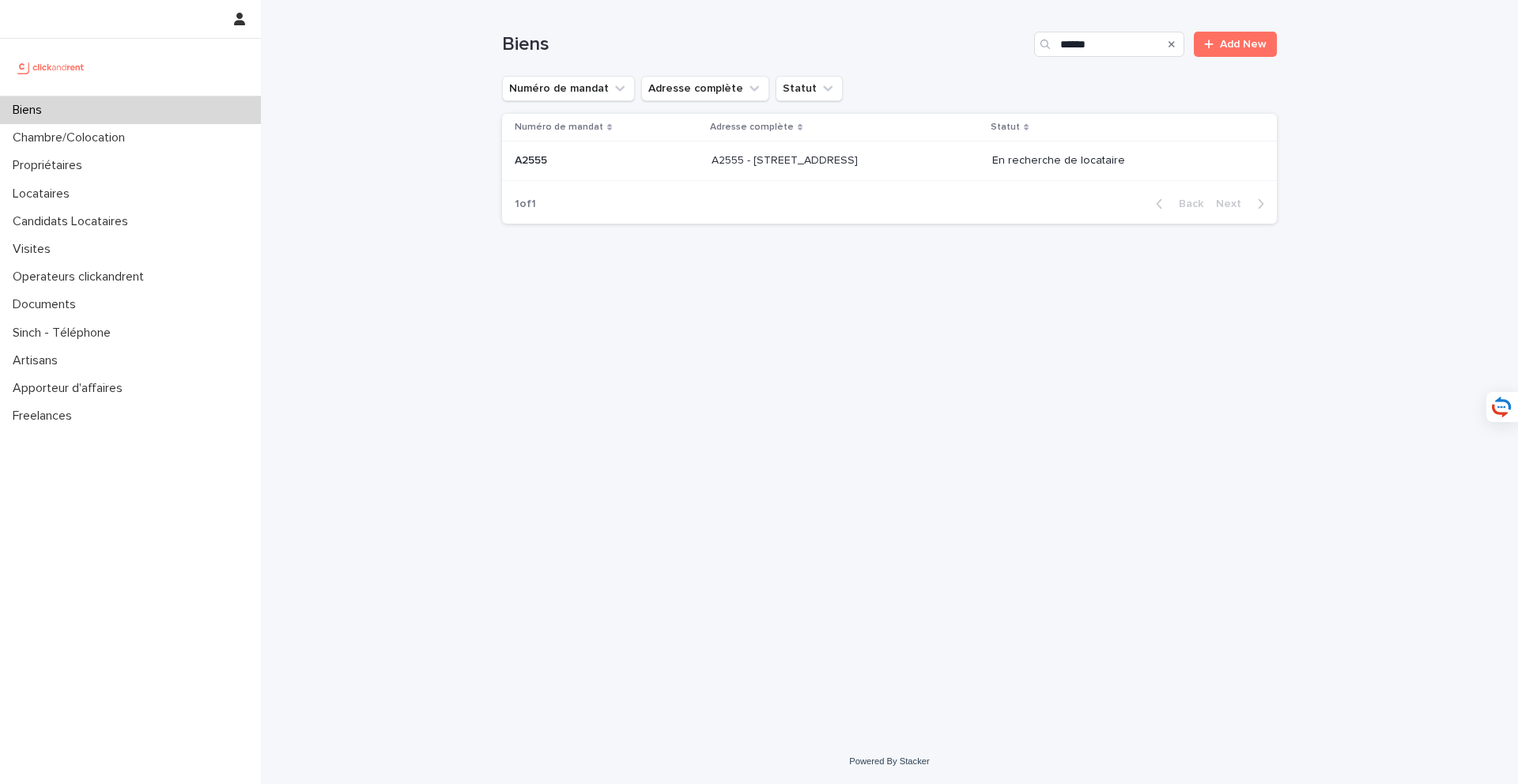
click at [810, 175] on td "A2555 - 45 rue d'Alésia, Paris 75014 A2555 - 45 rue d'Alésia, Paris 75014" at bounding box center [846, 161] width 280 height 40
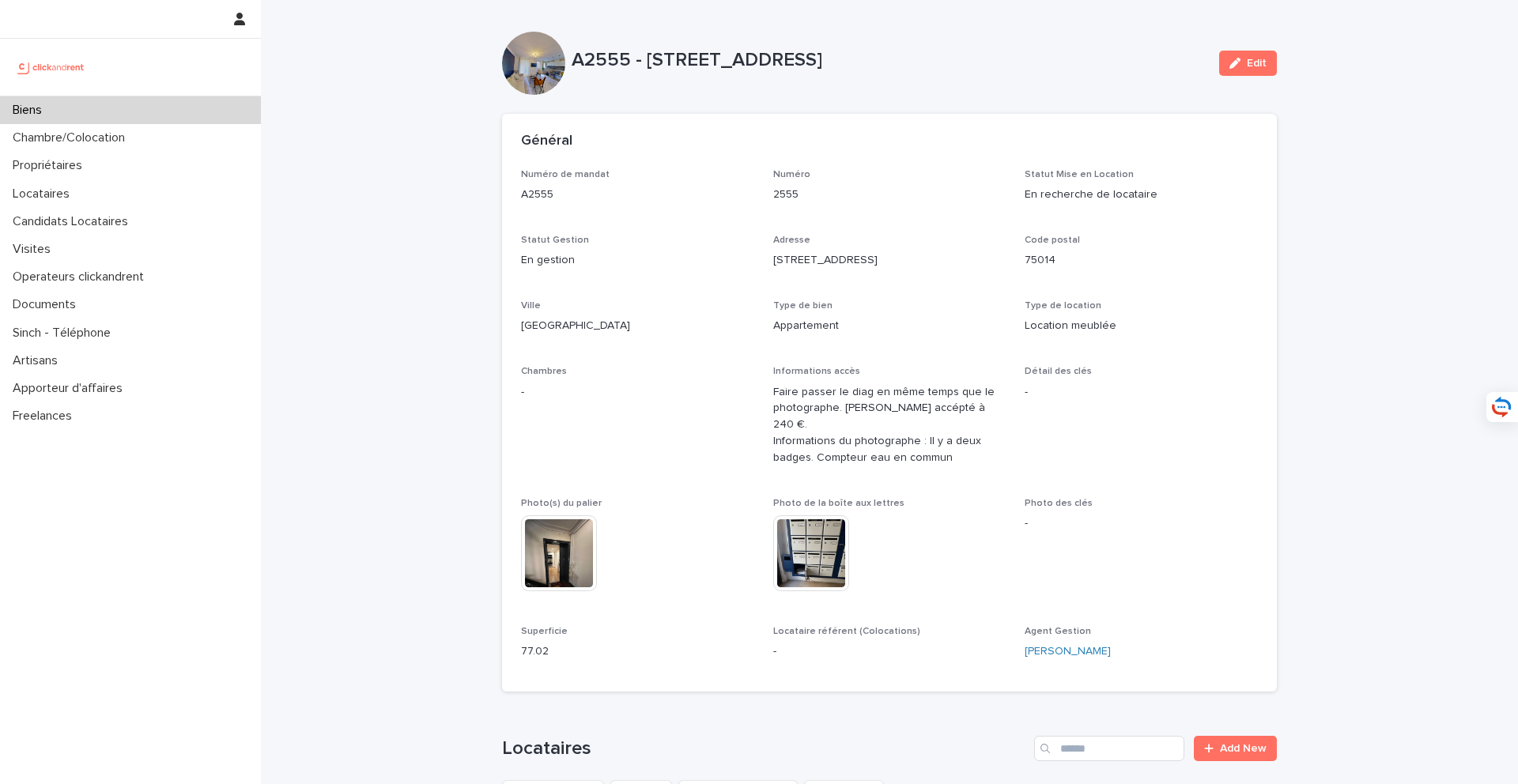
click at [200, 107] on div "Biens" at bounding box center [130, 110] width 261 height 28
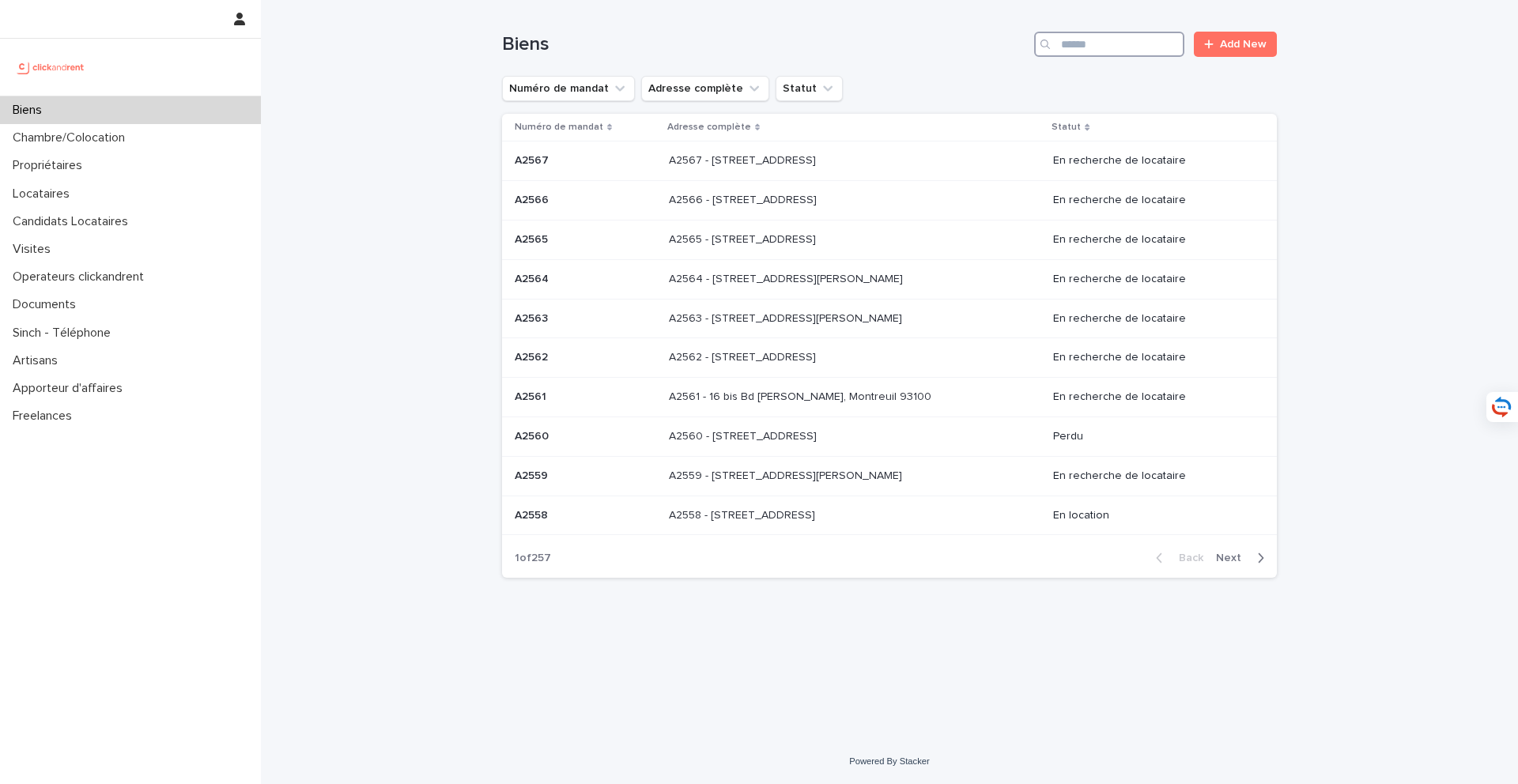
click at [1116, 45] on input "Search" at bounding box center [1109, 44] width 150 height 25
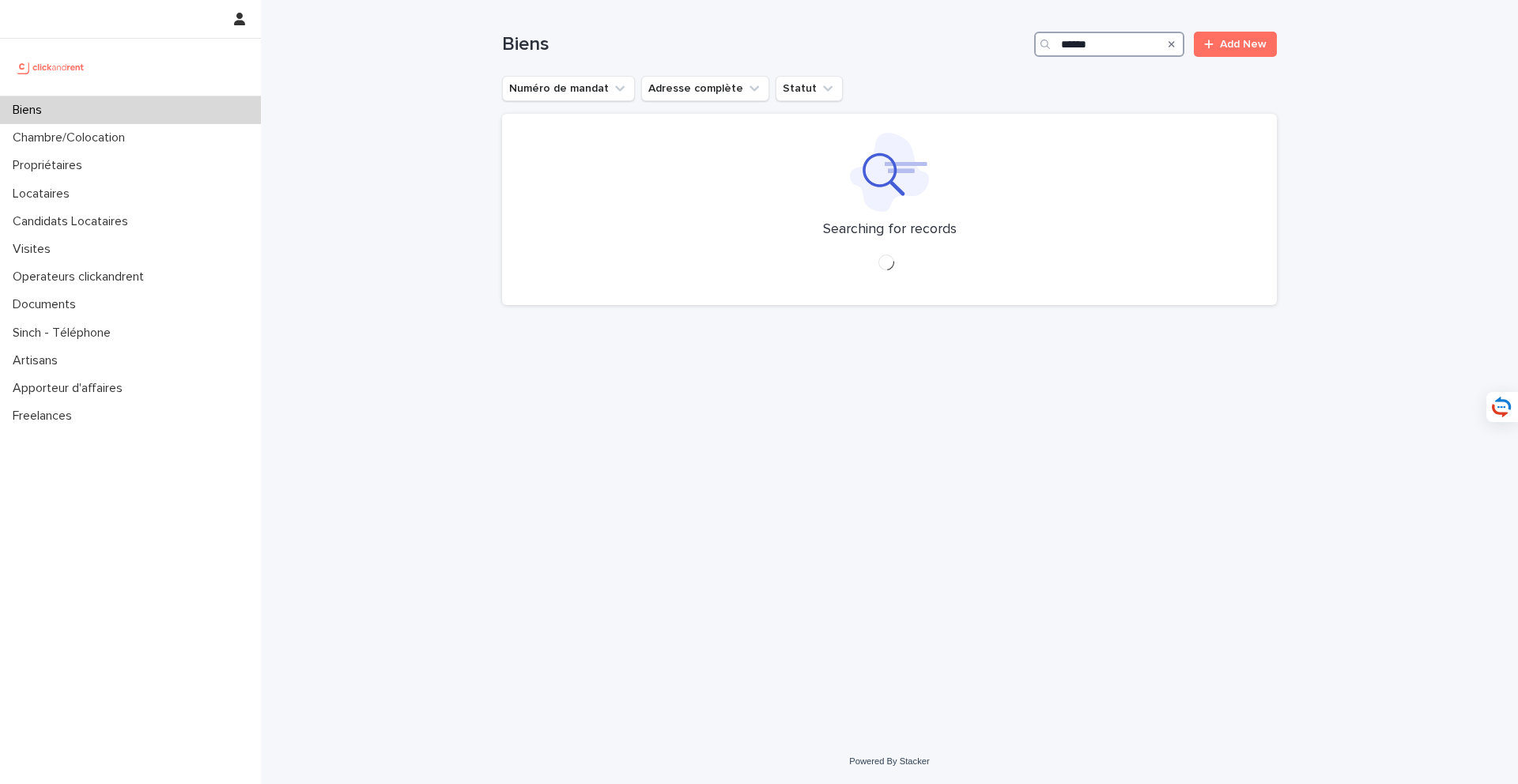
type input "*****"
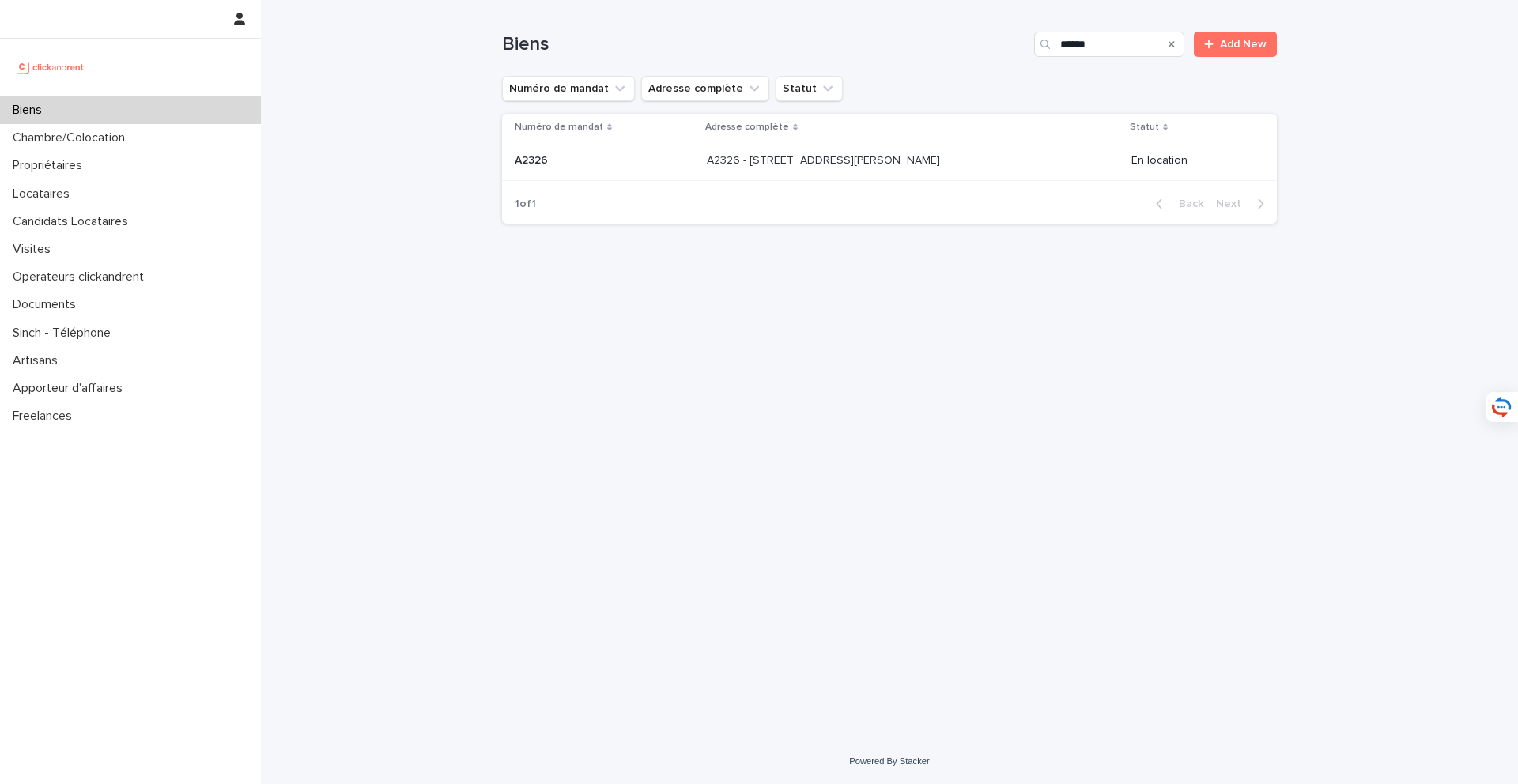
click at [858, 169] on div "A2326 - 3 rue du Général Leclerc, Amiens 80000 A2326 - 3 rue du Général Leclerc…" at bounding box center [912, 161] width 412 height 26
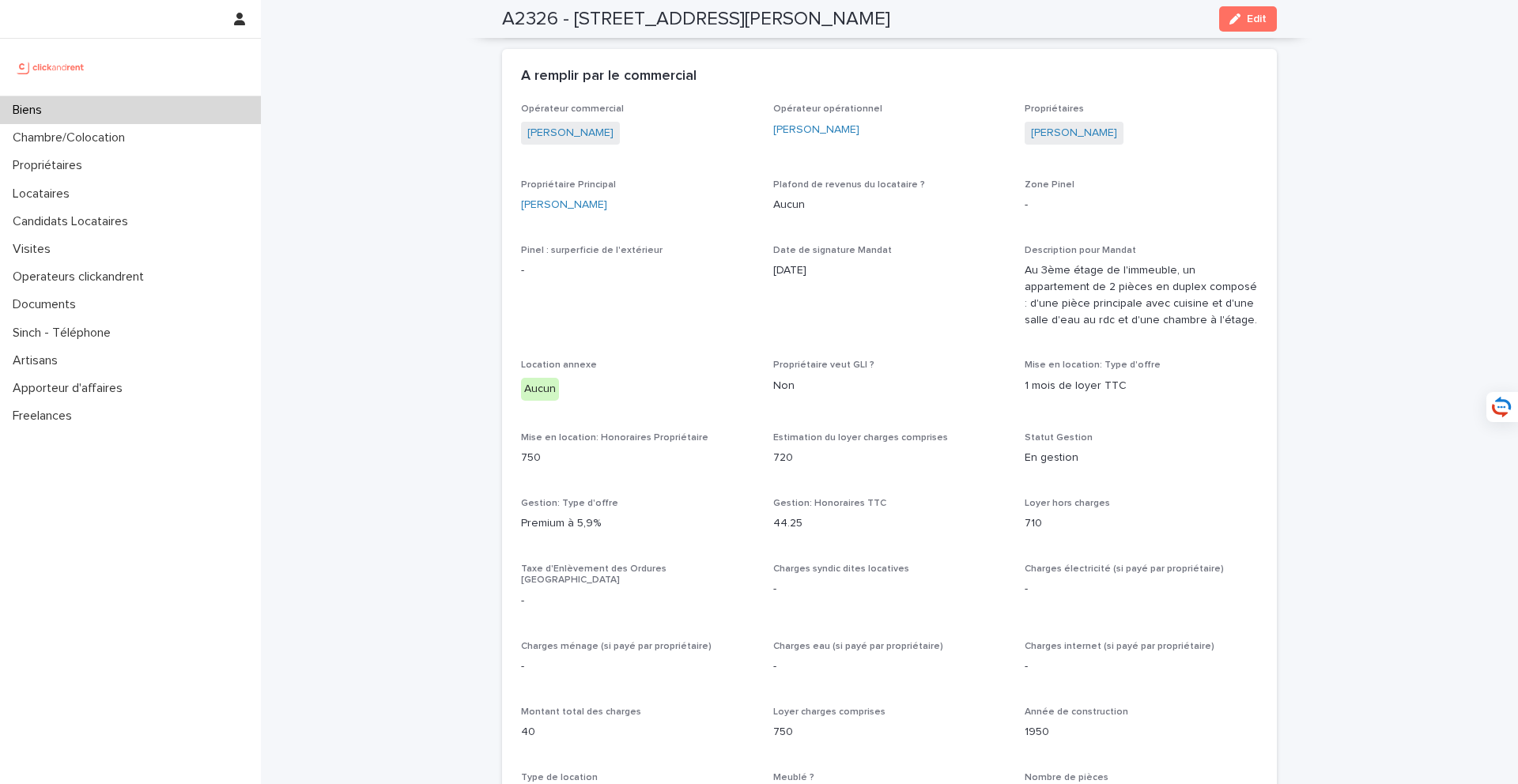
scroll to position [586, 0]
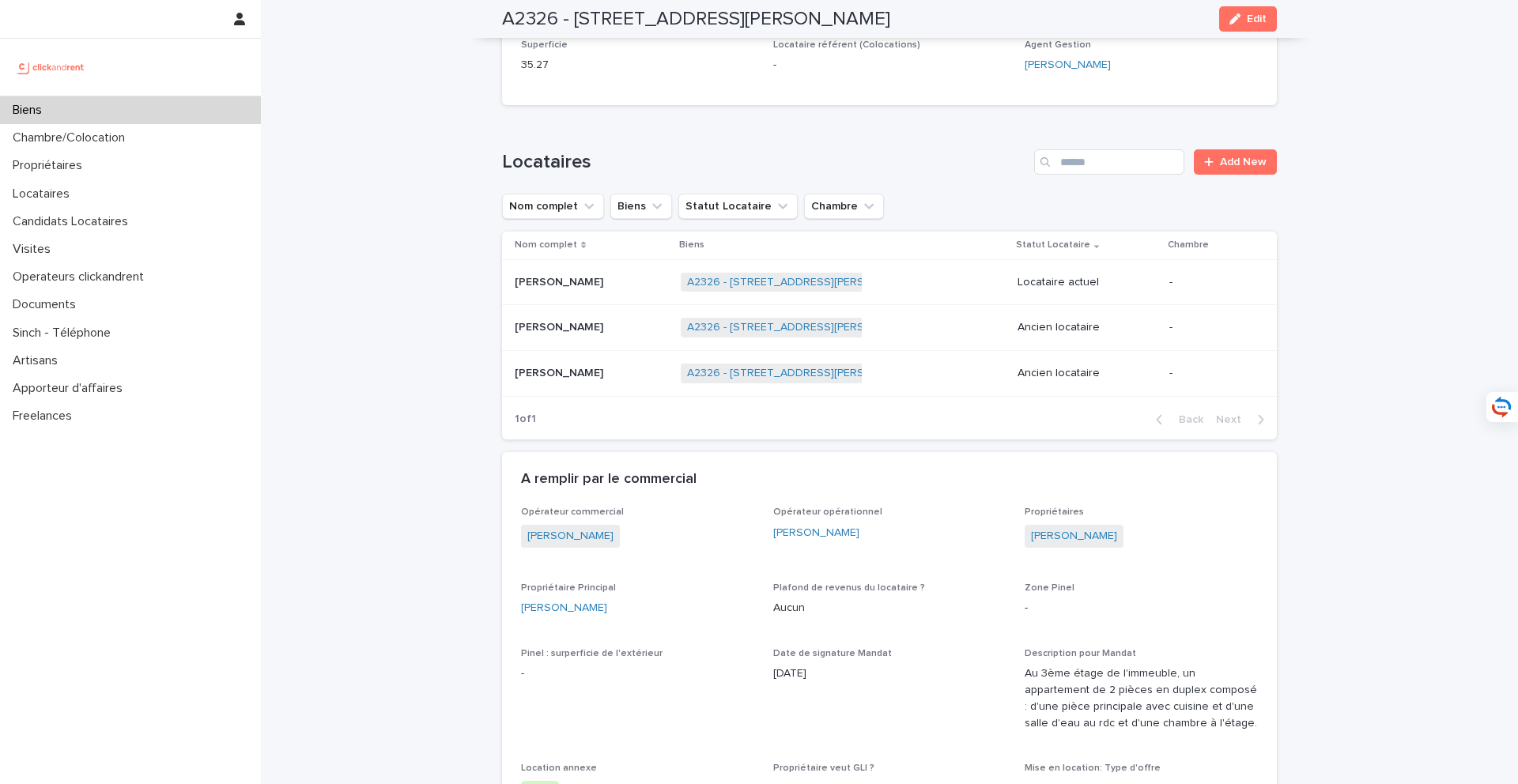
click at [603, 279] on p at bounding box center [591, 283] width 153 height 14
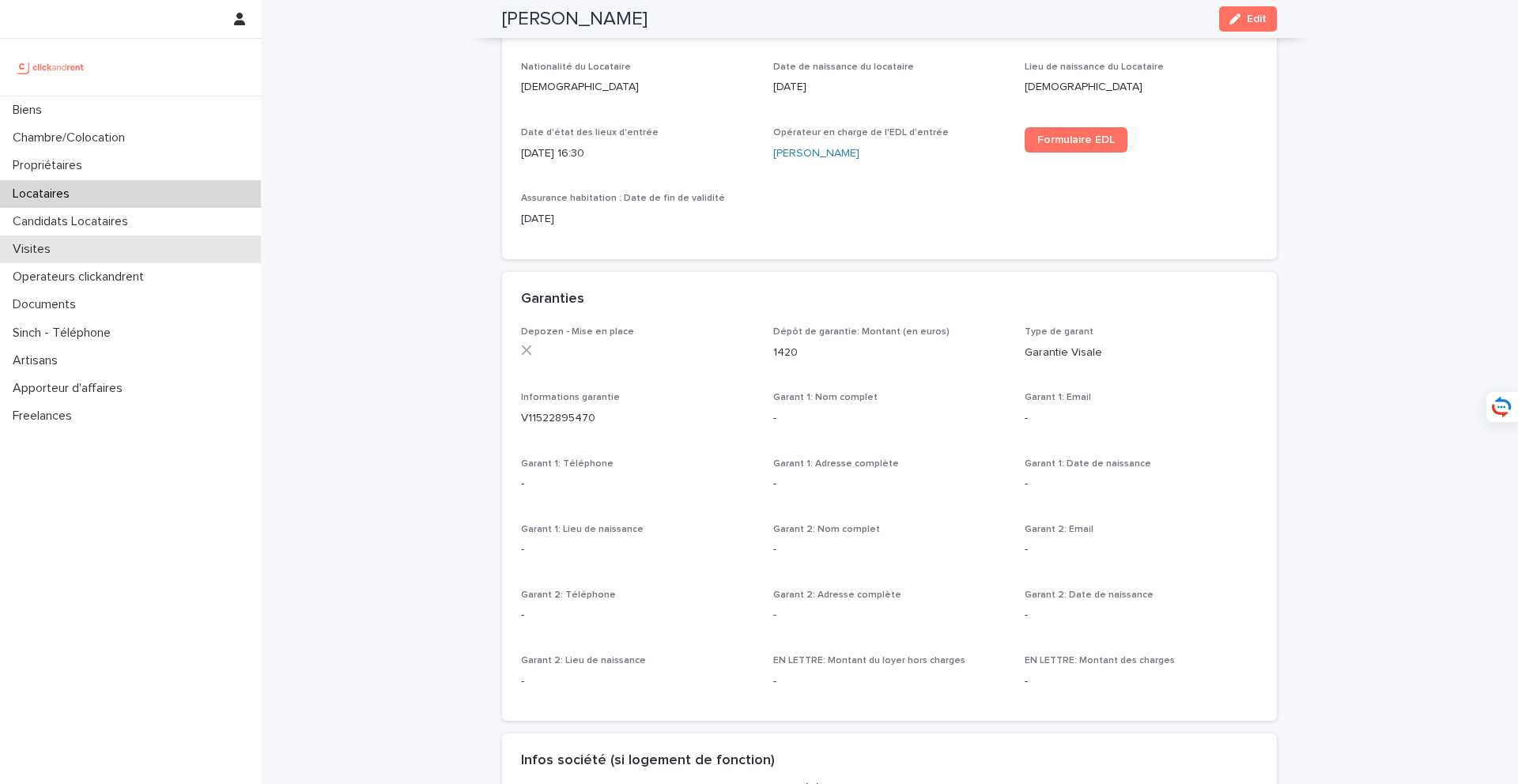
scroll to position [797, 0]
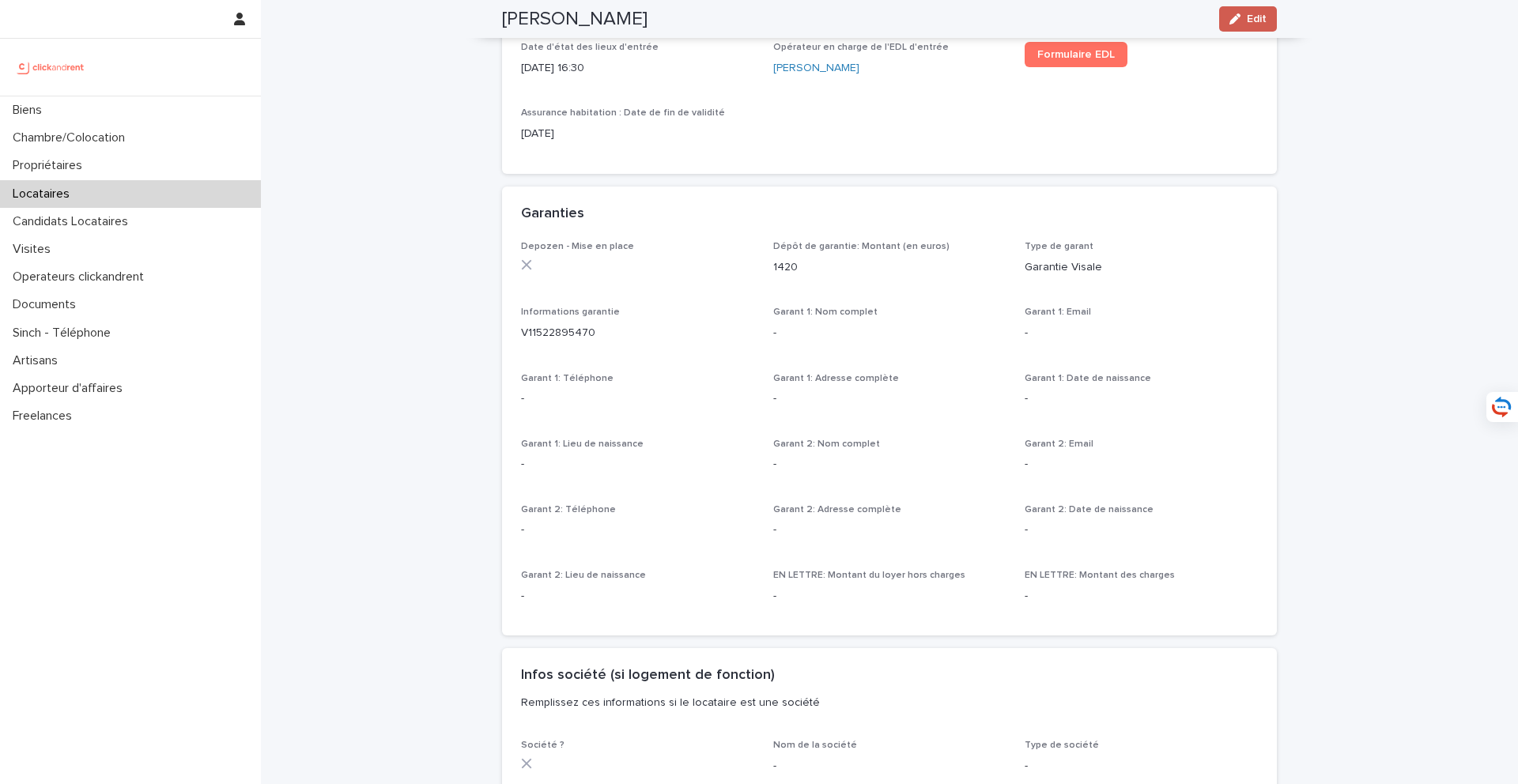
click at [1249, 27] on button "Edit" at bounding box center [1248, 19] width 58 height 25
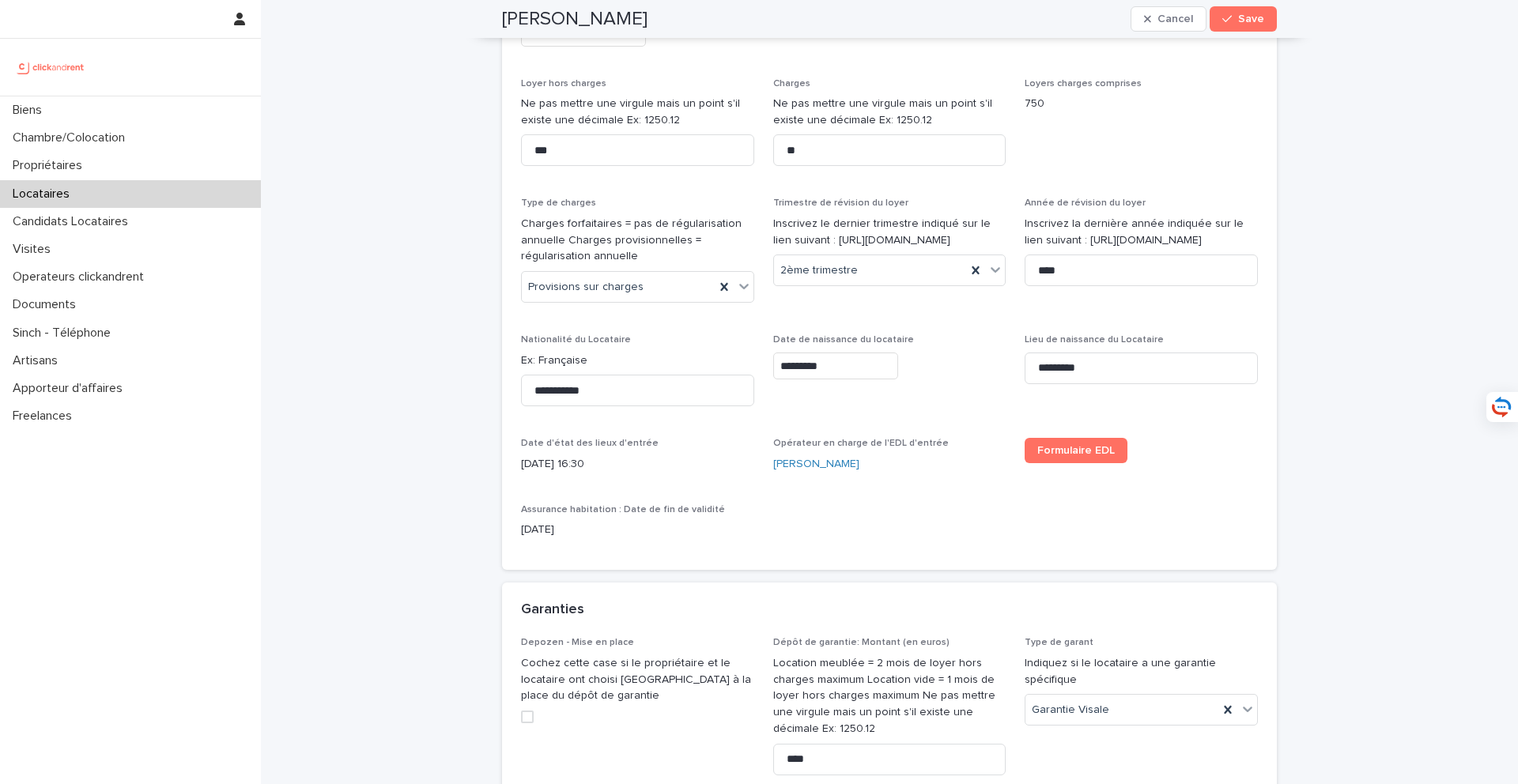
scroll to position [1422, 0]
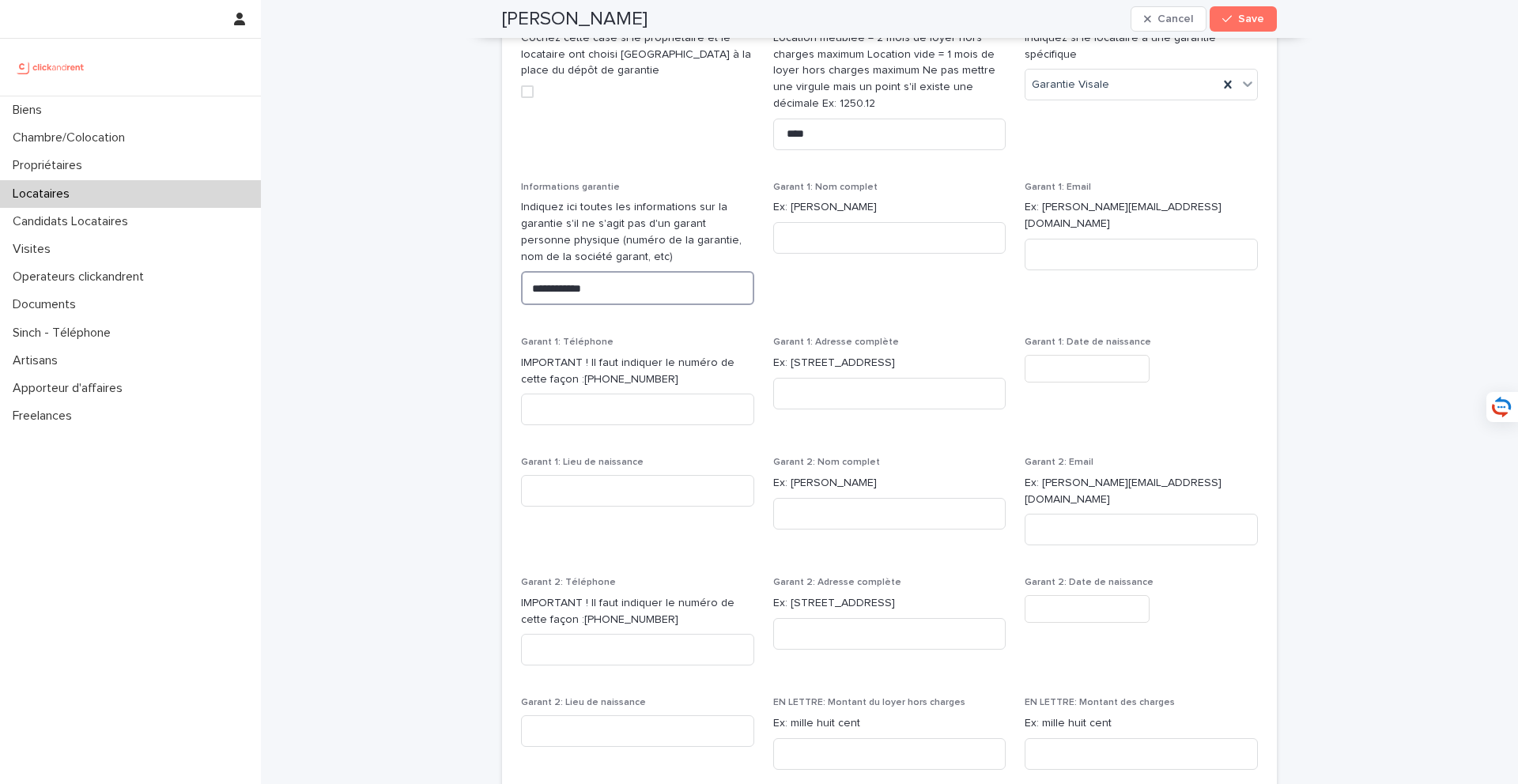
drag, startPoint x: 644, startPoint y: 288, endPoint x: 461, endPoint y: 283, distance: 183.1
click at [461, 283] on div "**********" at bounding box center [889, 539] width 1257 height 3922
paste textarea
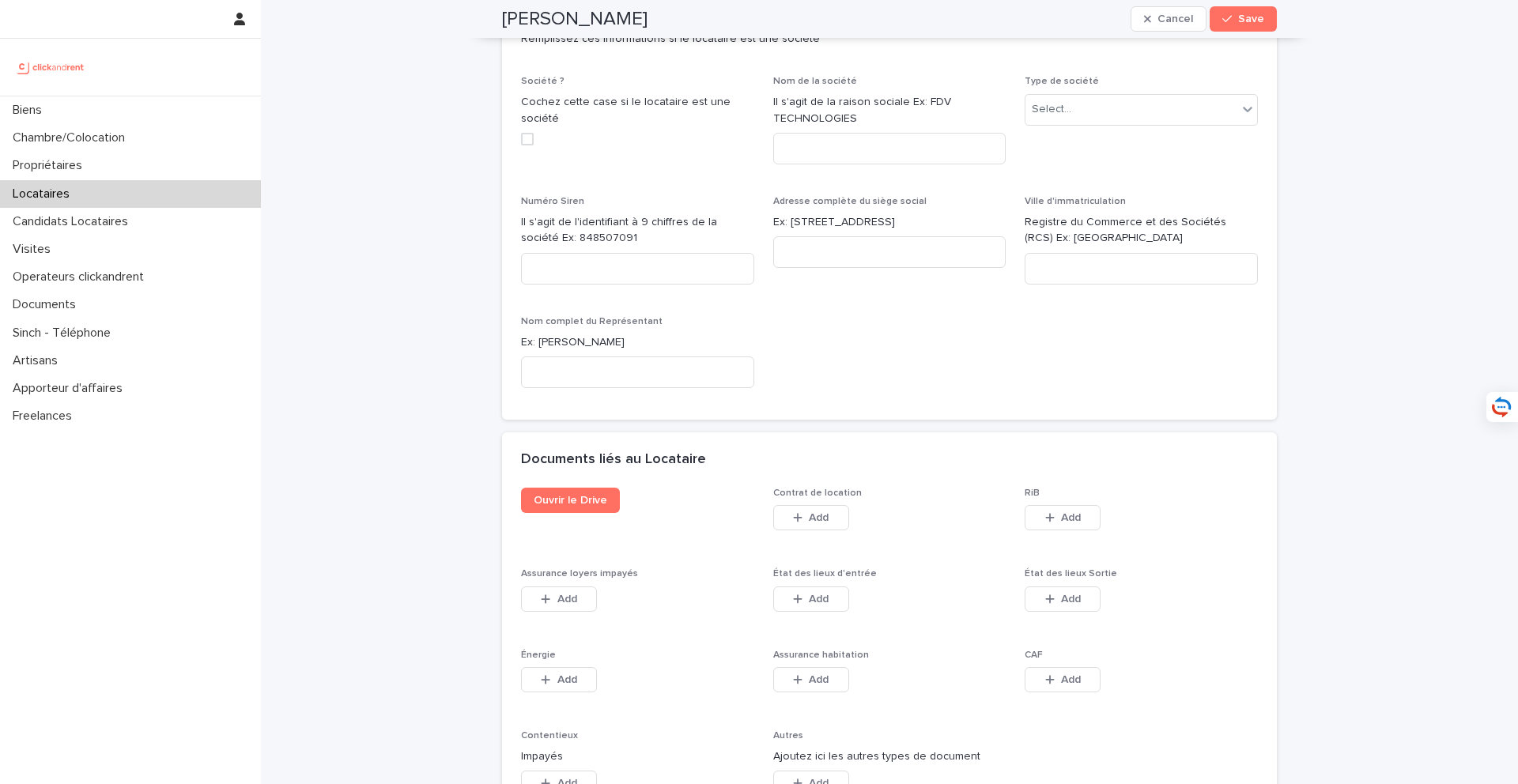
scroll to position [2424, 0]
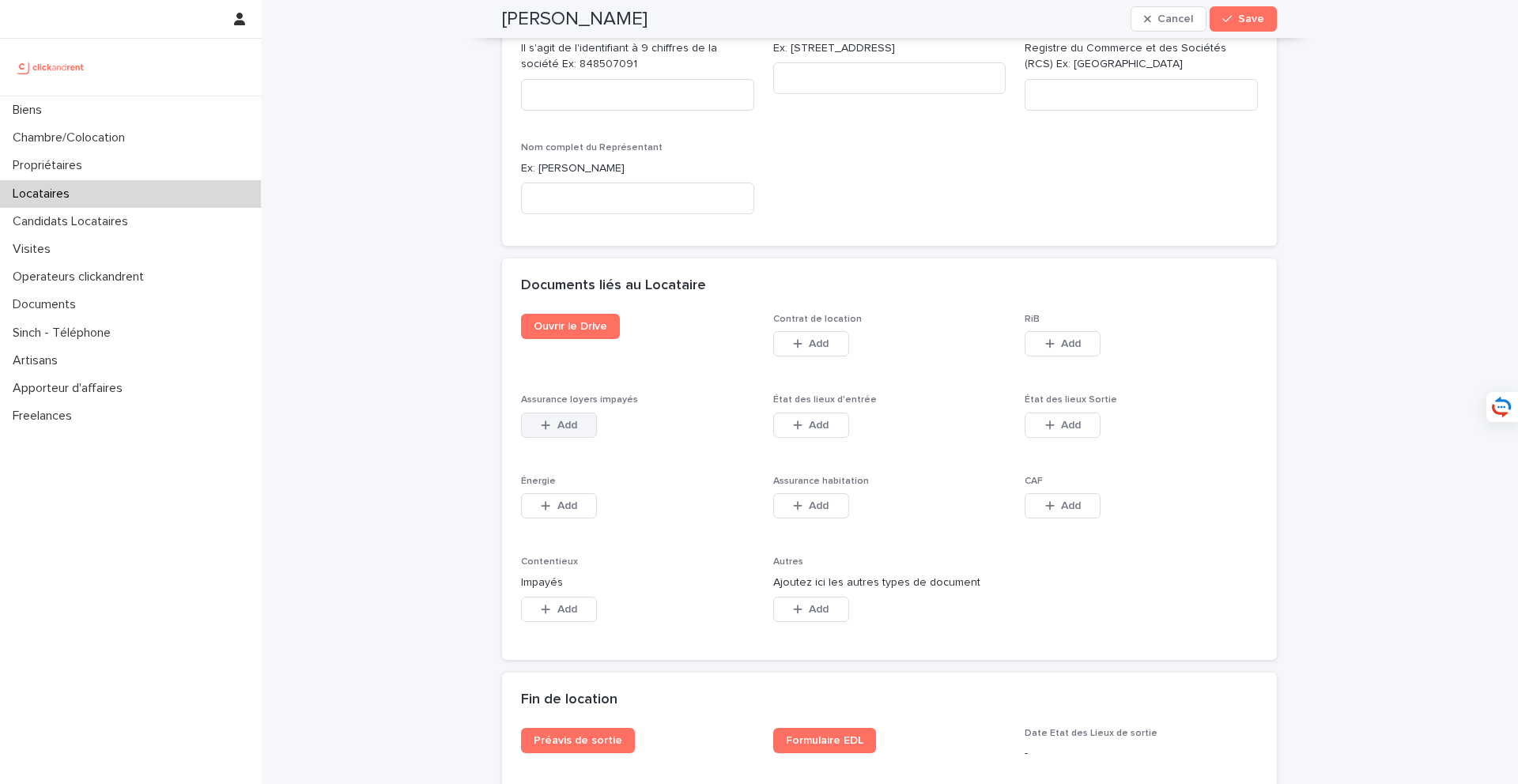
type textarea "**********"
click at [556, 418] on button "Add" at bounding box center [558, 425] width 76 height 25
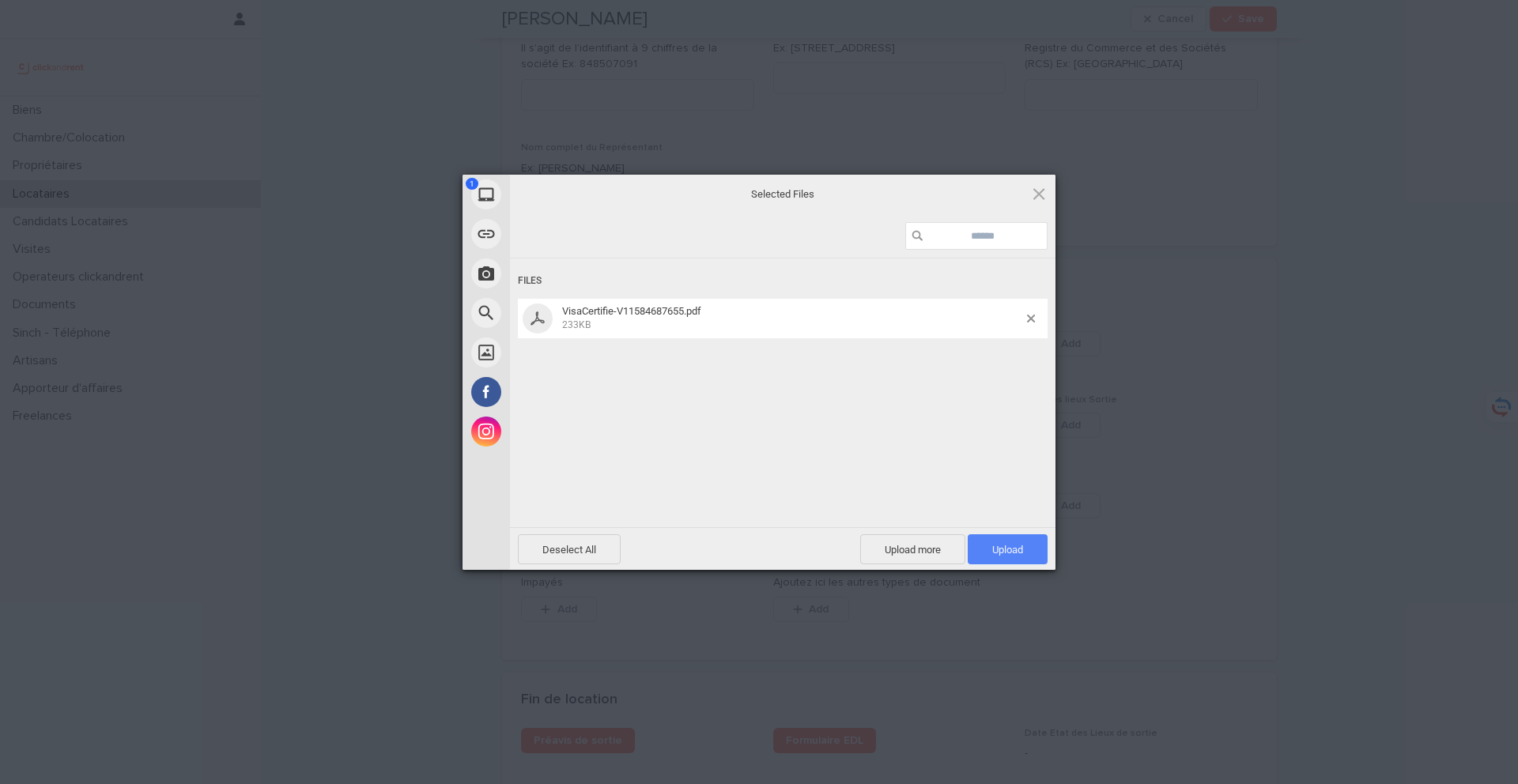
click at [999, 550] on span "Upload 1" at bounding box center [1007, 550] width 31 height 12
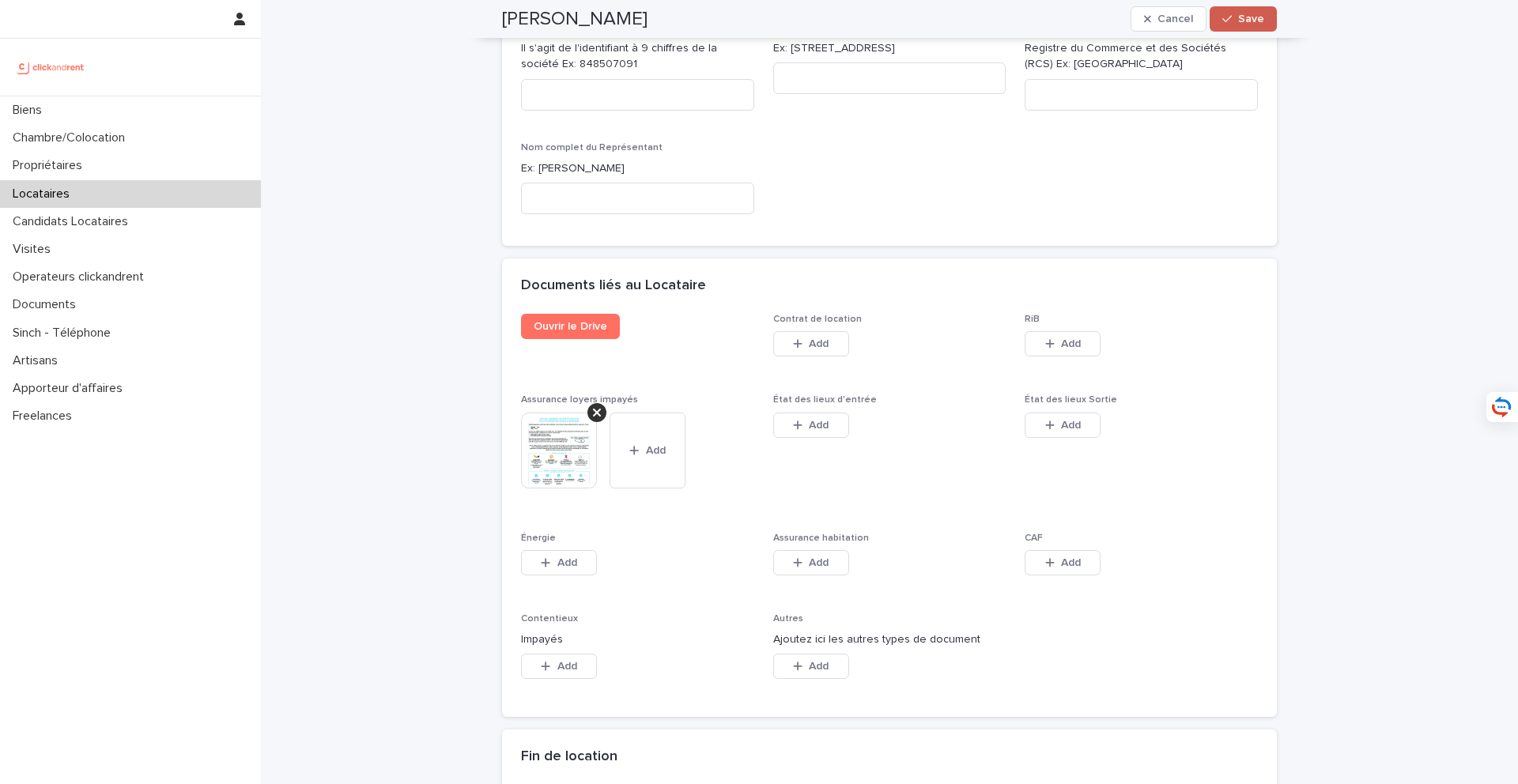
click at [1256, 18] on span "Save" at bounding box center [1250, 19] width 26 height 11
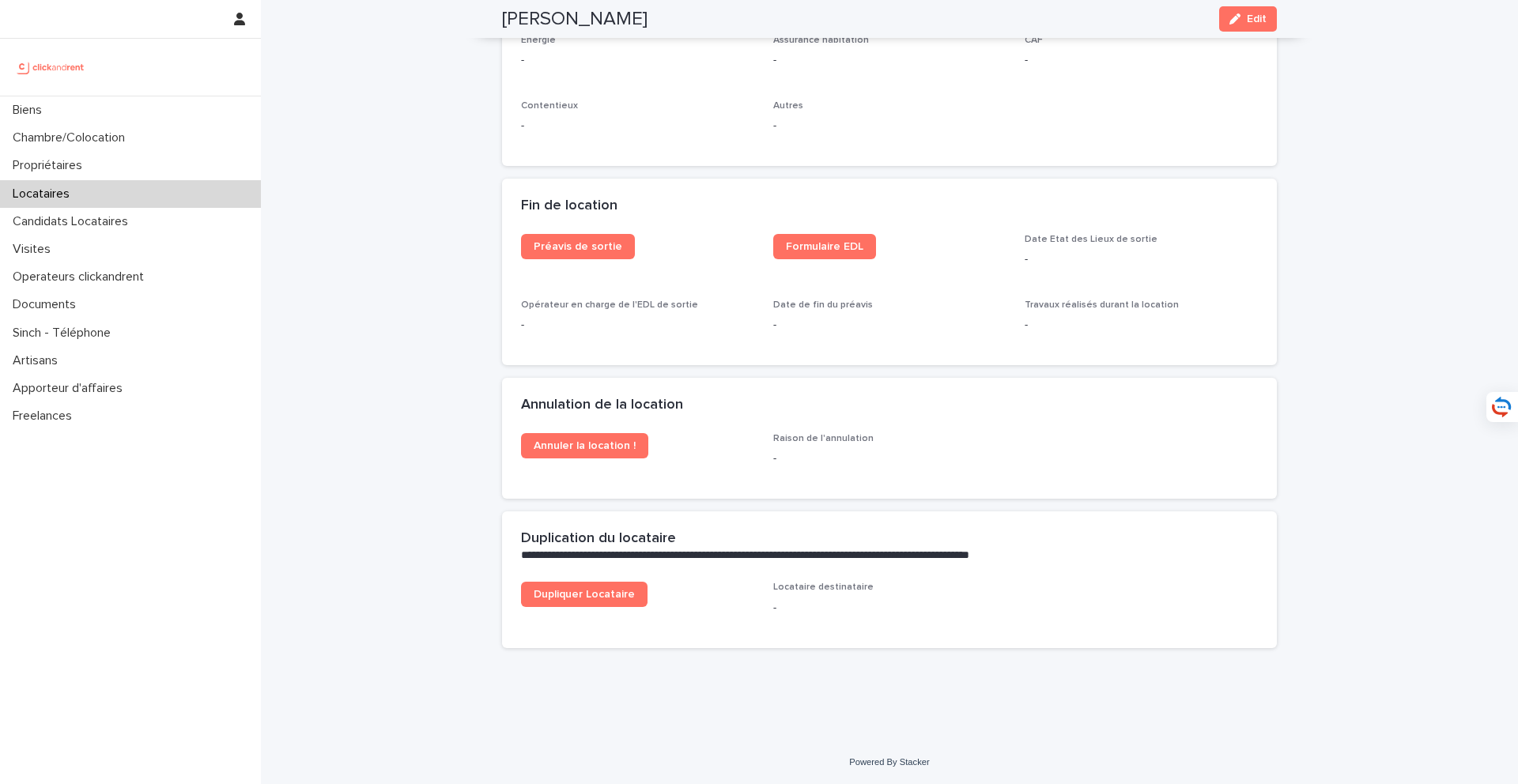
scroll to position [1960, 0]
click at [179, 110] on div "Biens" at bounding box center [130, 110] width 261 height 28
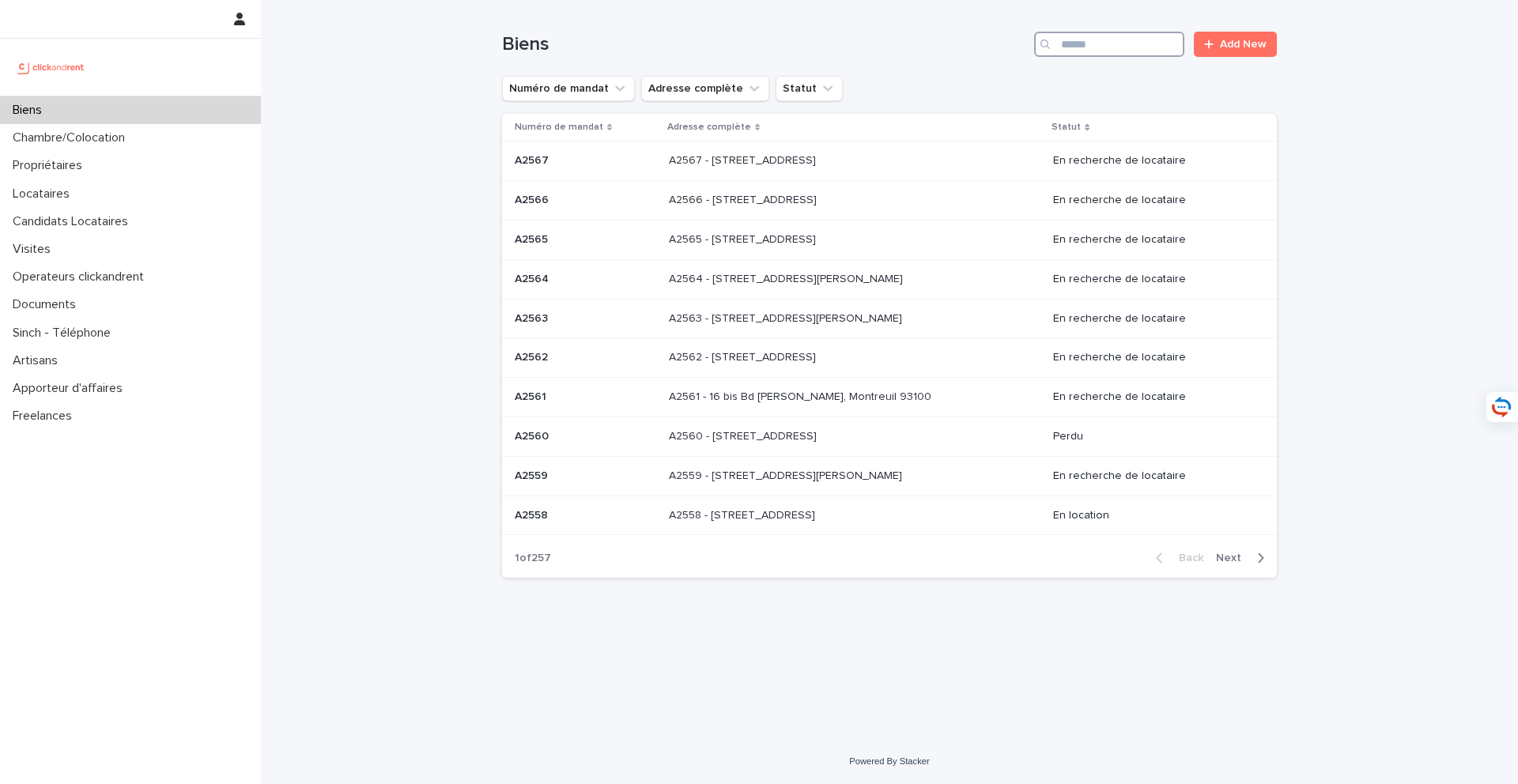
click at [1112, 52] on input "Search" at bounding box center [1109, 44] width 150 height 25
type input "*****"
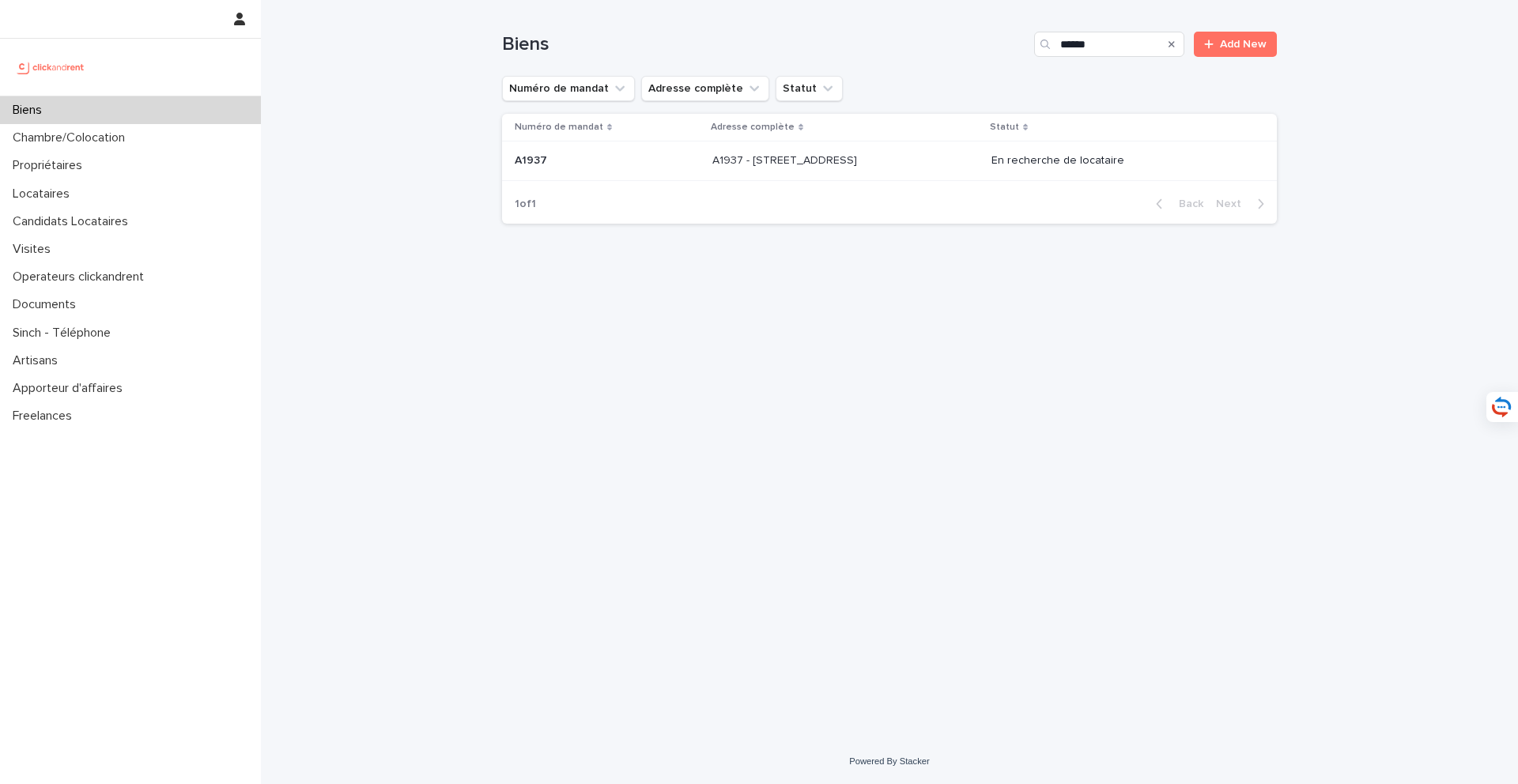
click at [830, 161] on p "A1937 - 19 rue Lauriston, Paris 75016" at bounding box center [786, 160] width 148 height 17
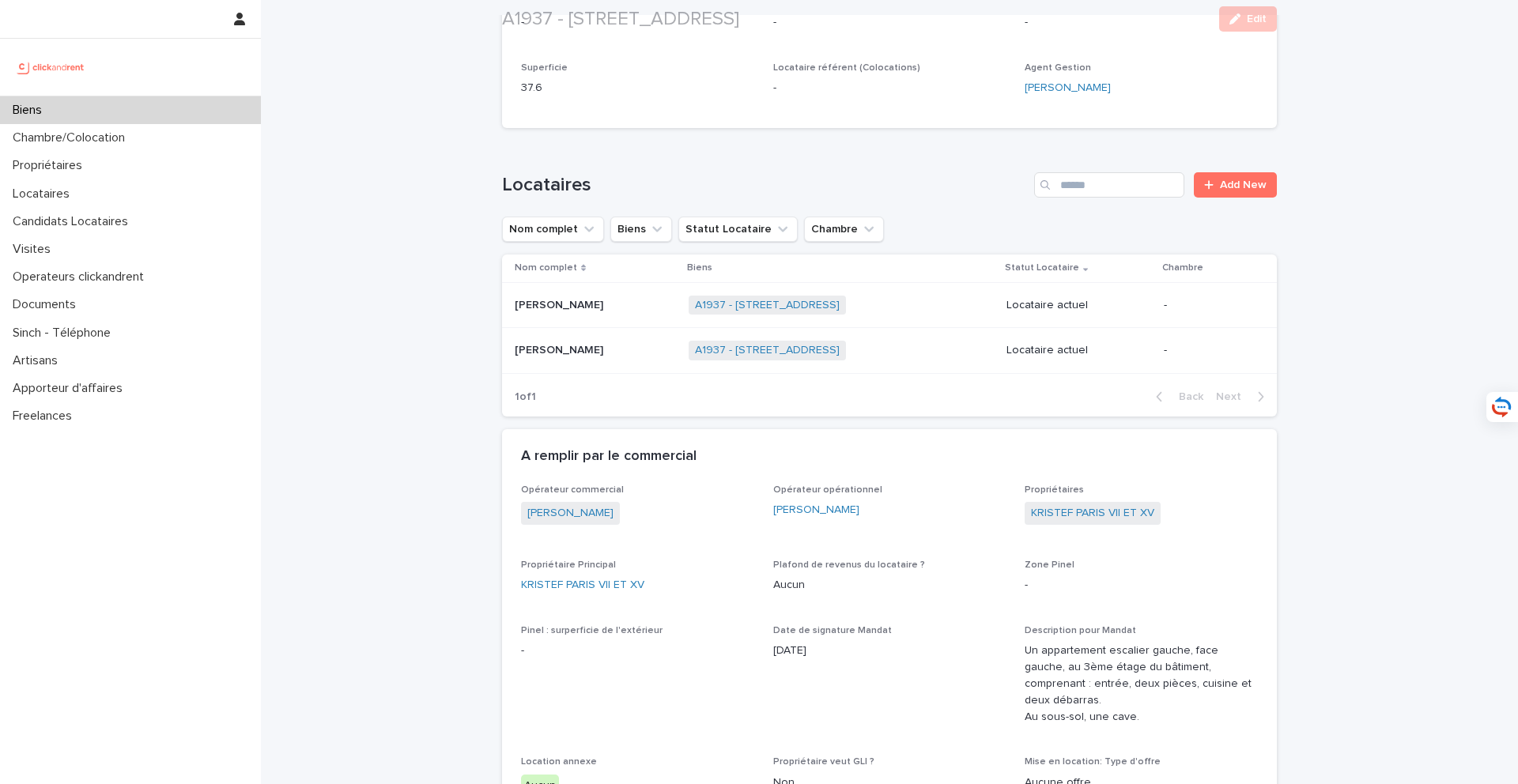
scroll to position [600, 0]
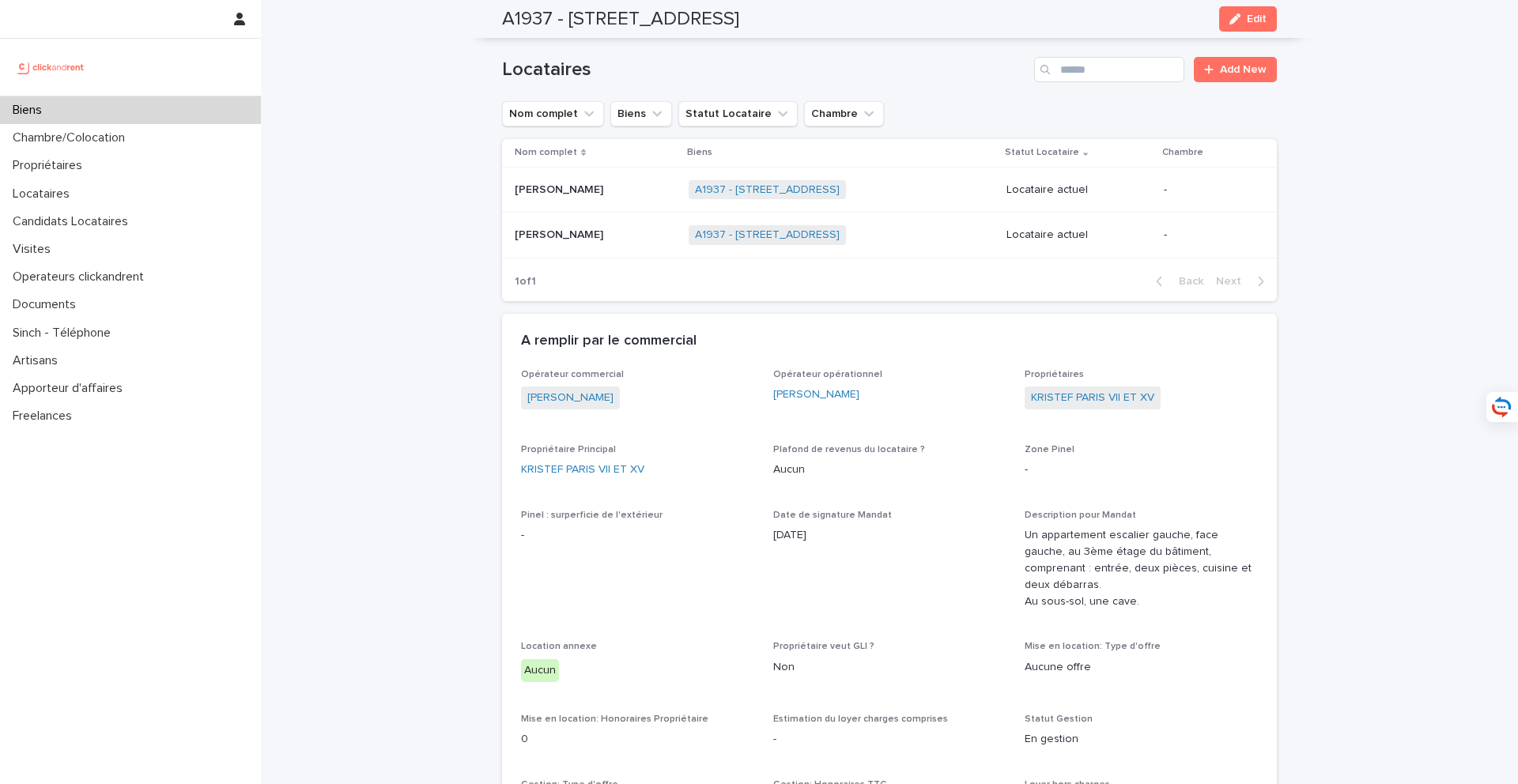
click at [609, 197] on p at bounding box center [595, 190] width 161 height 14
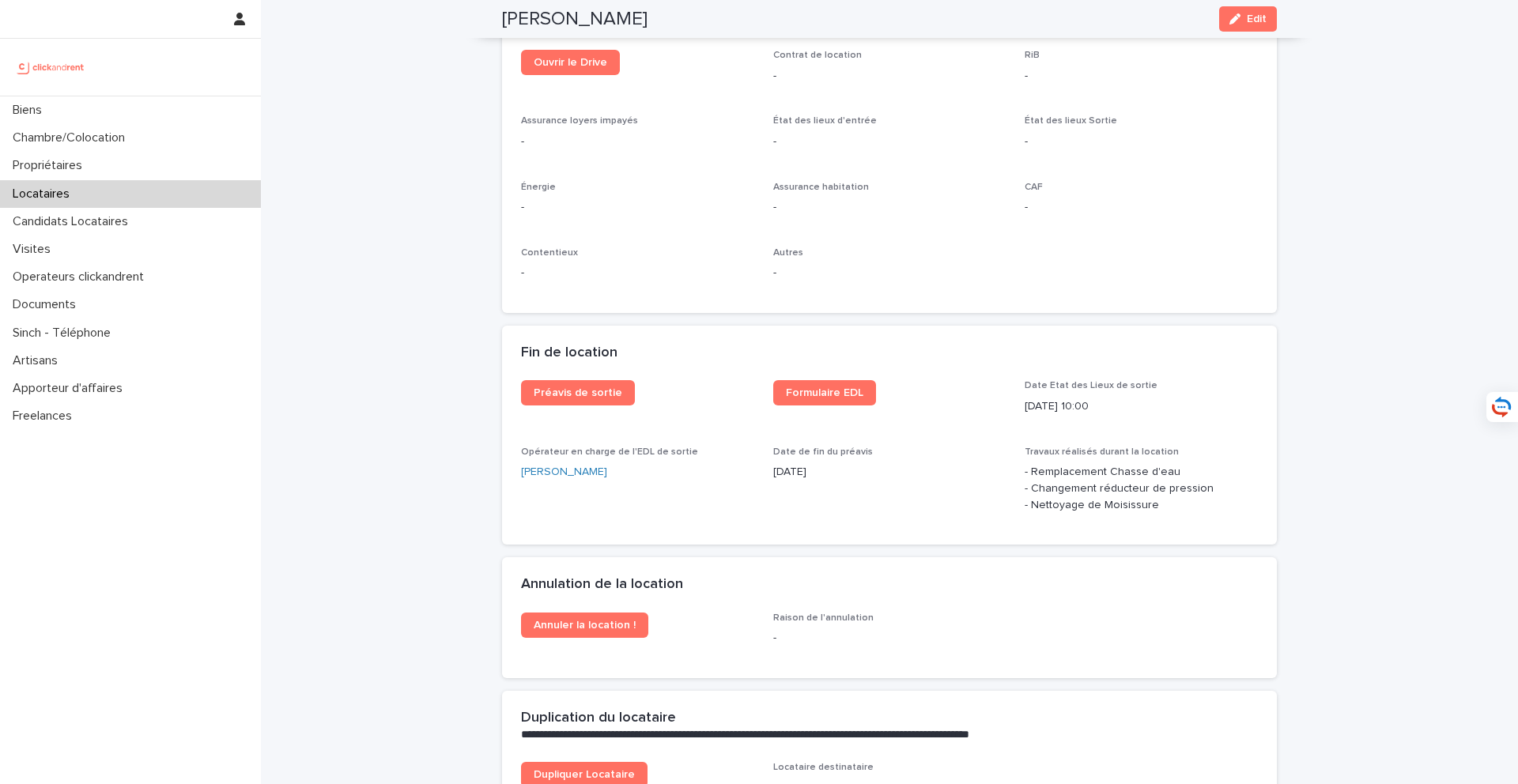
scroll to position [1898, 0]
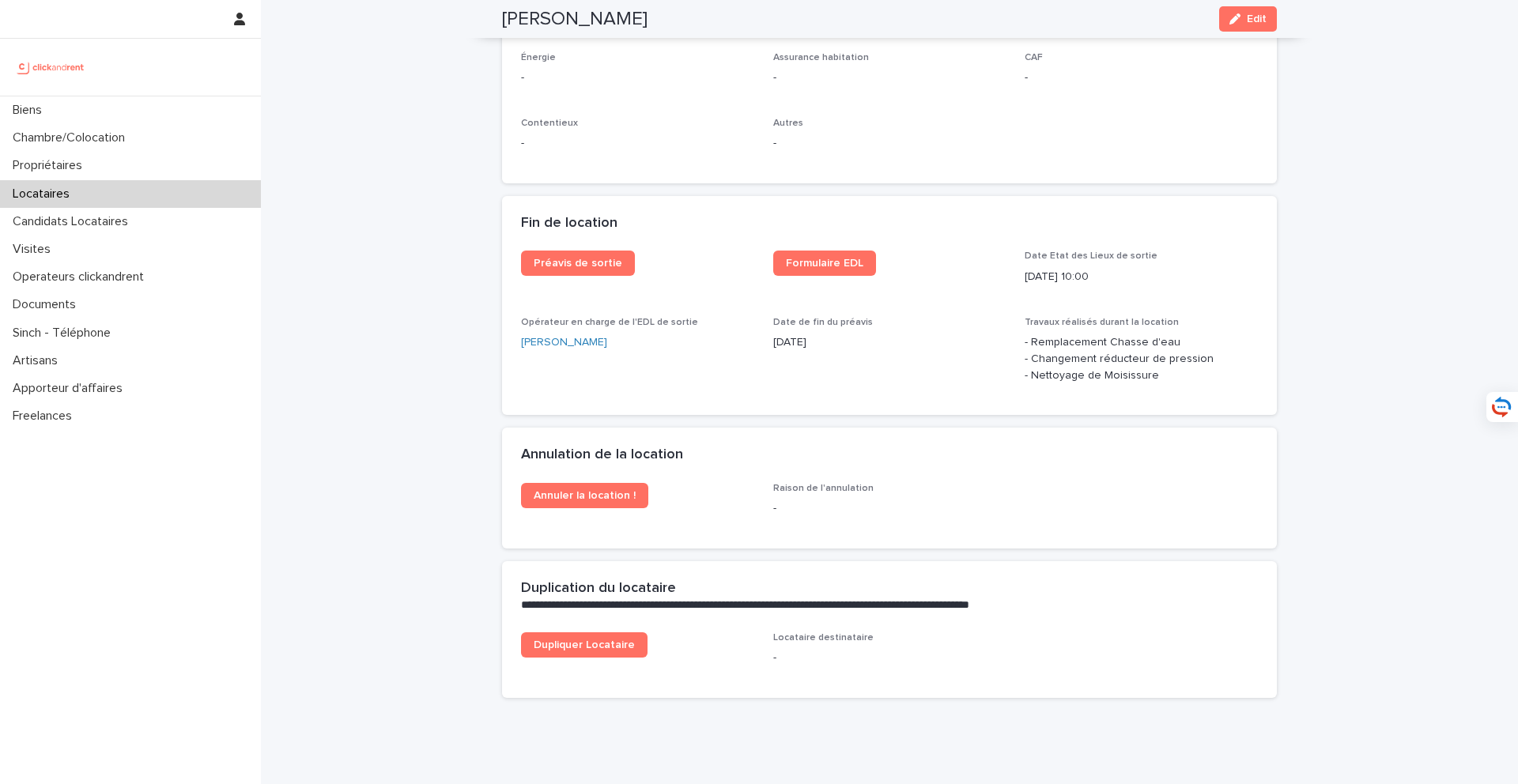
click at [177, 195] on div "Locataires" at bounding box center [130, 194] width 261 height 28
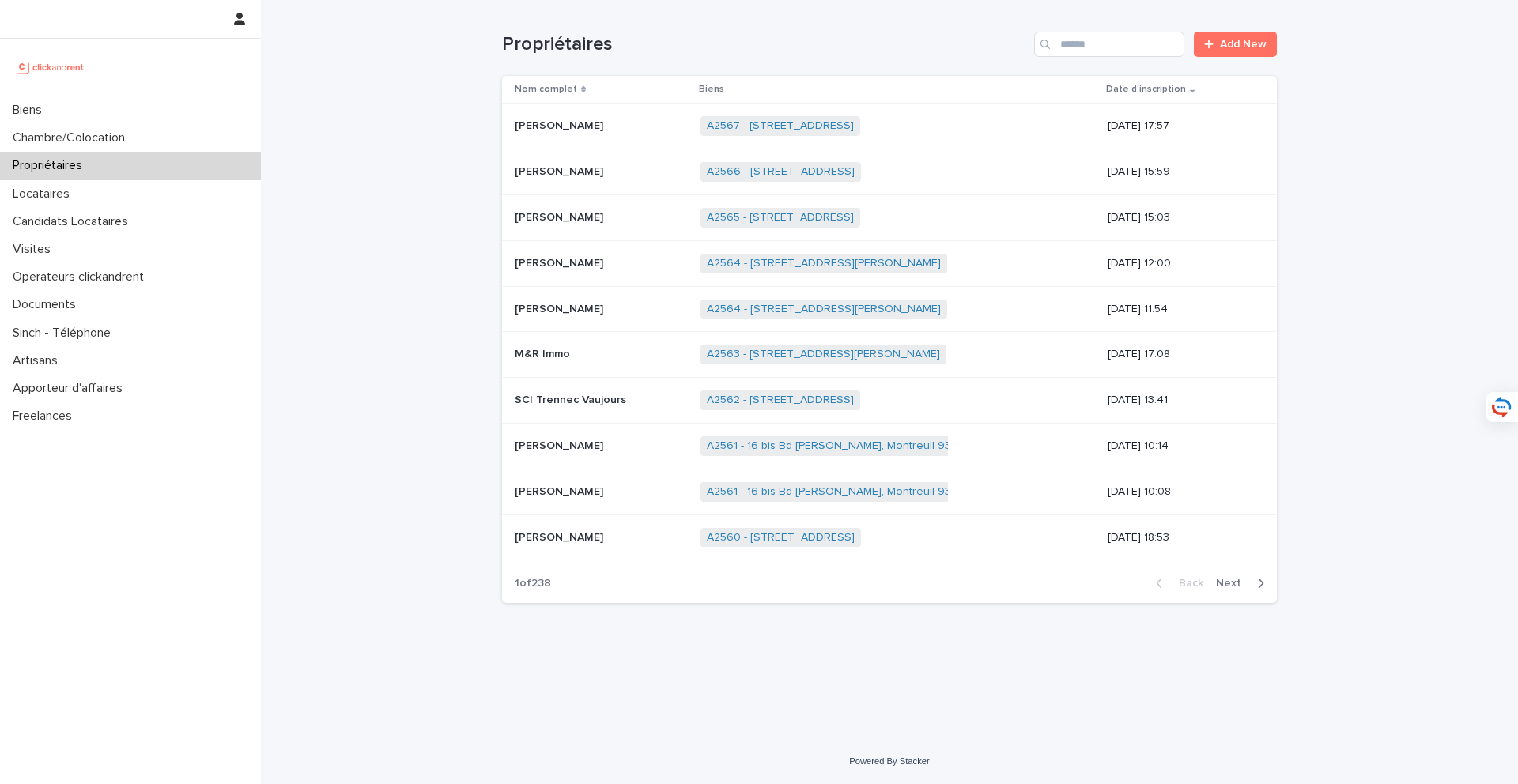
click at [1112, 58] on div "Propriétaires Add New" at bounding box center [889, 37] width 774 height 76
click at [1113, 50] on input "Search" at bounding box center [1109, 44] width 150 height 25
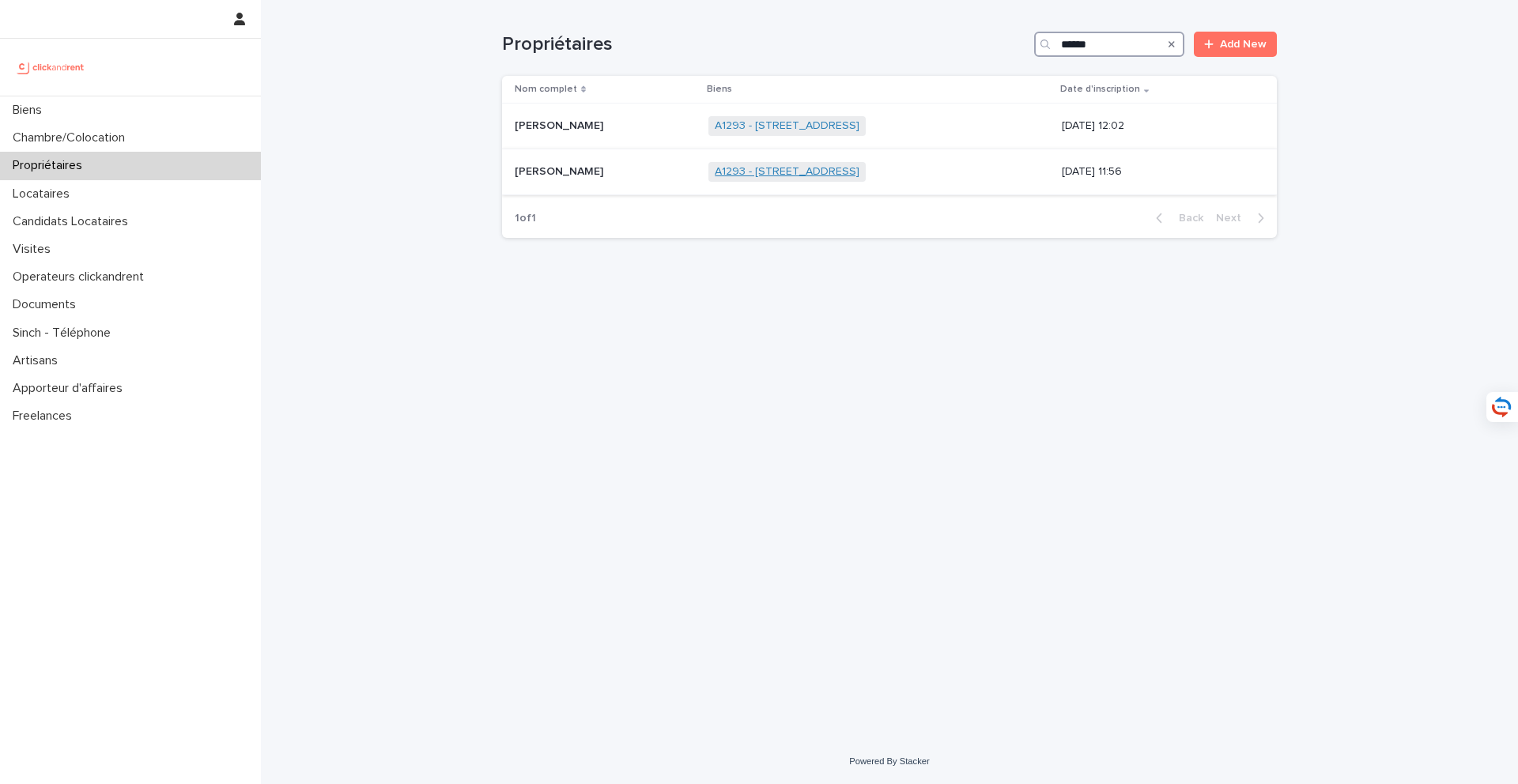
type input "******"
click at [733, 168] on link "A1293 - 7 rue de Candale, Bordeaux 33000" at bounding box center [787, 172] width 144 height 14
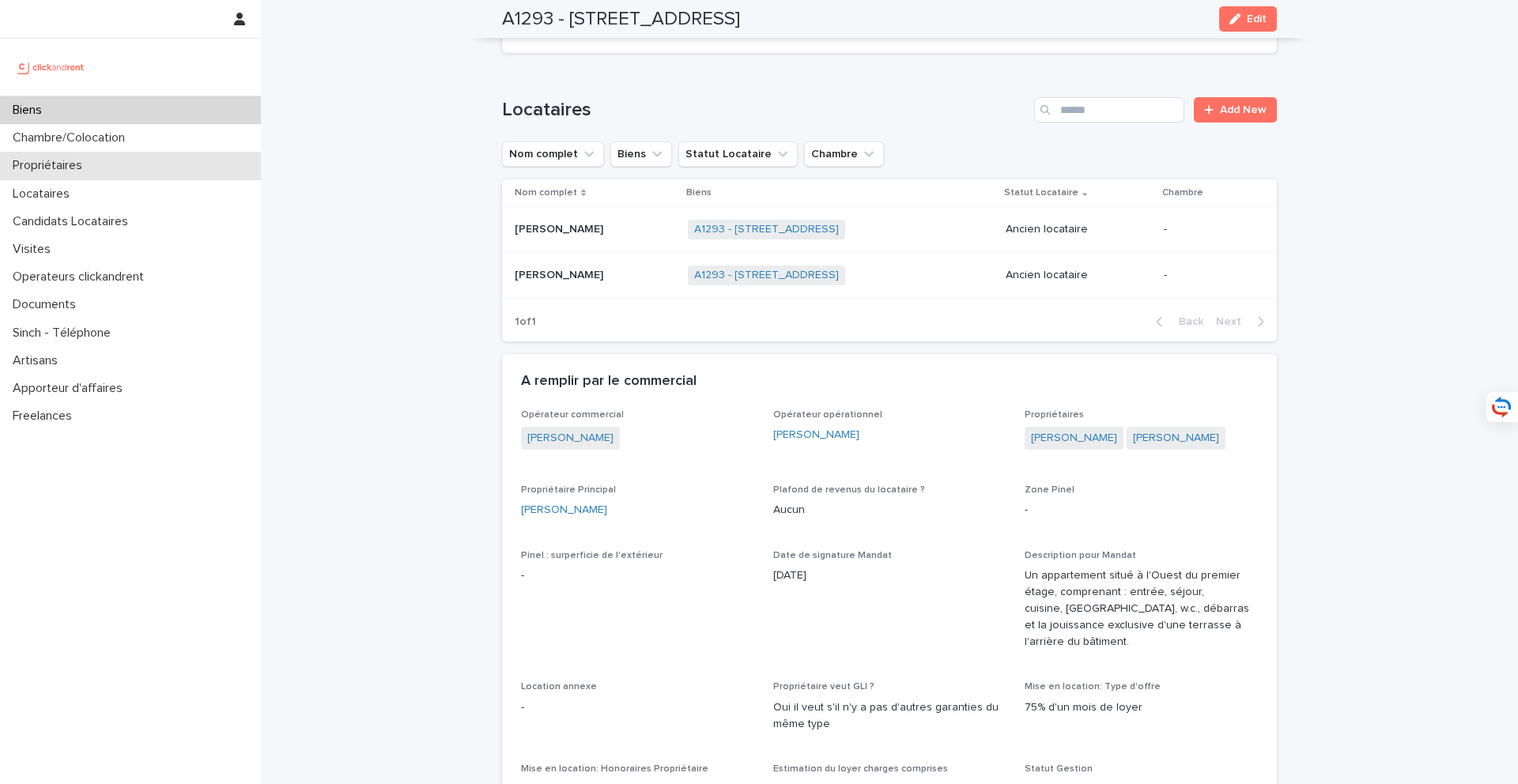
scroll to position [641, 0]
click at [190, 110] on div "Biens" at bounding box center [130, 110] width 261 height 28
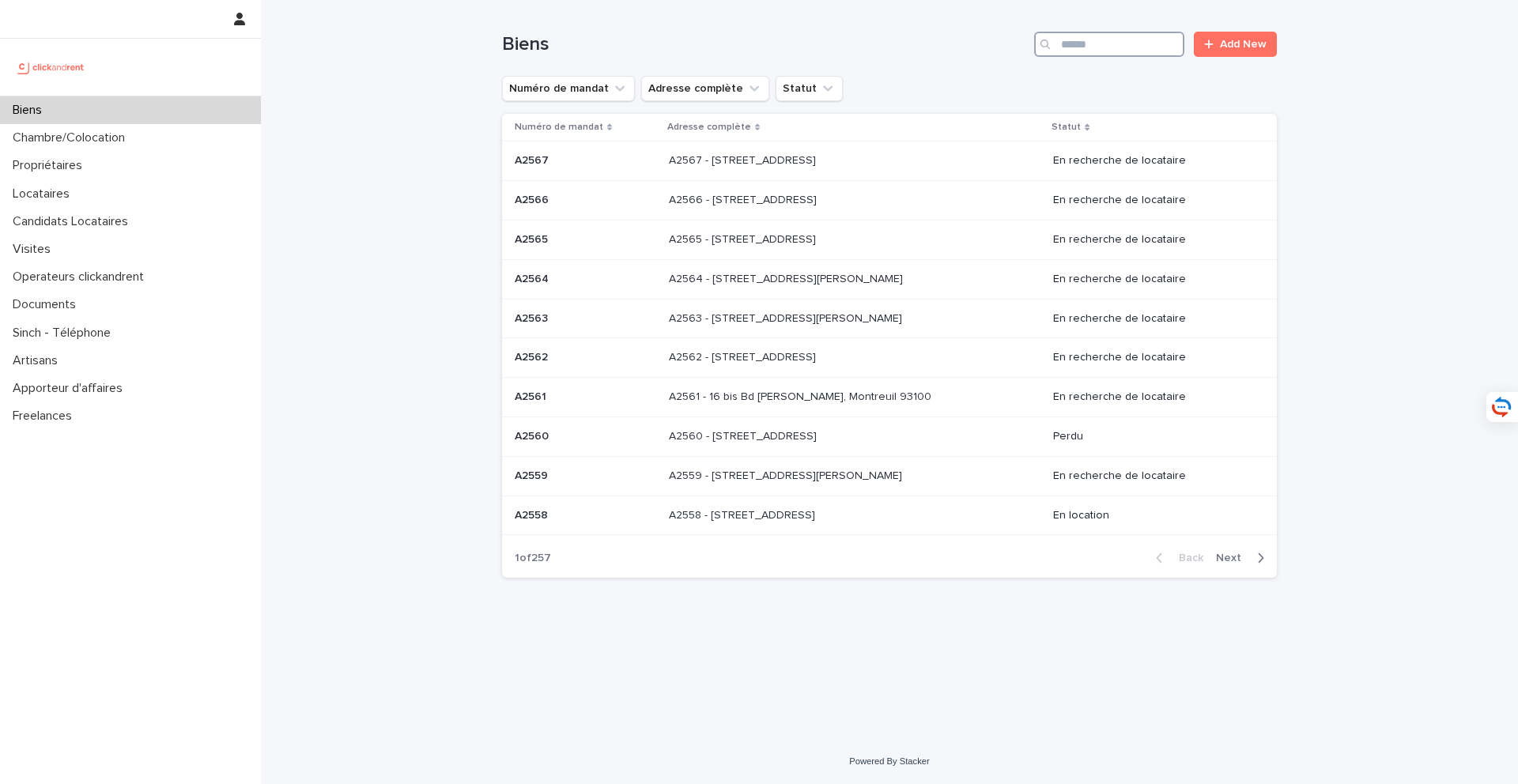
click at [1096, 42] on input "Search" at bounding box center [1109, 44] width 150 height 25
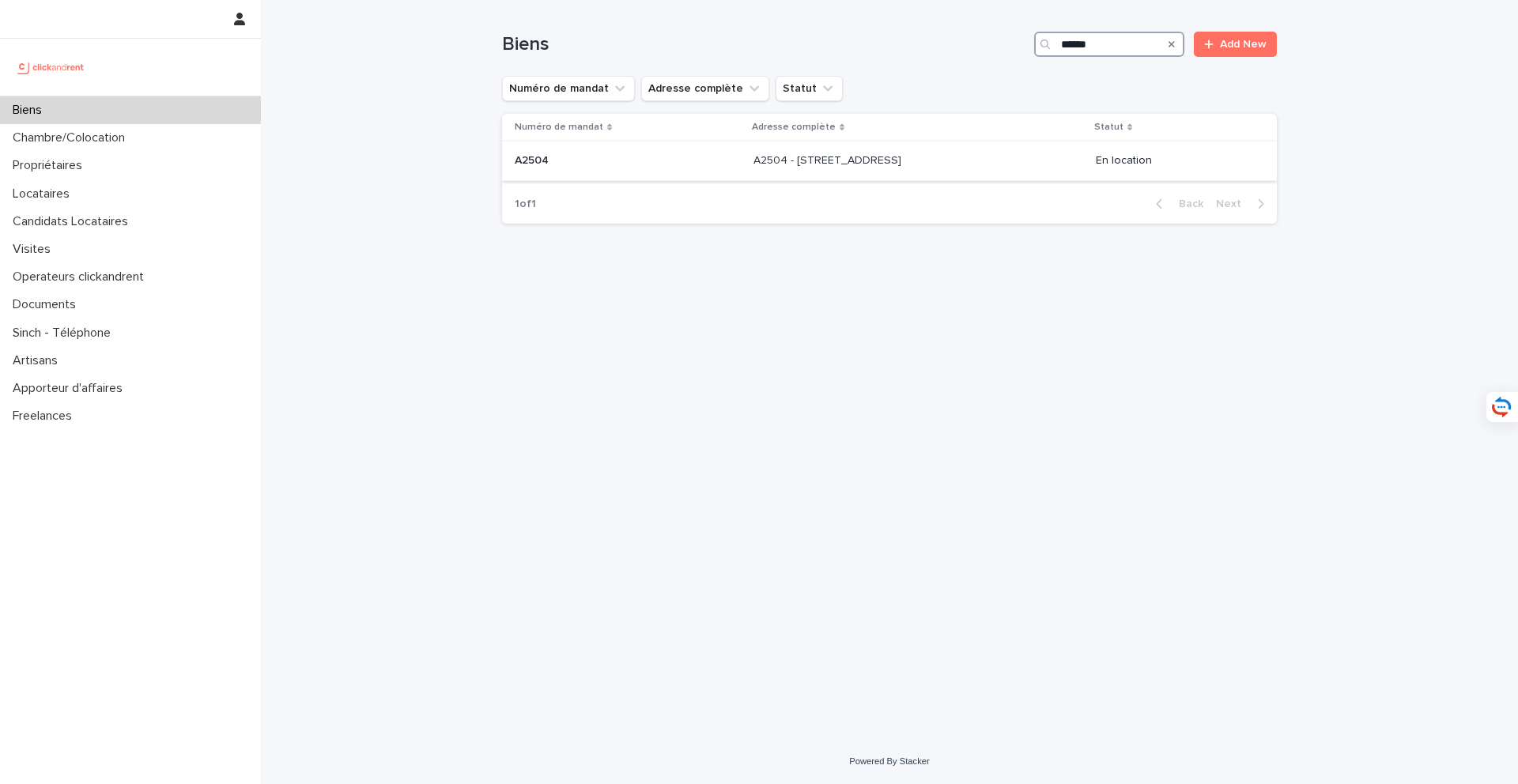
type input "*****"
click at [852, 160] on p "A2504 - 30 rue Belgrand, Paris 75020" at bounding box center [829, 160] width 151 height 17
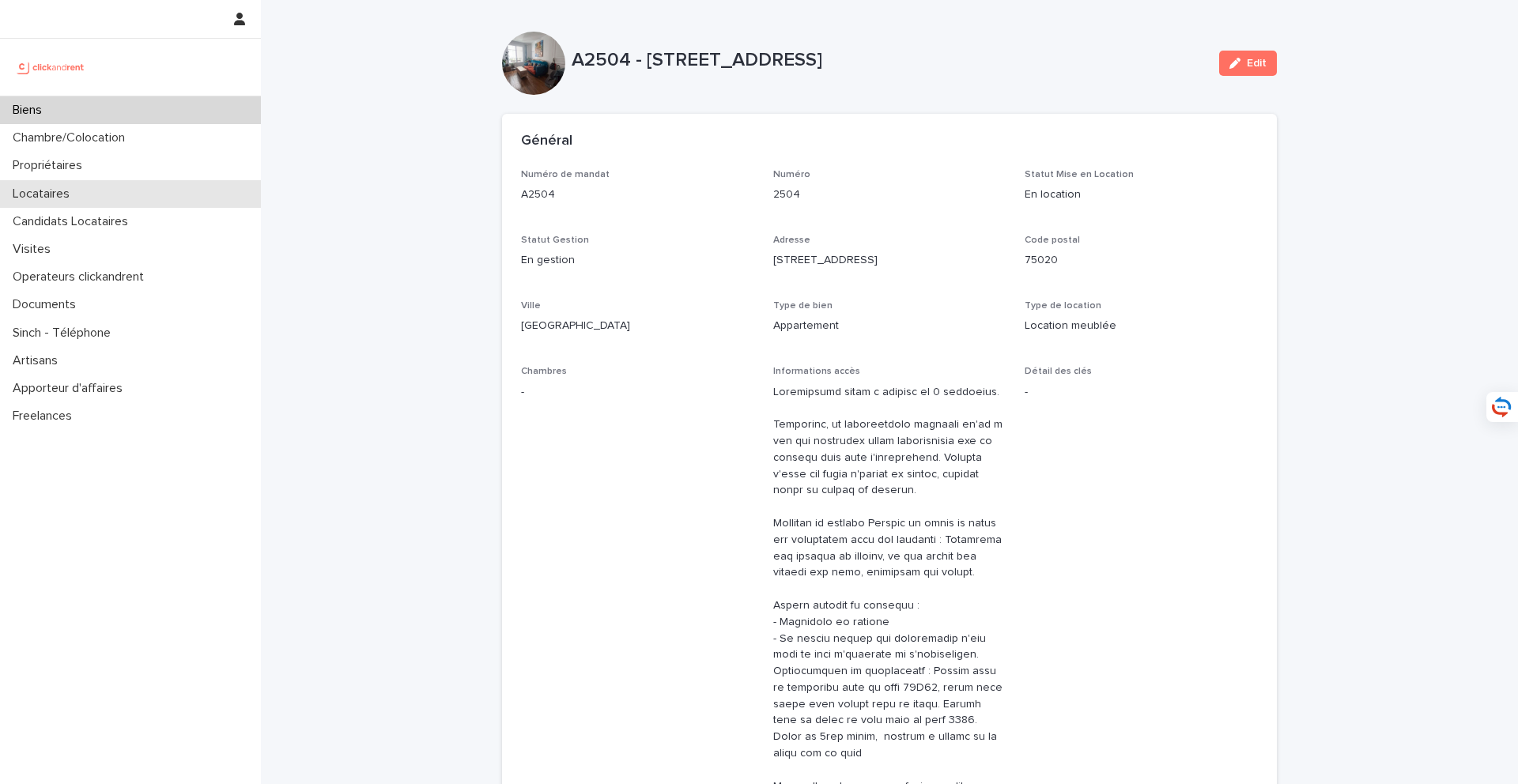
click at [127, 190] on div "Locataires" at bounding box center [130, 194] width 261 height 28
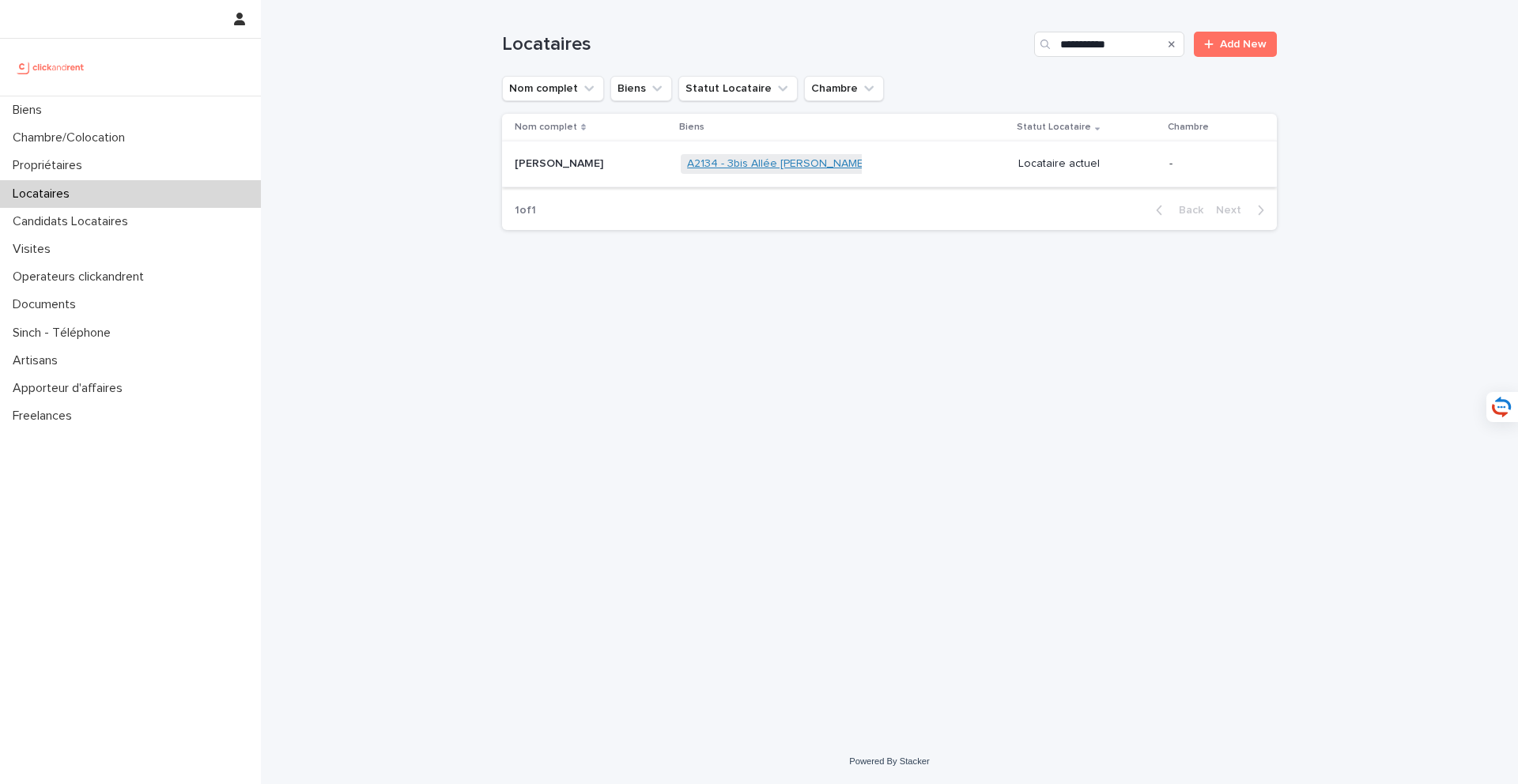
type input "**********"
click at [711, 161] on link "A2134 - 3bis Allée Pierre Carabasse, Montpellier 34080" at bounding box center [852, 164] width 331 height 14
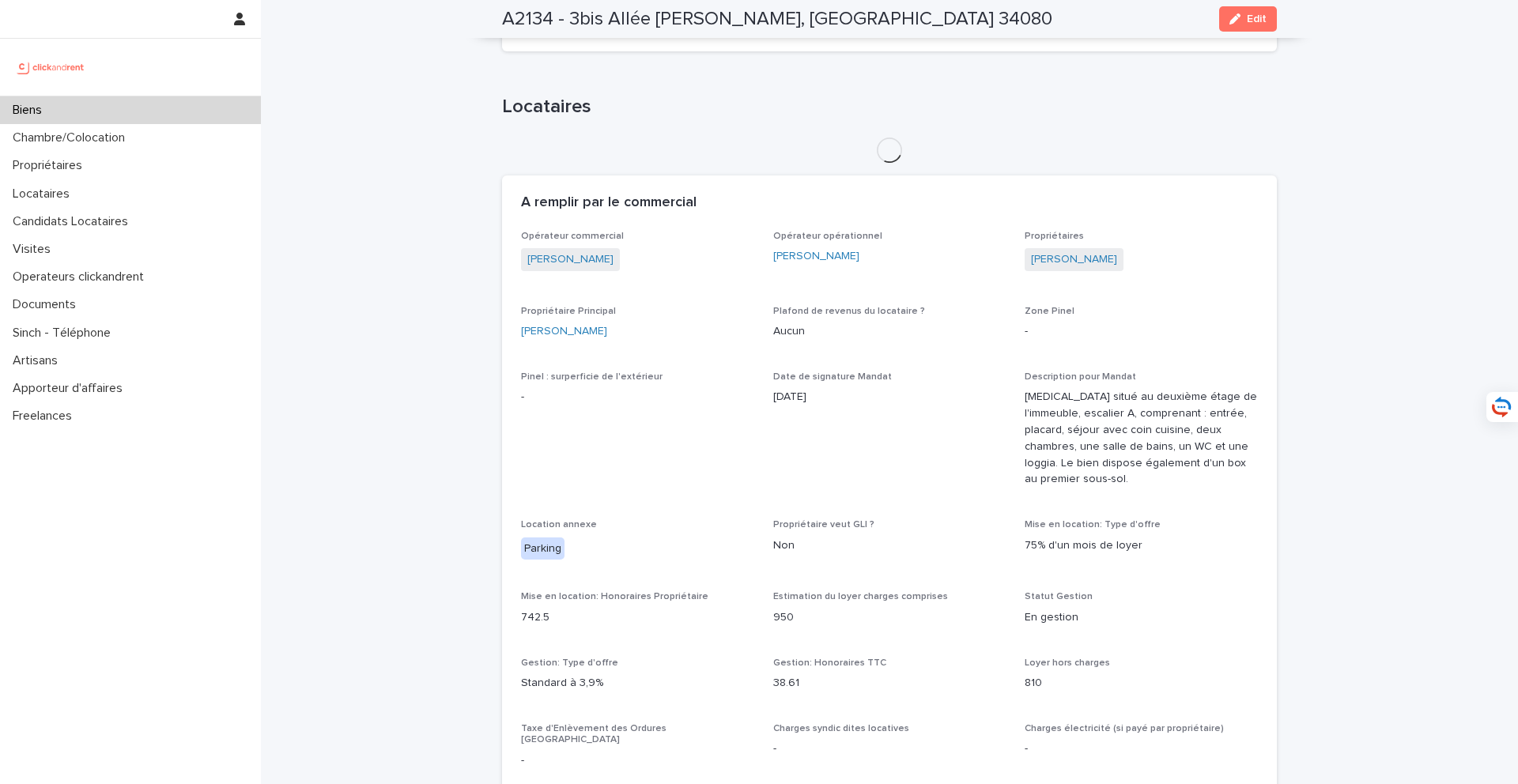
scroll to position [707, 0]
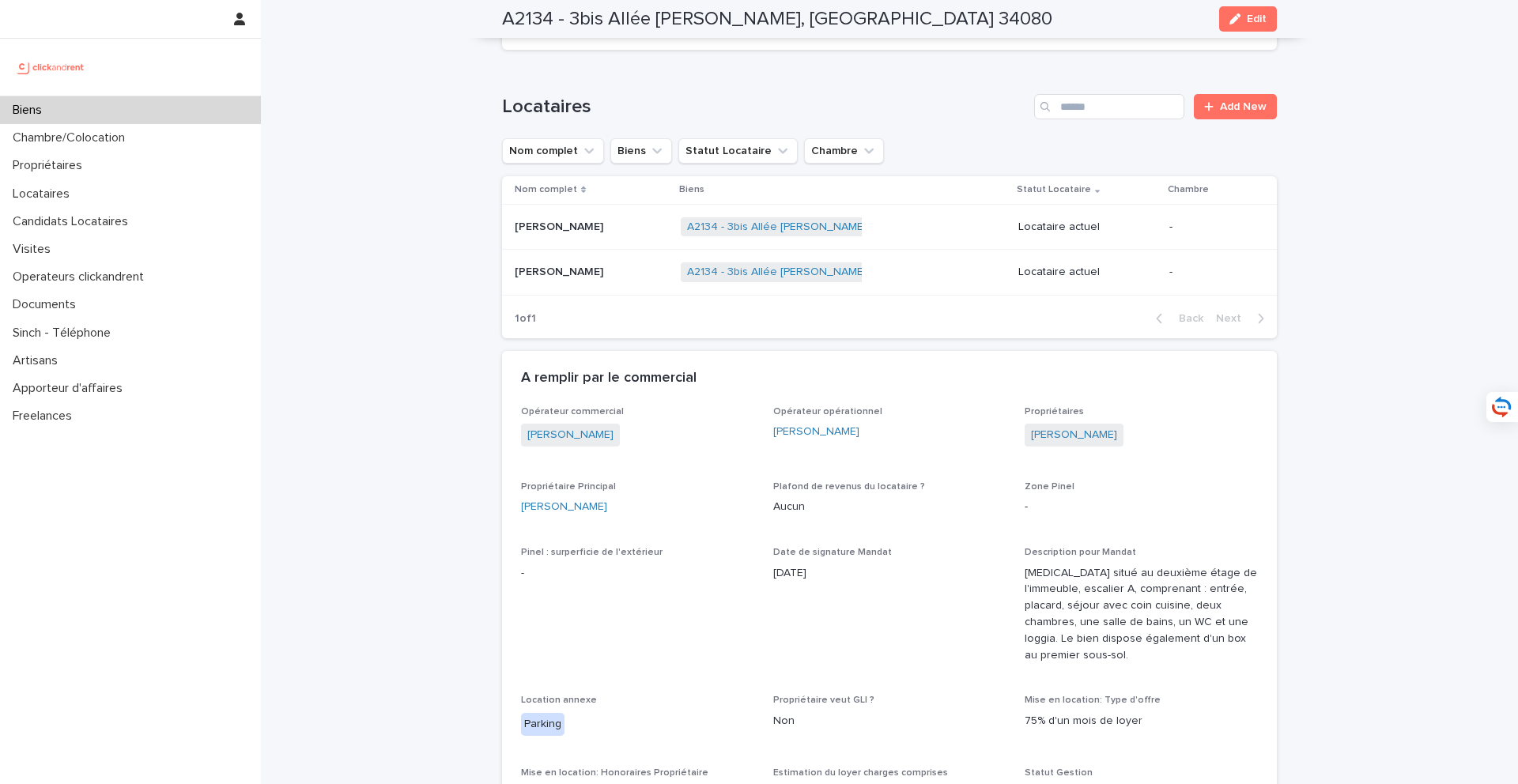
click at [624, 279] on div "Melissa Lebeau Melissa Lebeau" at bounding box center [591, 272] width 153 height 26
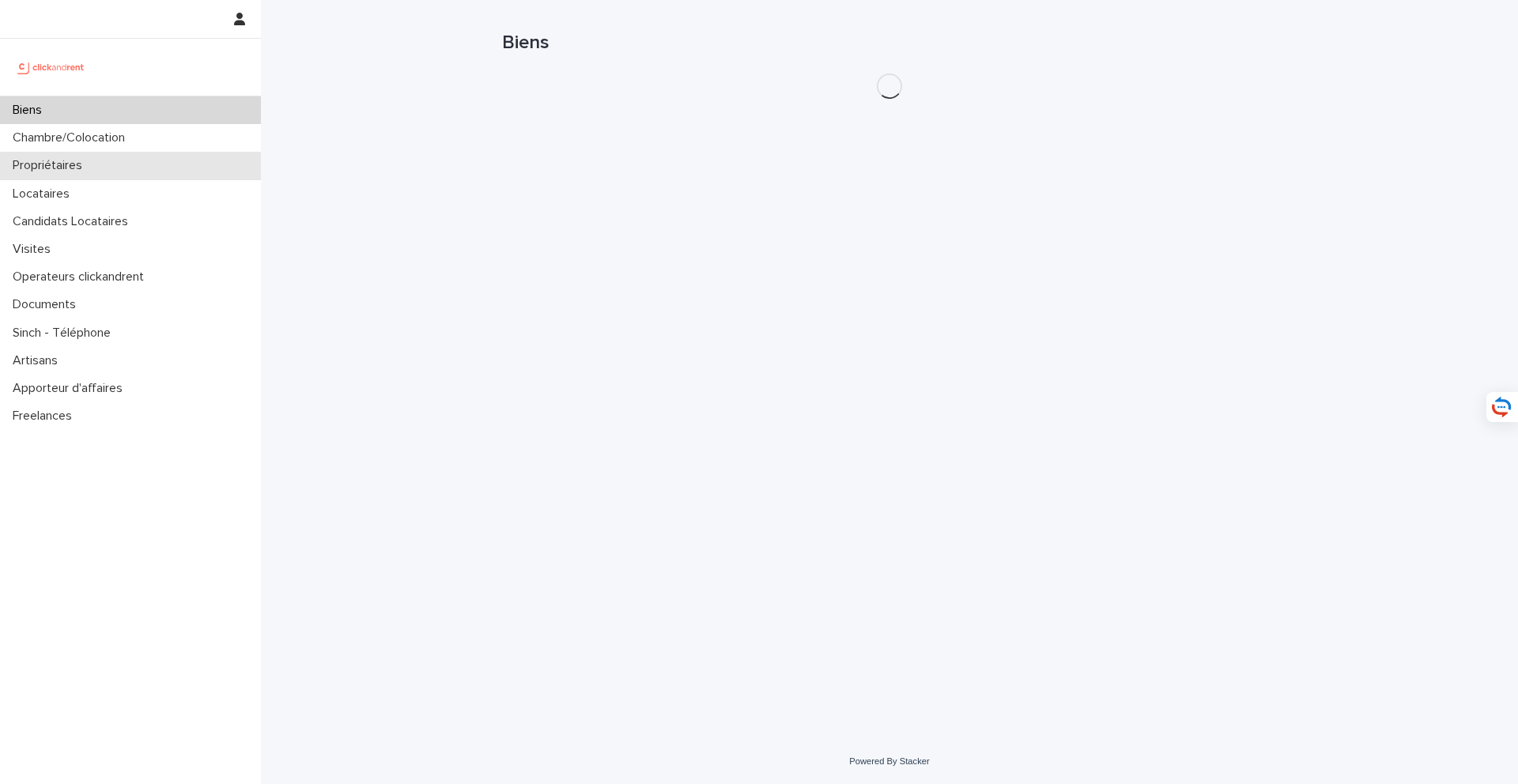
click at [120, 176] on div "Propriétaires" at bounding box center [130, 166] width 261 height 28
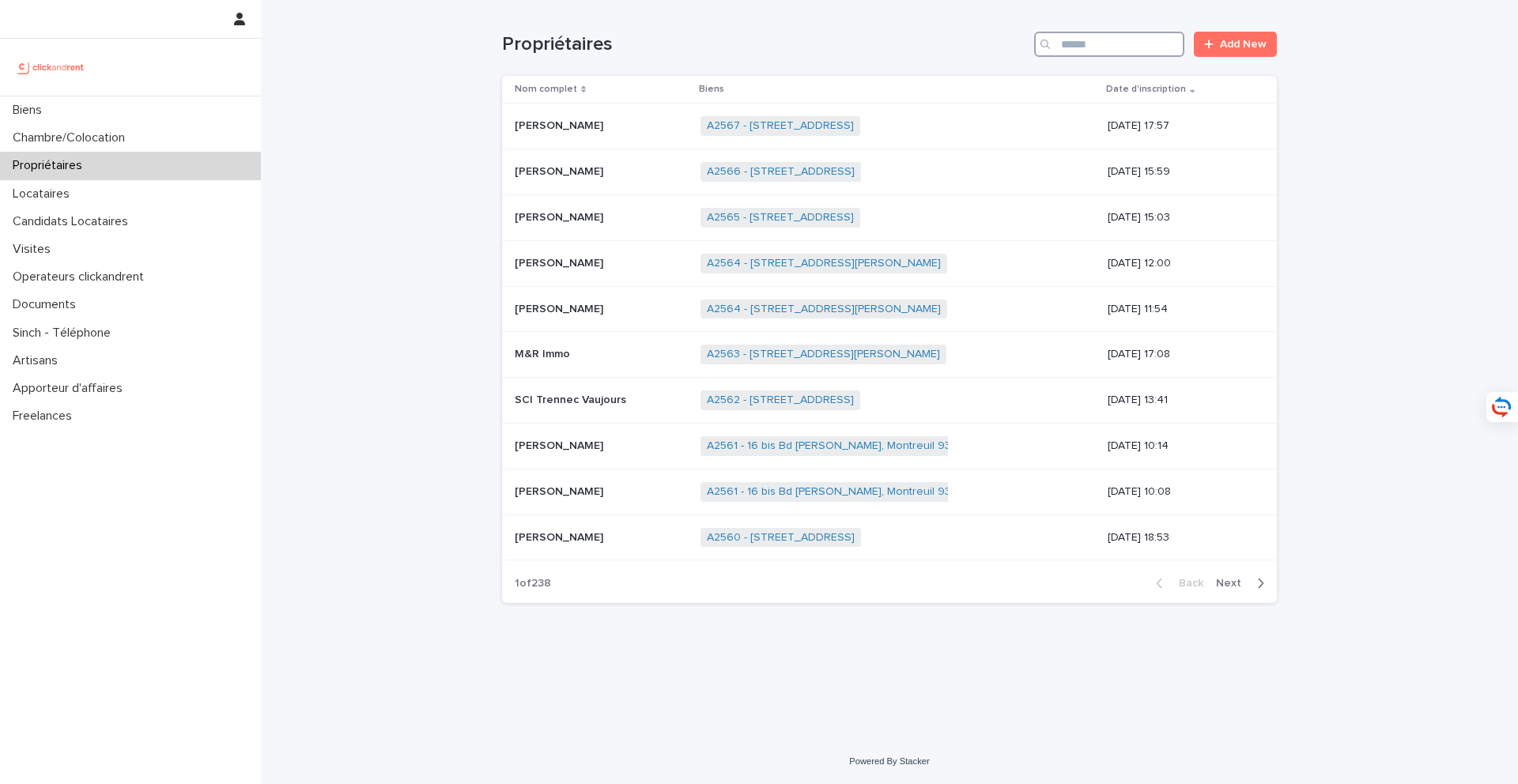
click at [1073, 51] on input "Search" at bounding box center [1109, 44] width 150 height 25
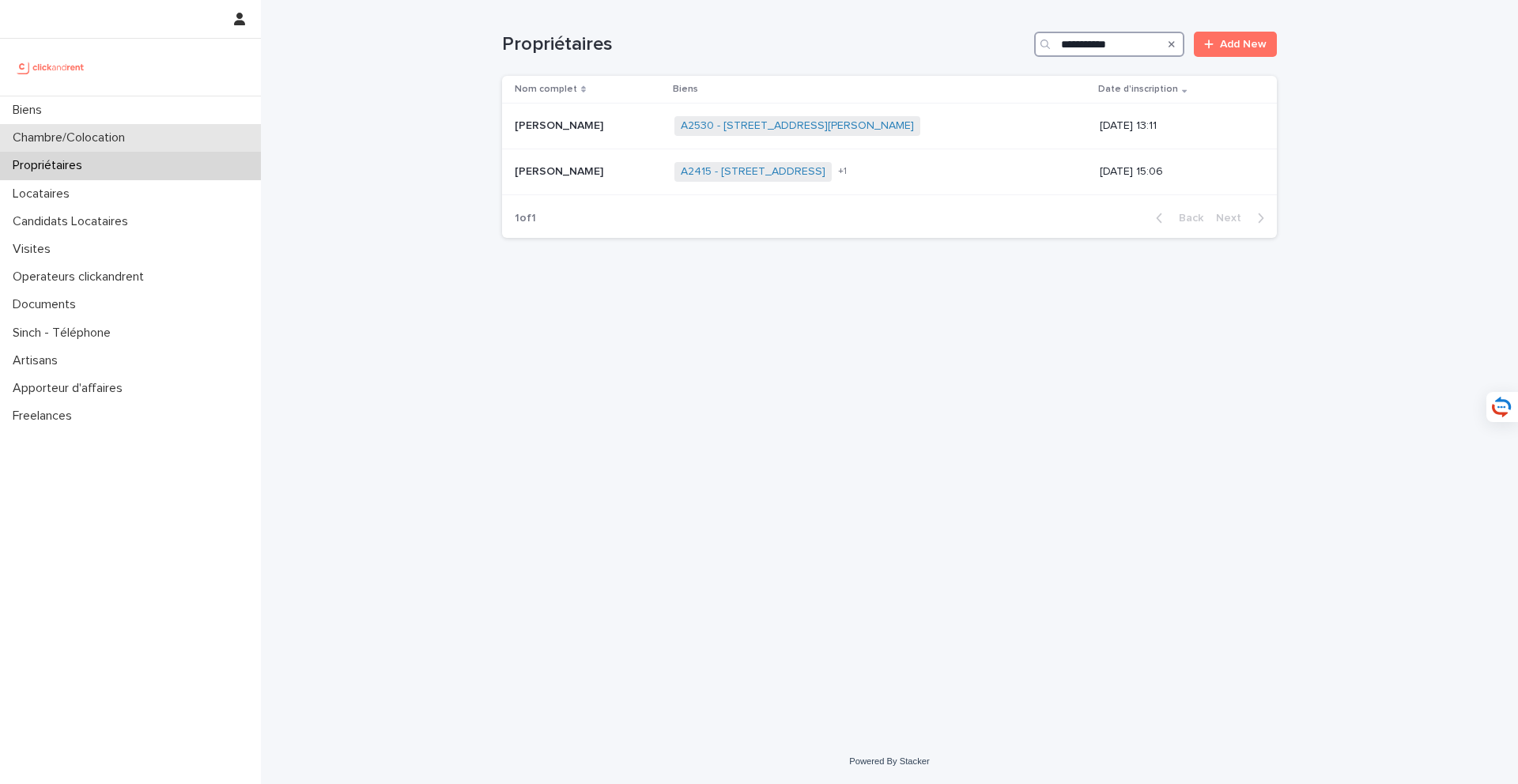
type input "**********"
click at [622, 175] on p at bounding box center [587, 172] width 147 height 14
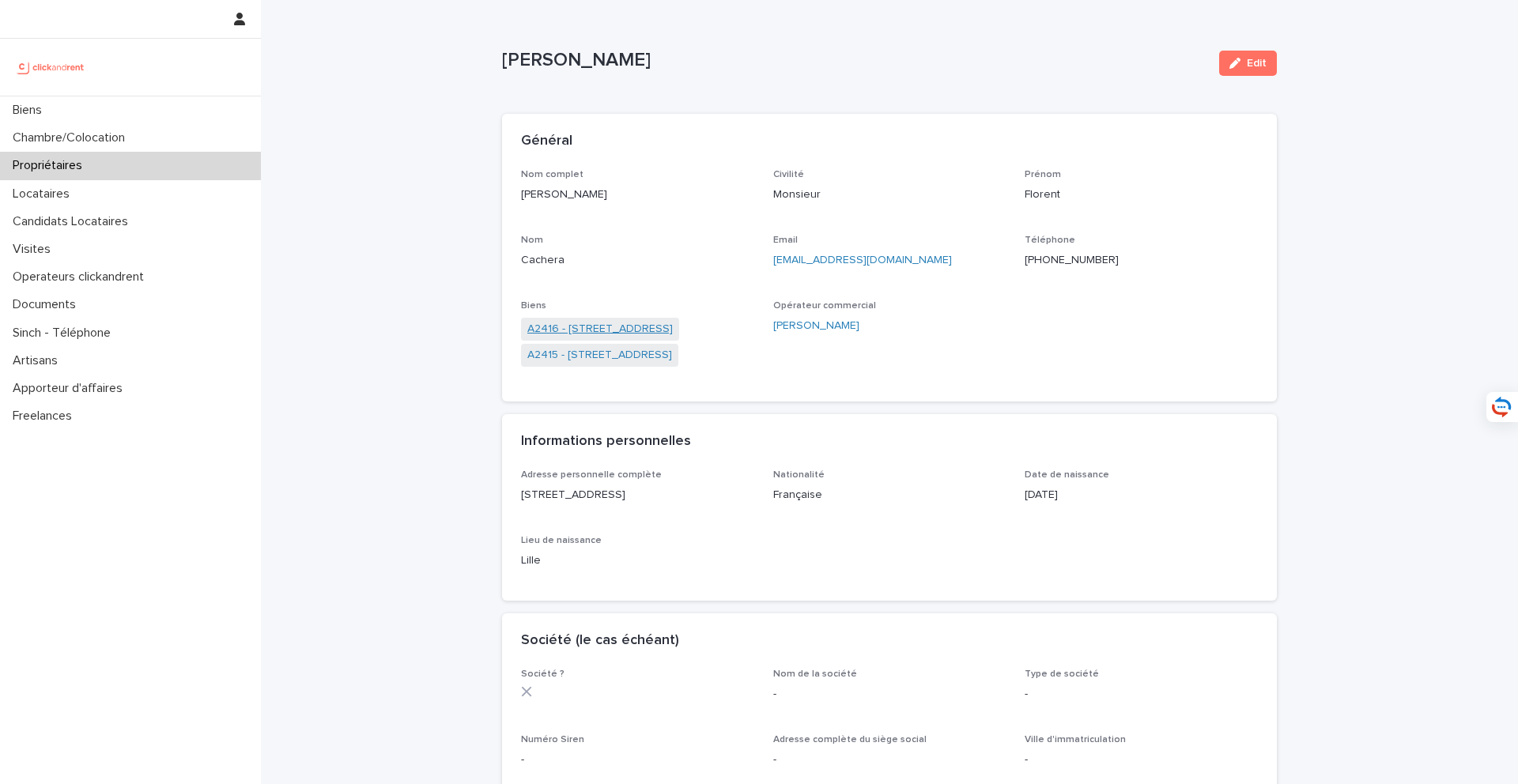
click at [616, 322] on link "A2416 - 16 rue de la Morlière, Amiens 80000" at bounding box center [599, 330] width 145 height 17
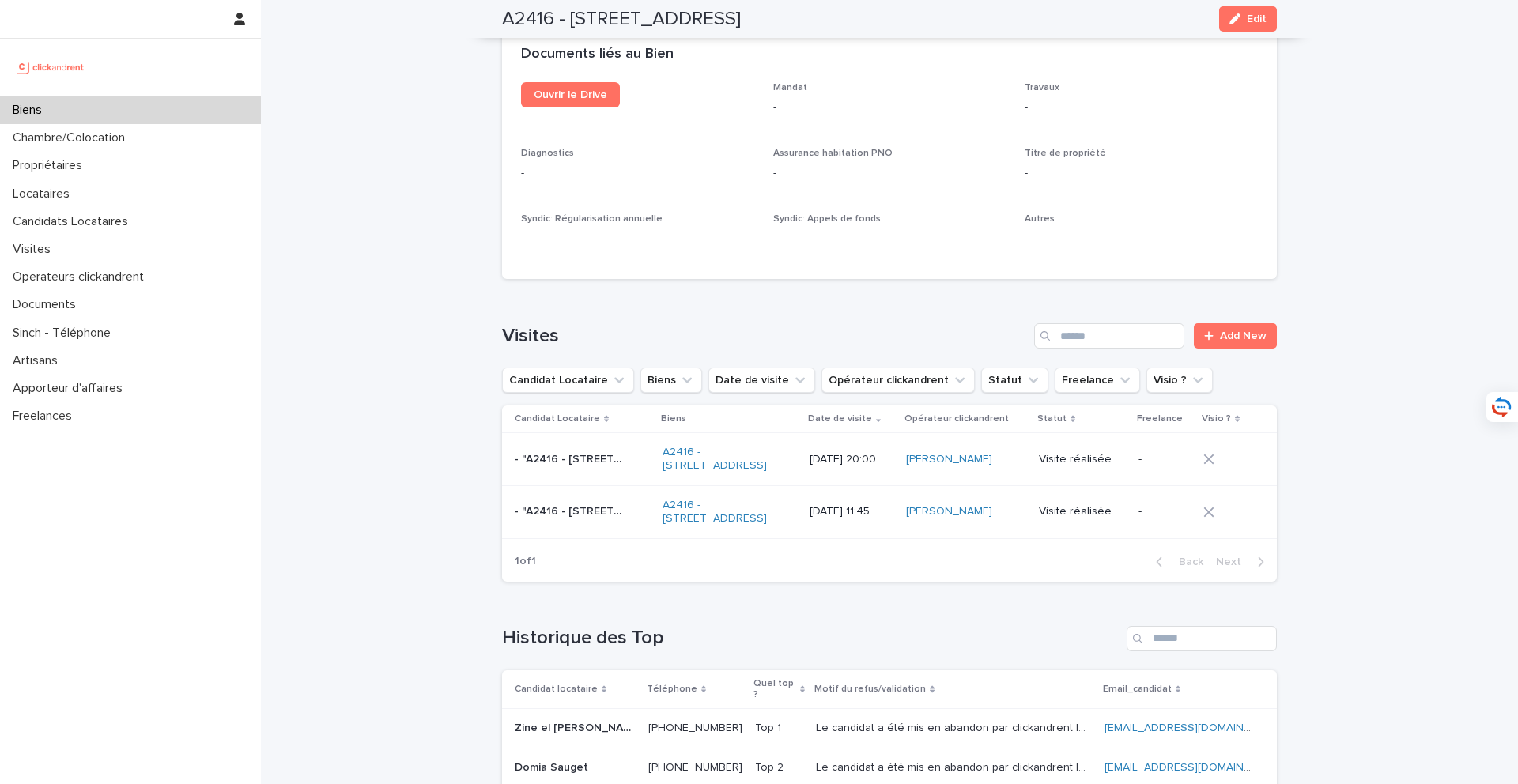
scroll to position [5565, 0]
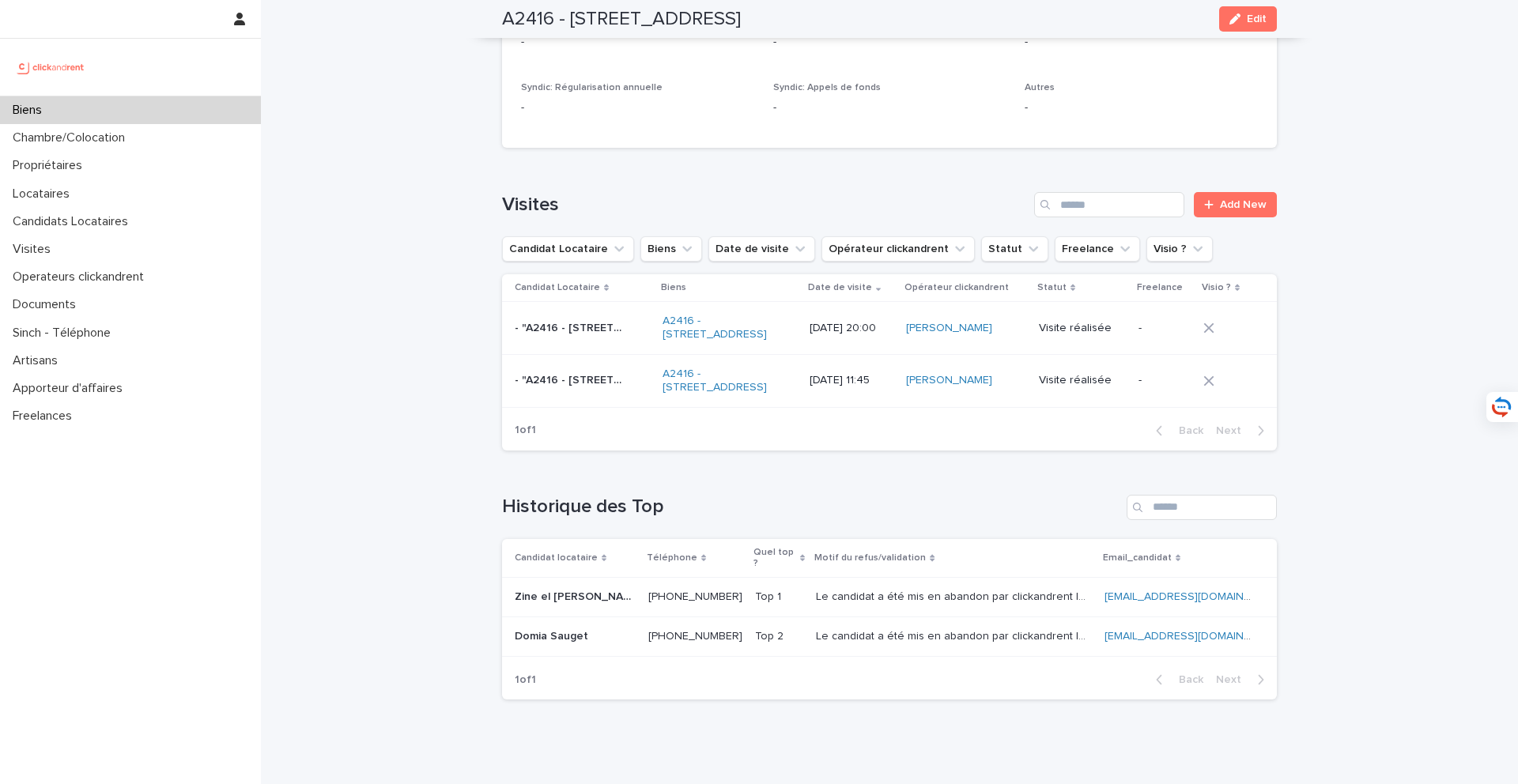
click at [571, 587] on p "Zine el hamidine Hanichi" at bounding box center [576, 595] width 124 height 17
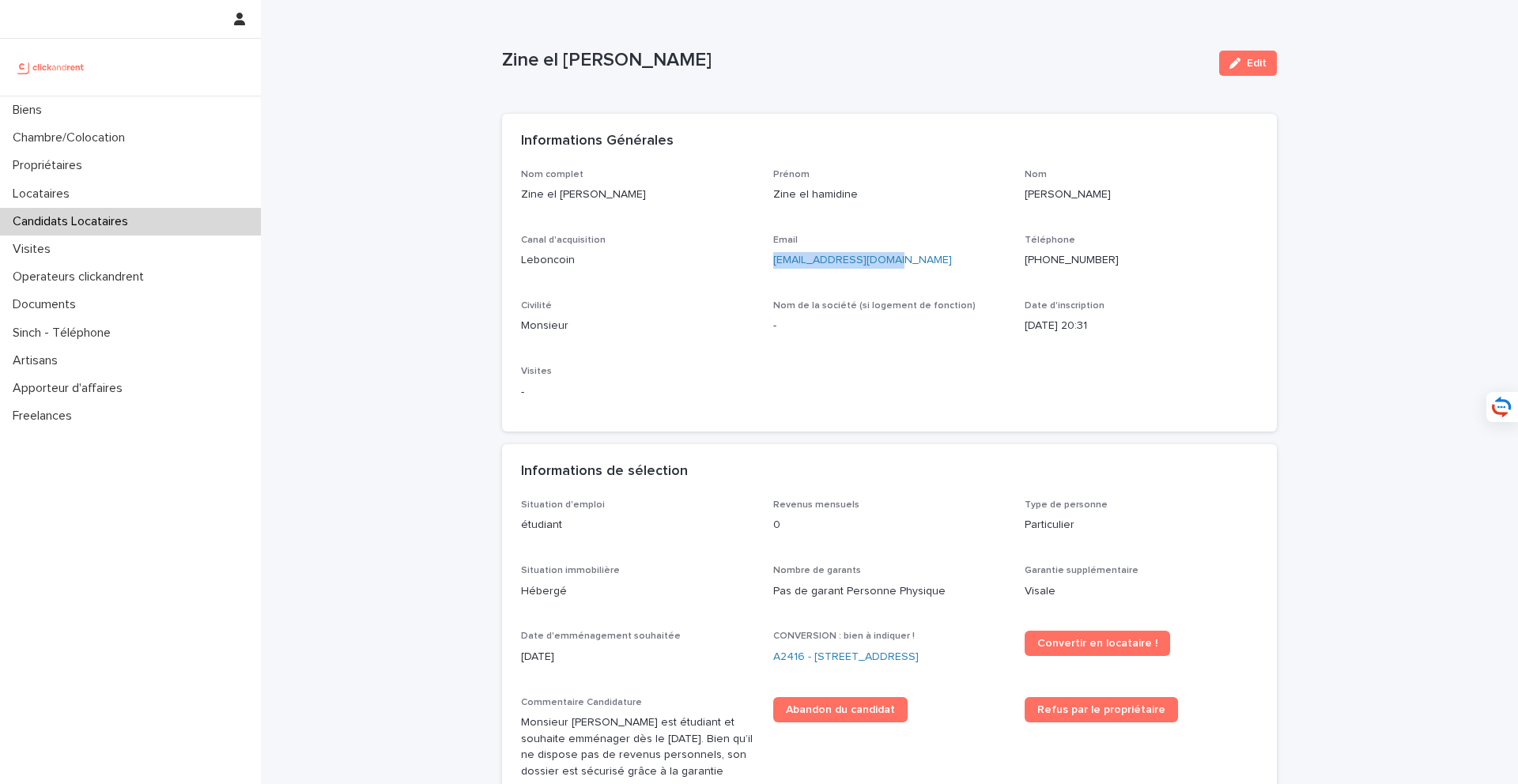
drag, startPoint x: 905, startPoint y: 269, endPoint x: 774, endPoint y: 264, distance: 131.1
click at [774, 264] on div "Email zinehanichi@gmail.com" at bounding box center [890, 257] width 233 height 47
copy link "zinehanichi@gmail.com"
click at [852, 659] on link "A2416 - 16 rue de la Morlière, Amiens 80000" at bounding box center [846, 657] width 145 height 17
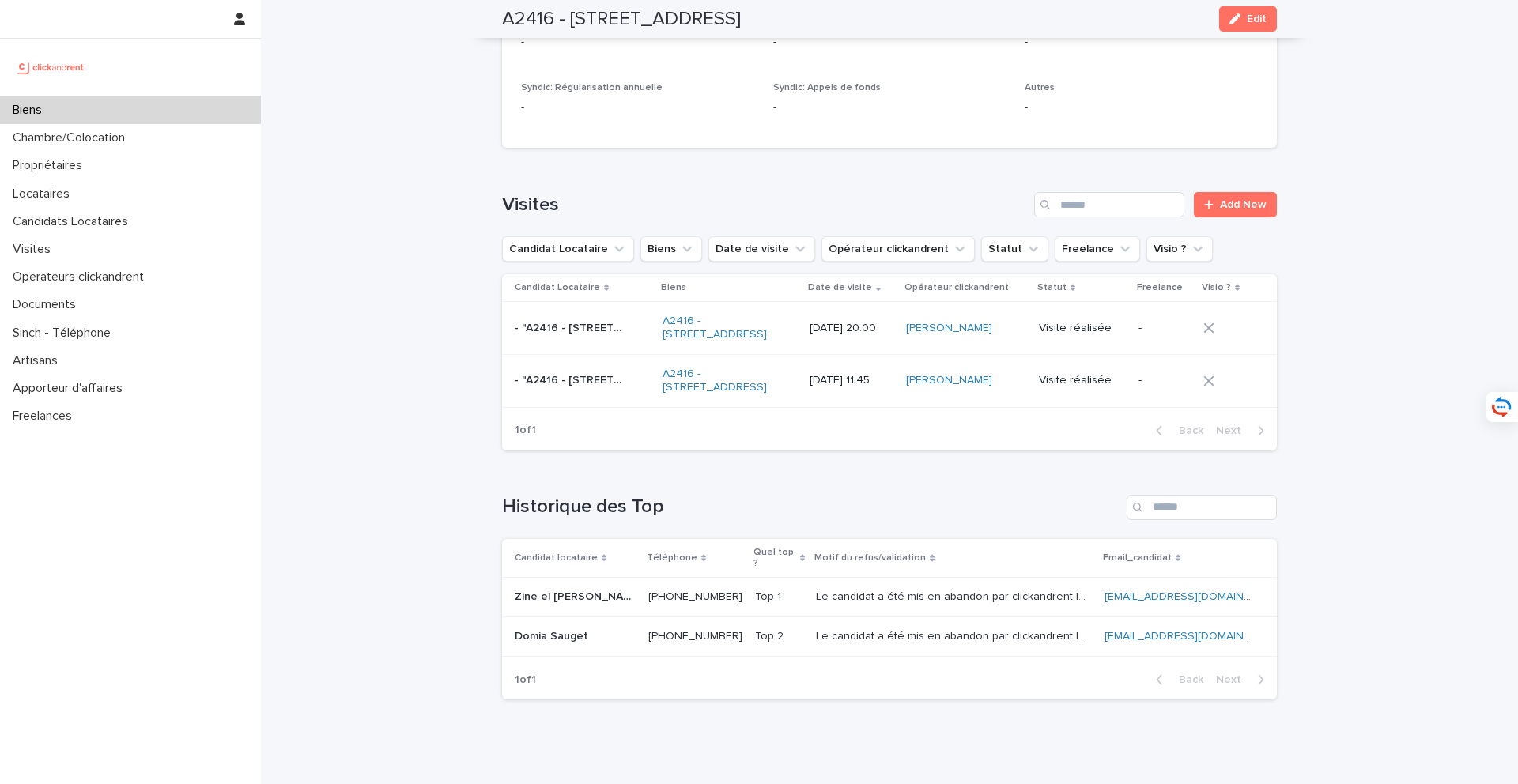
scroll to position [5565, 0]
